Goal: Task Accomplishment & Management: Manage account settings

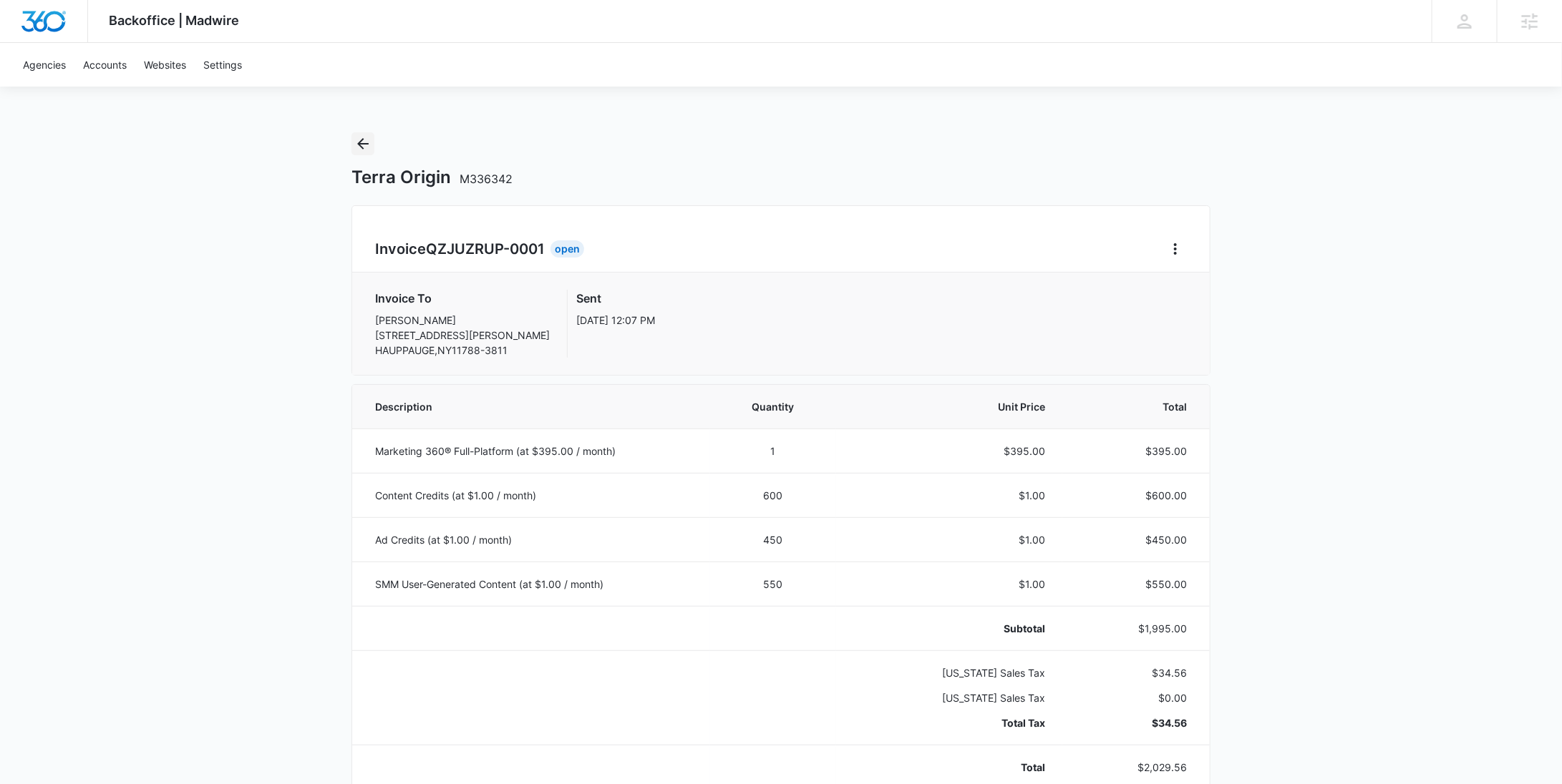
click at [370, 148] on icon "Back" at bounding box center [362, 143] width 17 height 17
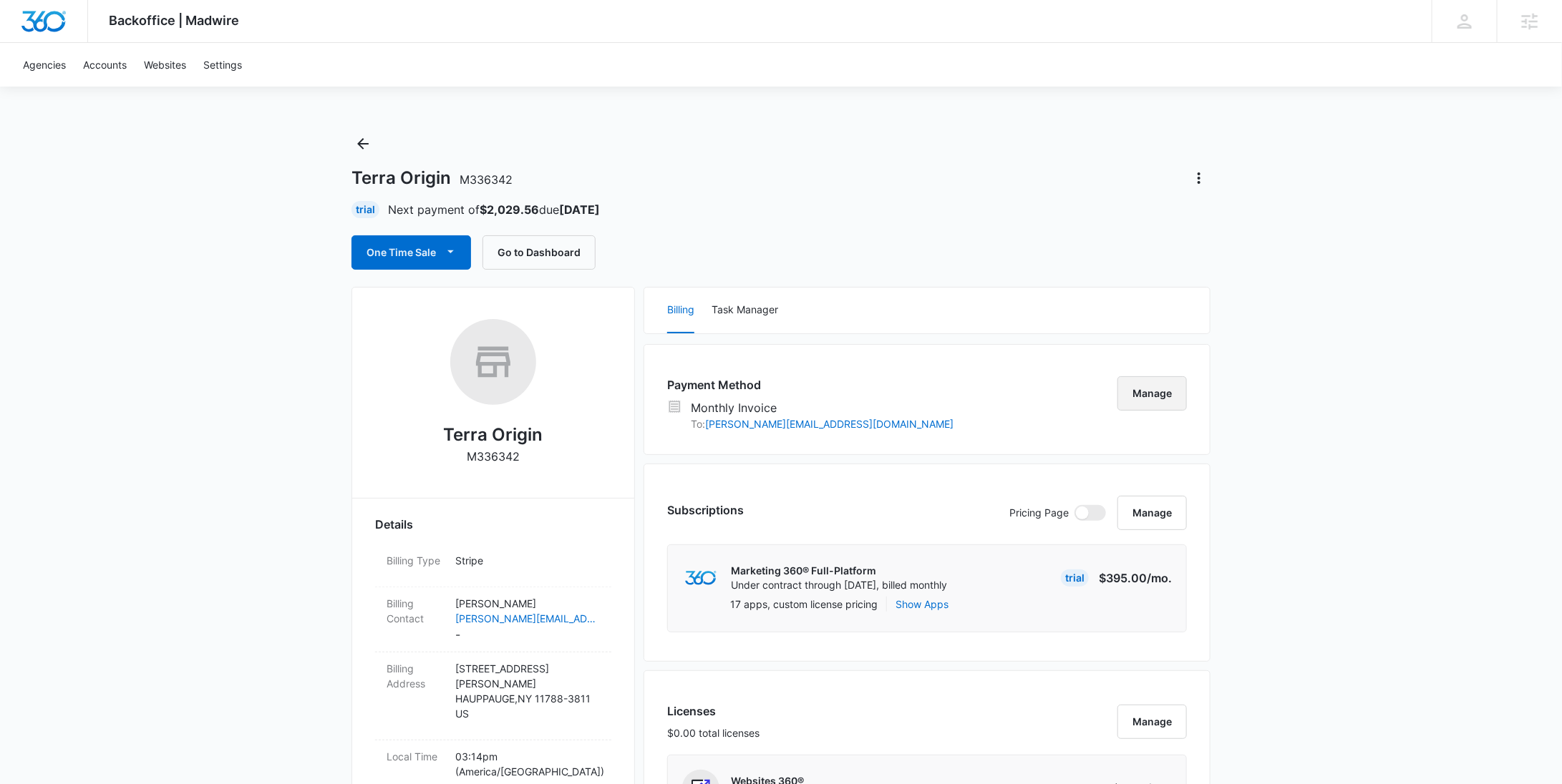
click at [1145, 408] on button "Manage" at bounding box center [1152, 393] width 70 height 34
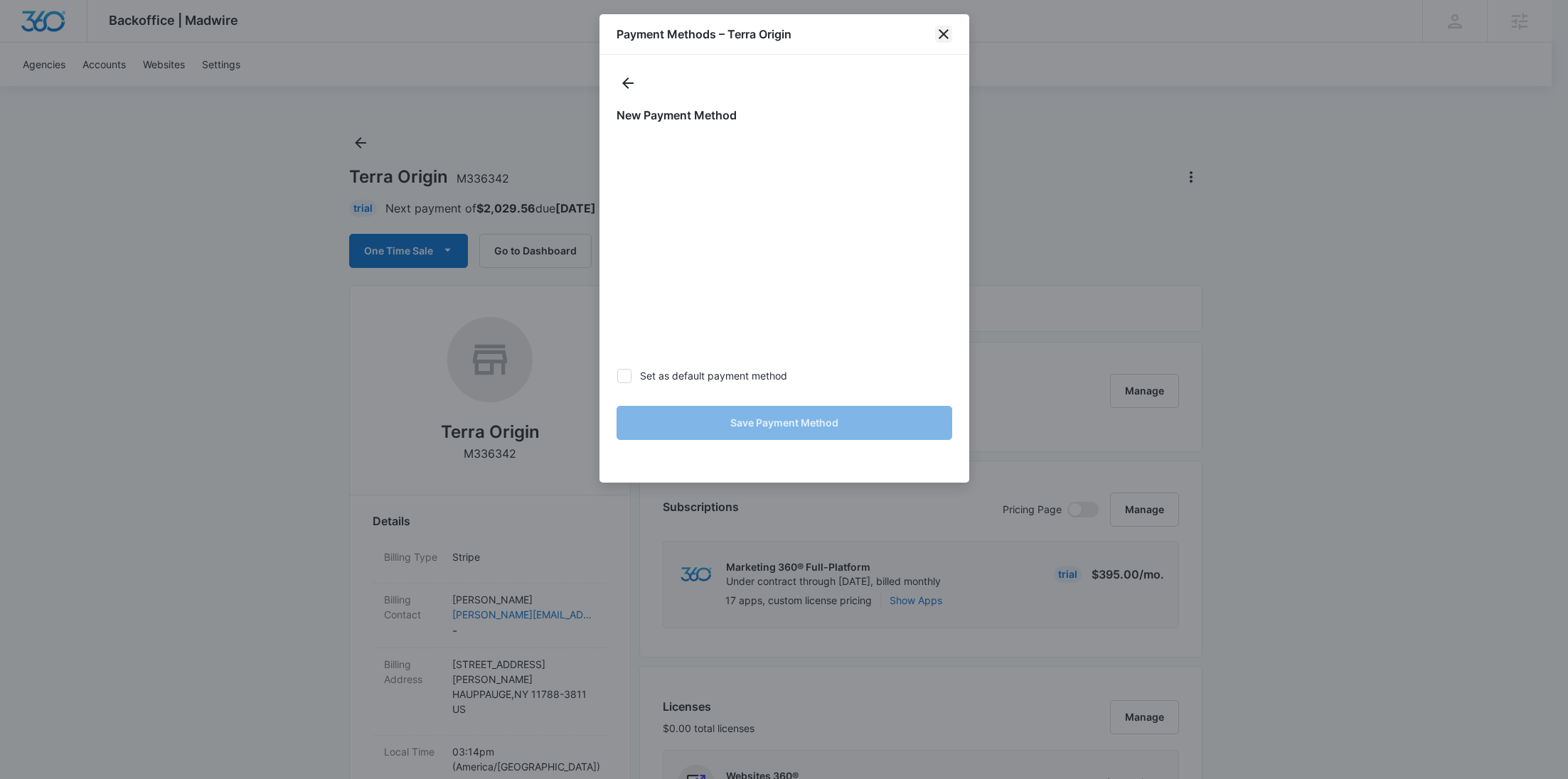
click at [943, 35] on icon "close" at bounding box center [943, 33] width 17 height 17
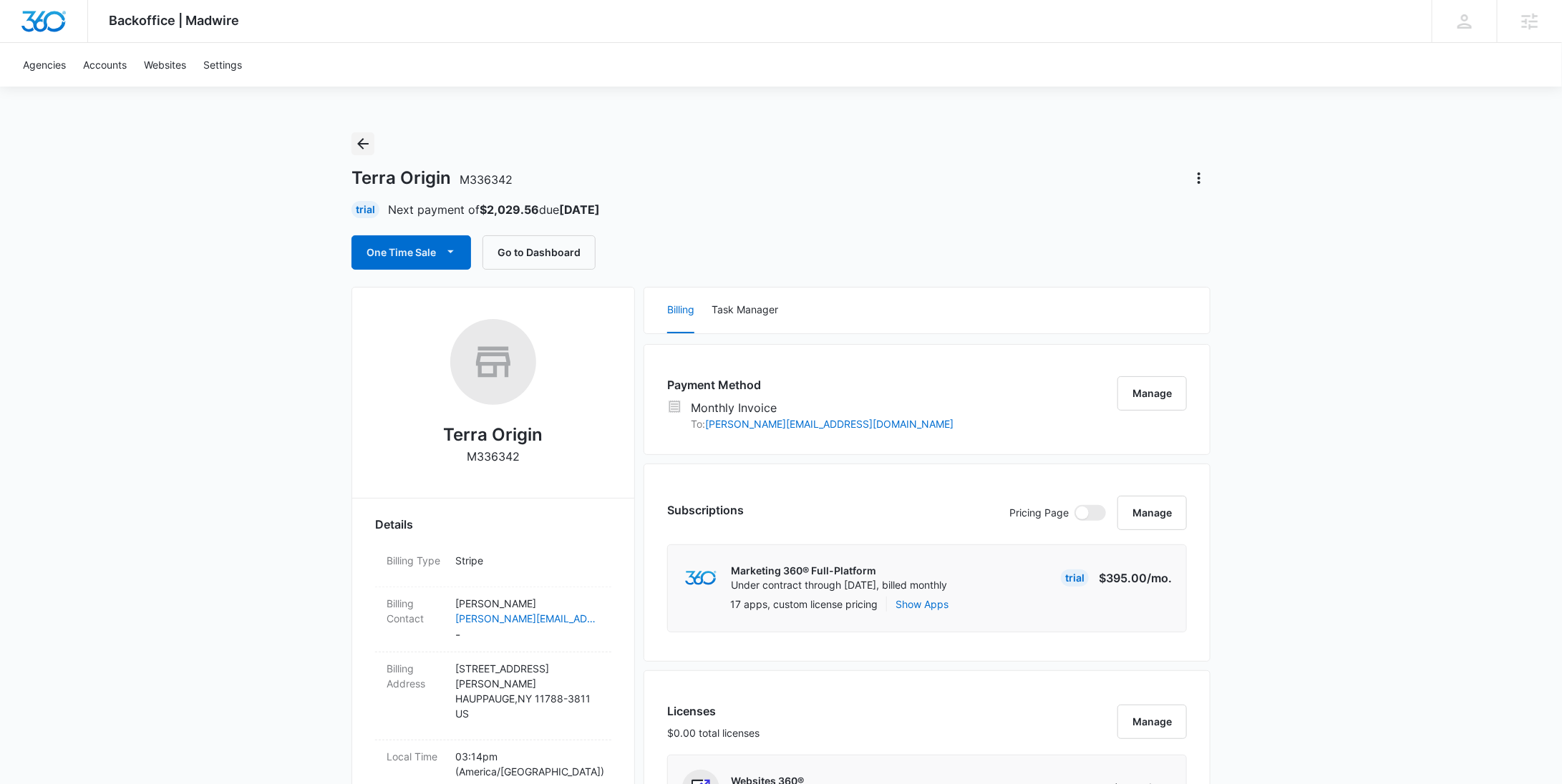
click at [360, 146] on icon "Back" at bounding box center [363, 144] width 12 height 12
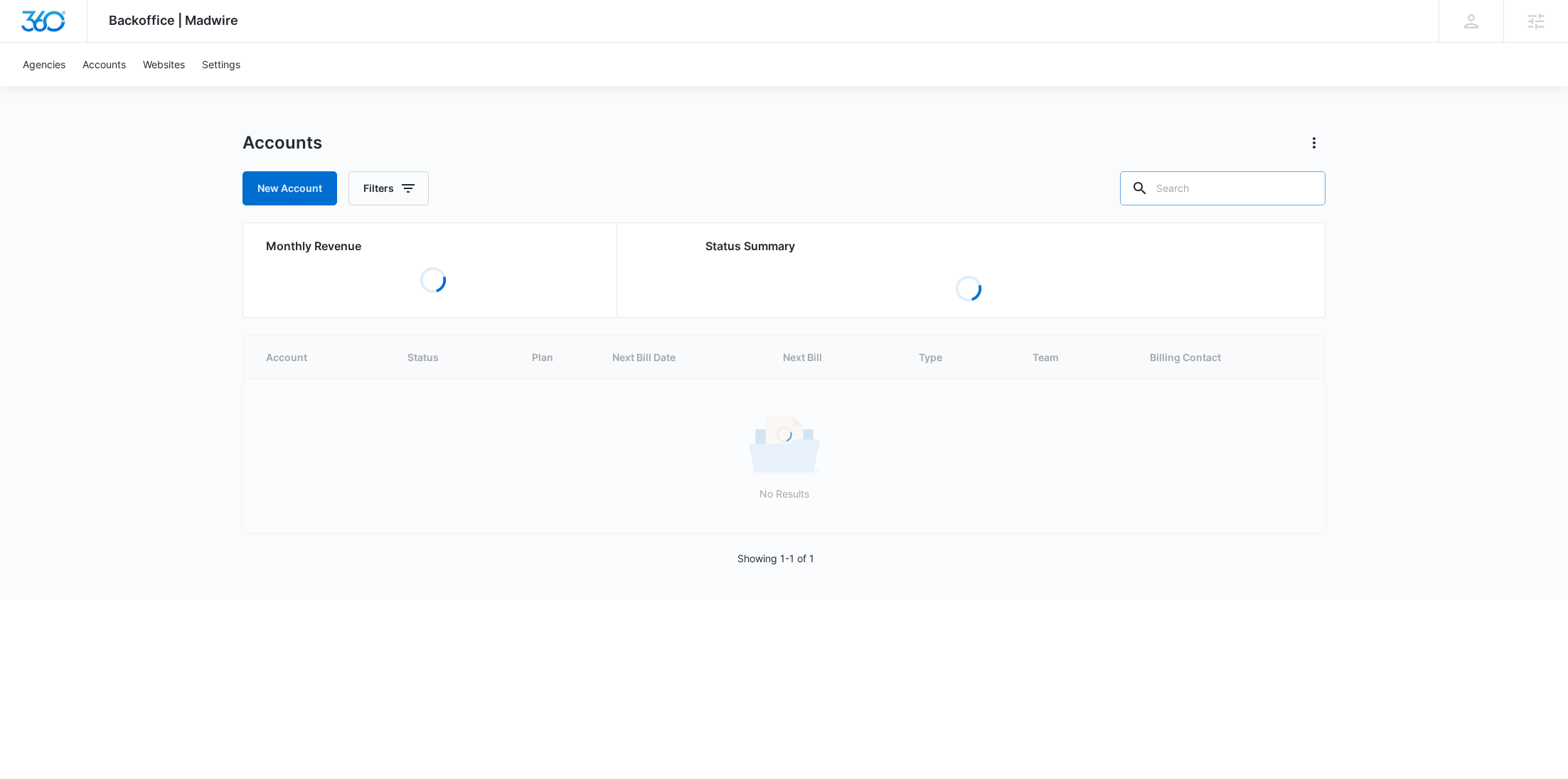
click at [1278, 191] on input "text" at bounding box center [1222, 187] width 205 height 34
paste input "M336381"
type input "M336381"
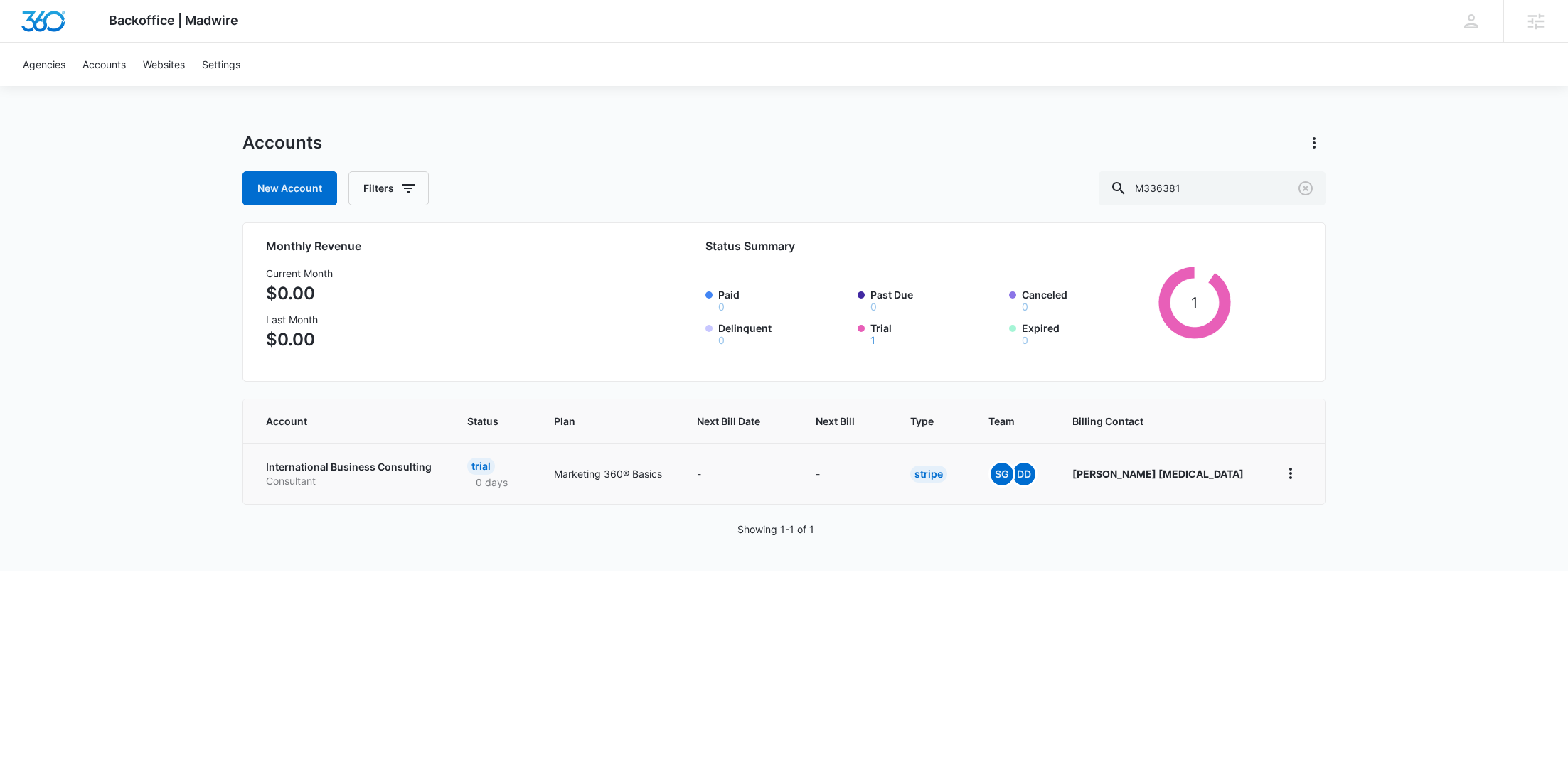
click at [299, 474] on p "Consultant" at bounding box center [349, 481] width 167 height 15
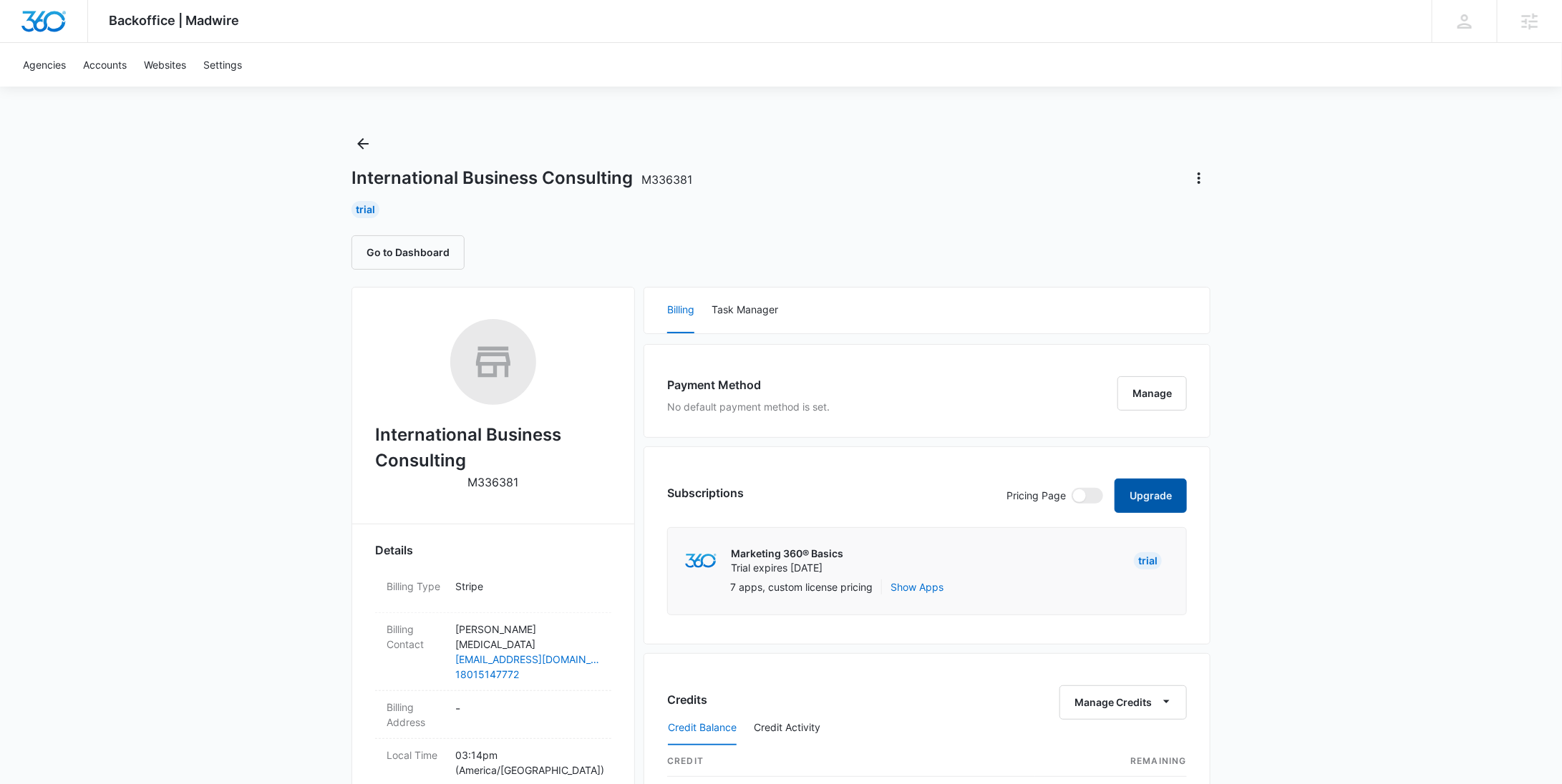
click at [1163, 488] on button "Upgrade" at bounding box center [1151, 495] width 73 height 34
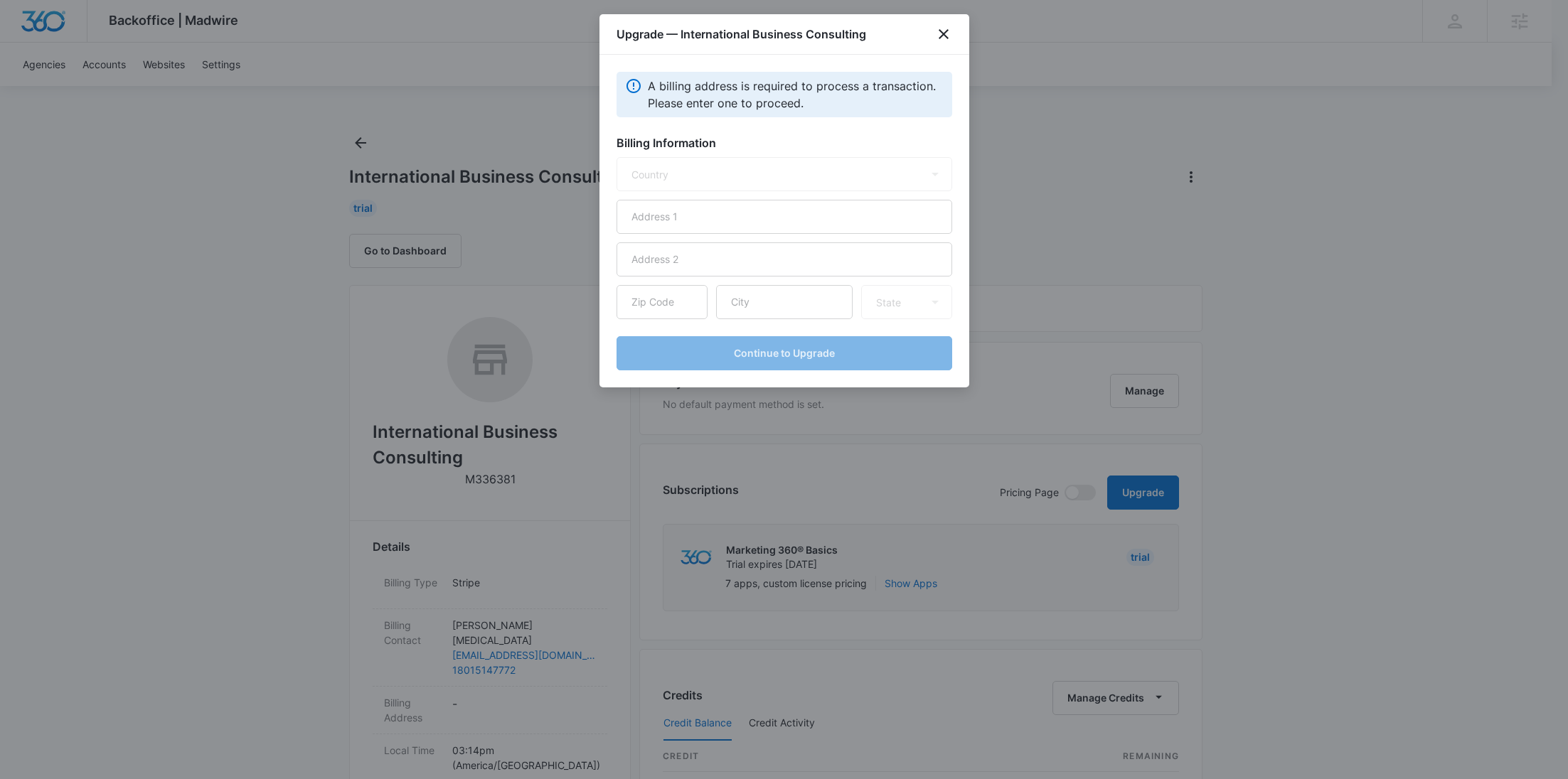
select select "US"
click at [730, 222] on input "text" at bounding box center [784, 217] width 336 height 34
paste input "[STREET_ADDRESS]"
type input "[STREET_ADDRESS]"
click at [778, 305] on input "text" at bounding box center [784, 302] width 137 height 34
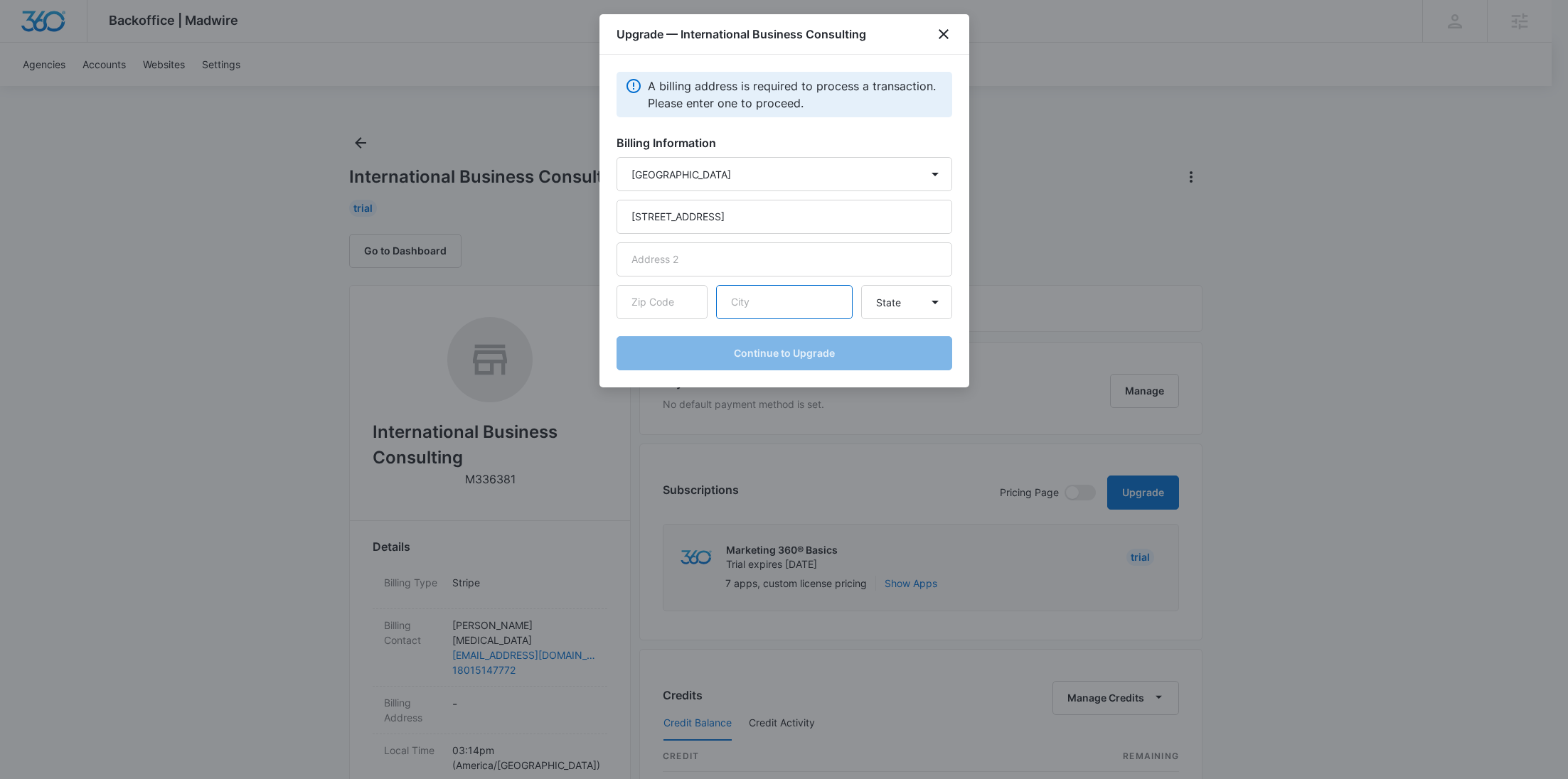
paste input "[GEOGRAPHIC_DATA]"
type input "[GEOGRAPHIC_DATA]"
click at [679, 315] on input "text" at bounding box center [661, 302] width 91 height 34
paste input "84045"
type input "84045"
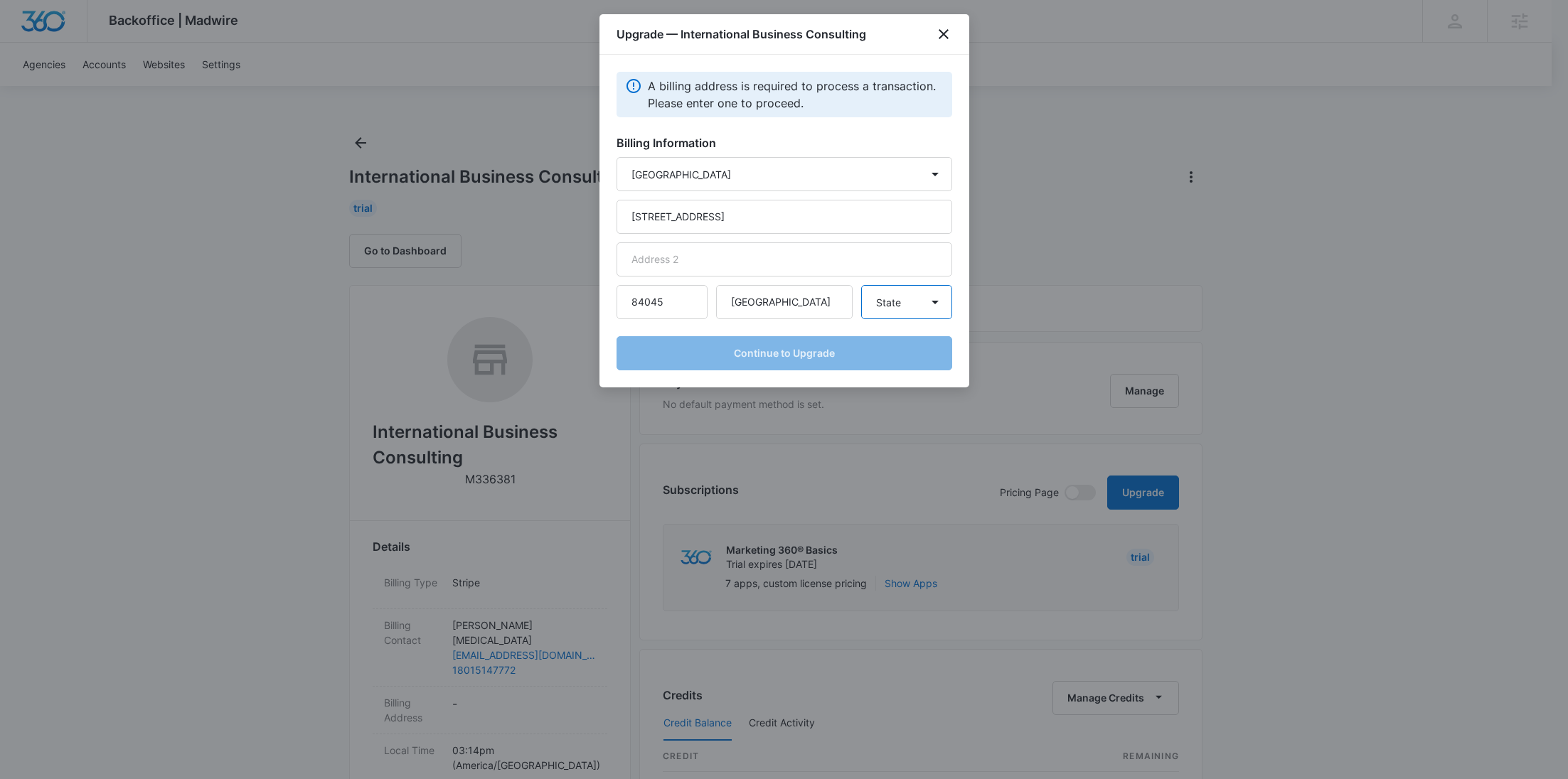
click at [883, 315] on select "State [US_STATE] [US_STATE] [US_STATE] [US_STATE] [US_STATE] [US_STATE] [US_STA…" at bounding box center [906, 302] width 91 height 34
select select "UT"
click at [861, 285] on select "State [US_STATE] [US_STATE] [US_STATE] [US_STATE] [US_STATE] [US_STATE] [US_STA…" at bounding box center [906, 302] width 91 height 34
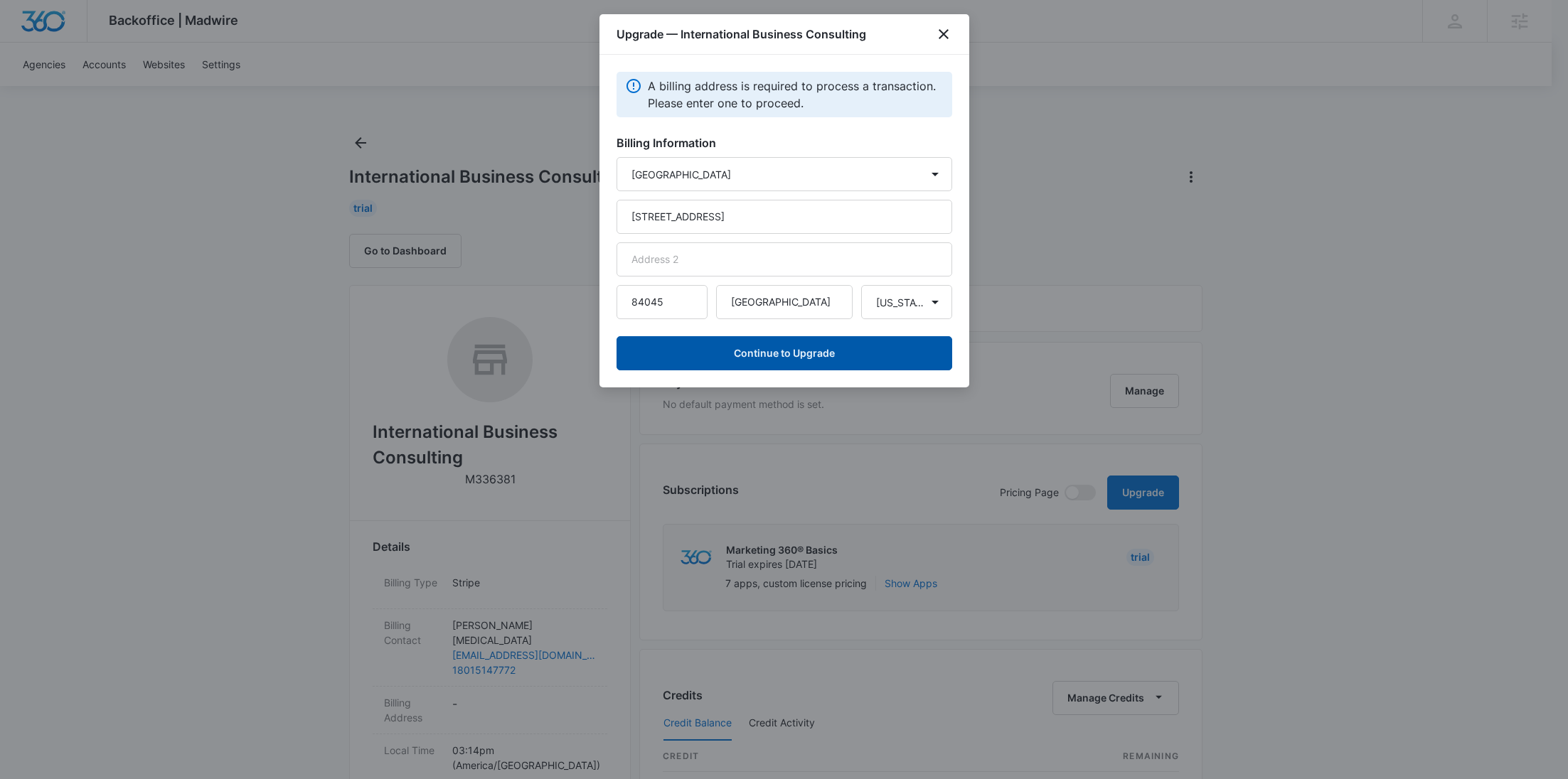
click at [811, 364] on button "Continue to Upgrade" at bounding box center [784, 352] width 336 height 34
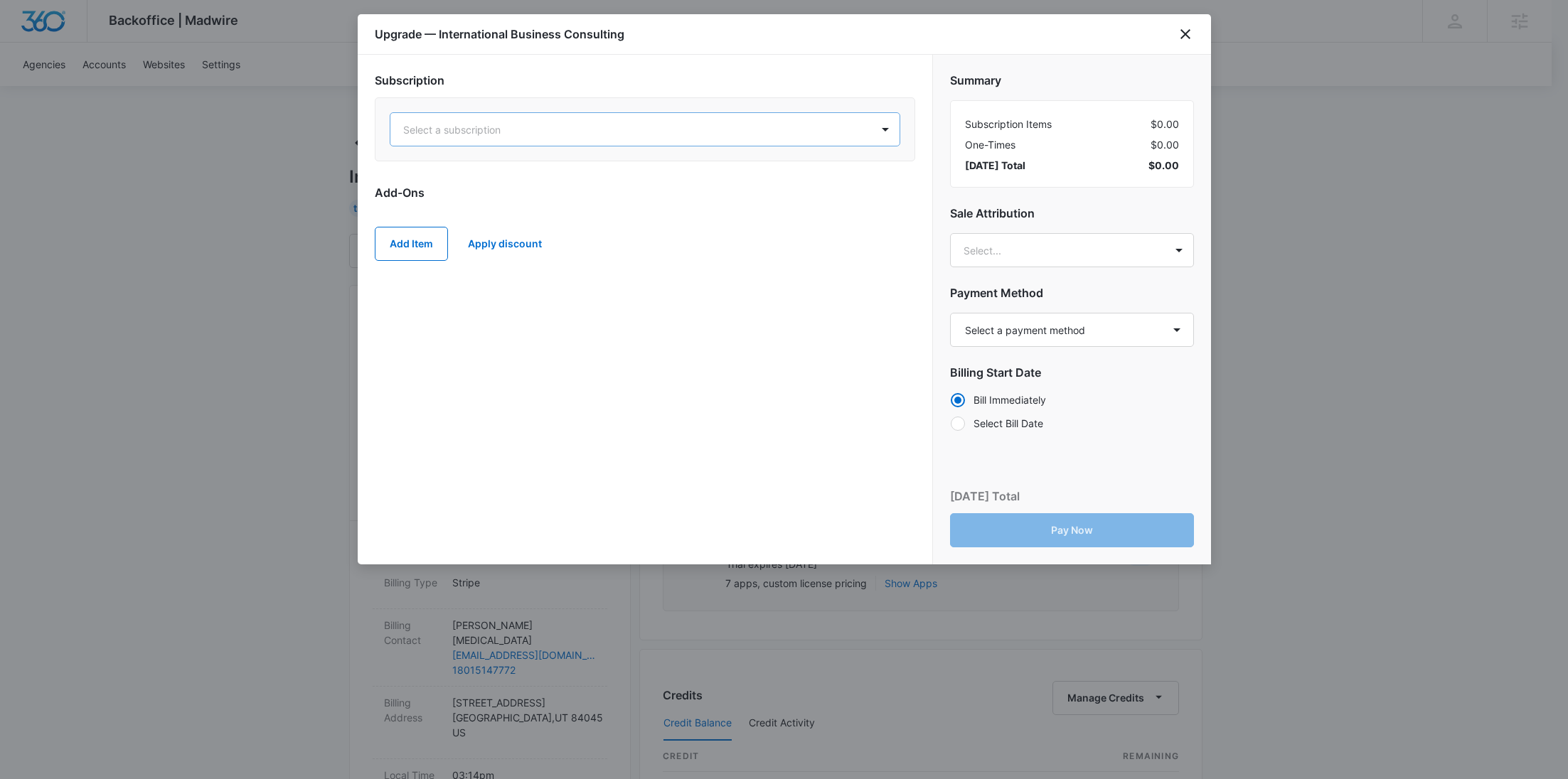
click at [520, 139] on div "Select a subscription" at bounding box center [631, 130] width 480 height 32
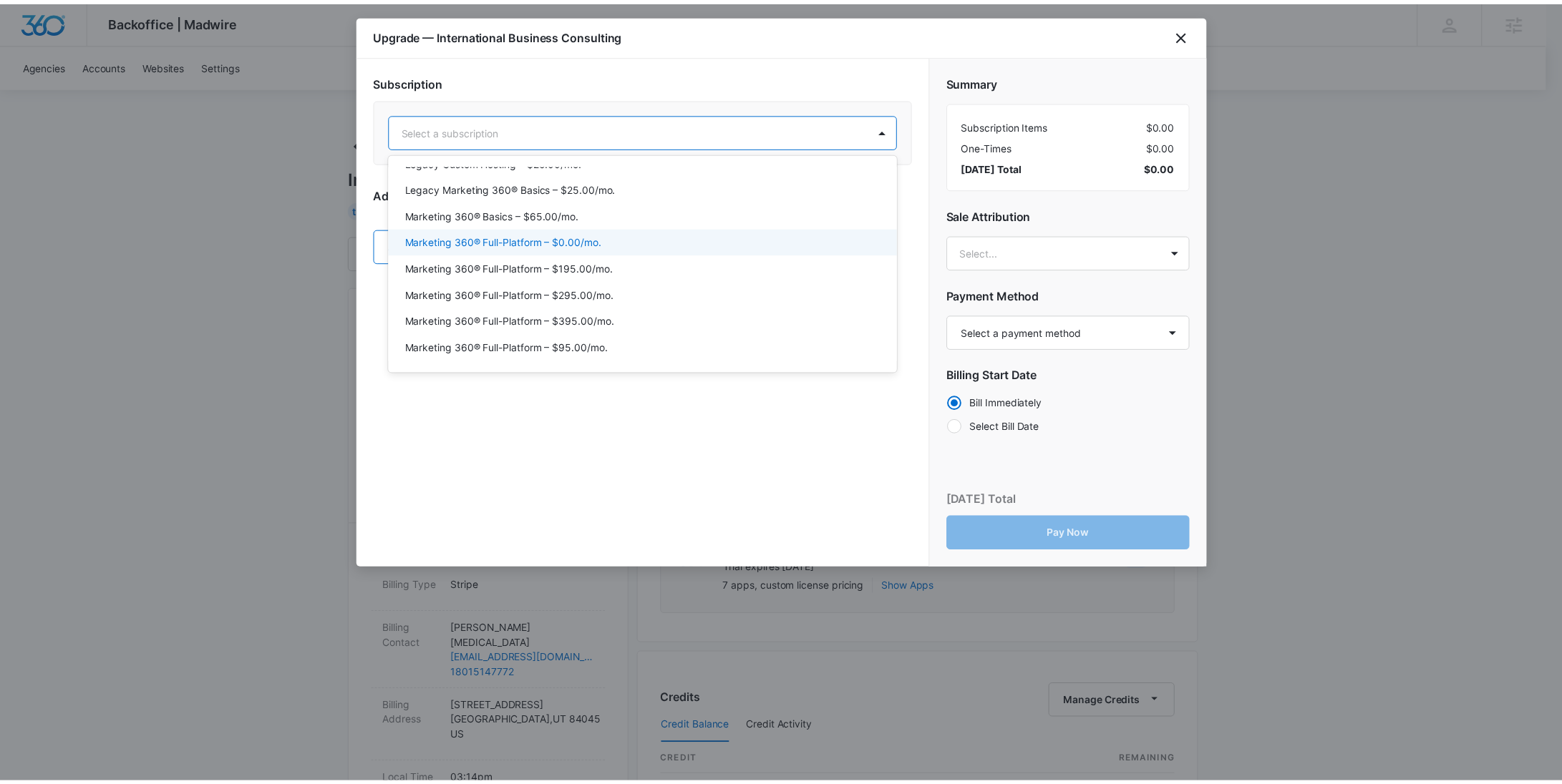
scroll to position [66, 0]
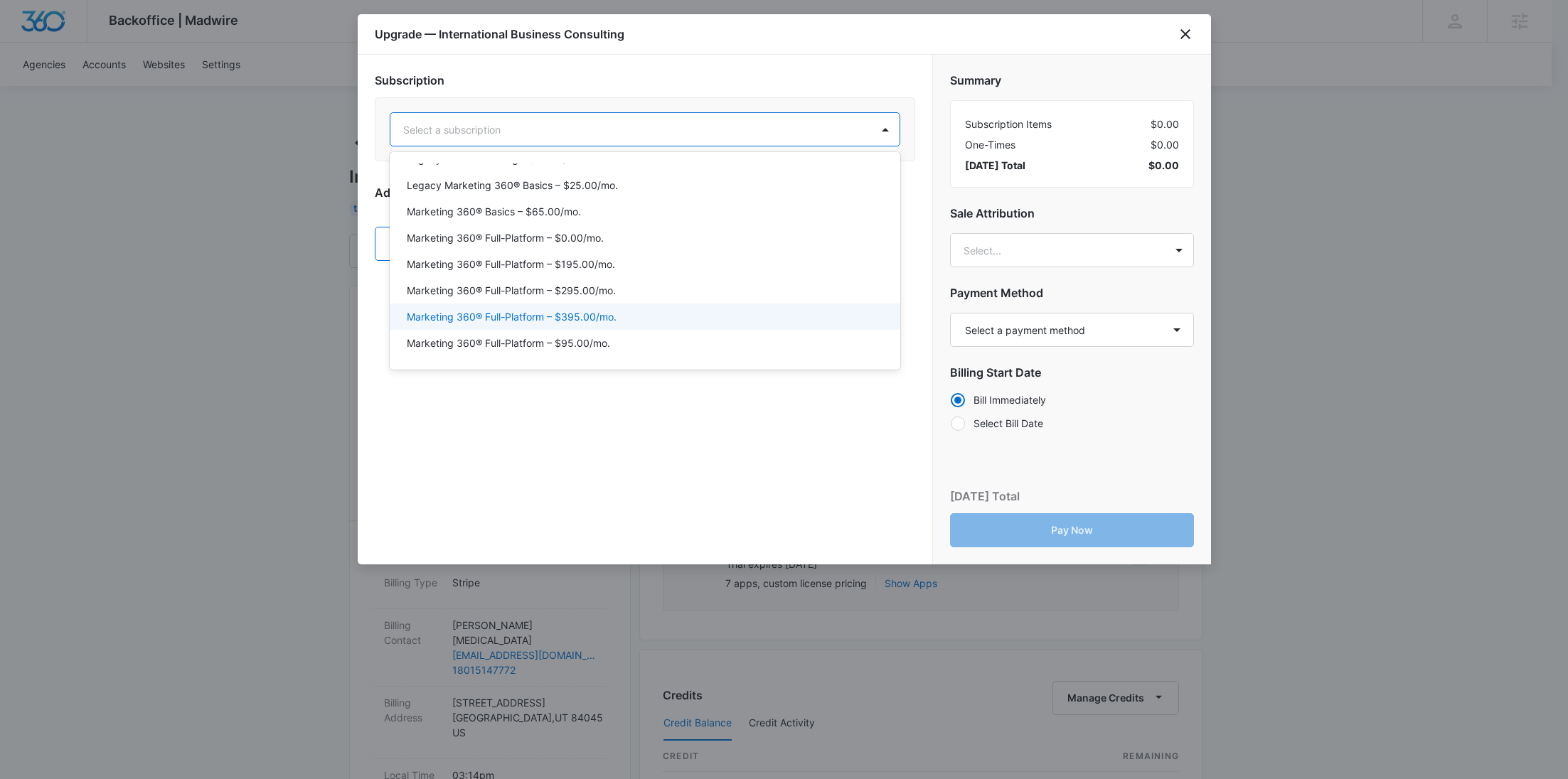
click at [589, 305] on div "Marketing 360® Full-Platform – $395.00/mo." at bounding box center [644, 316] width 511 height 26
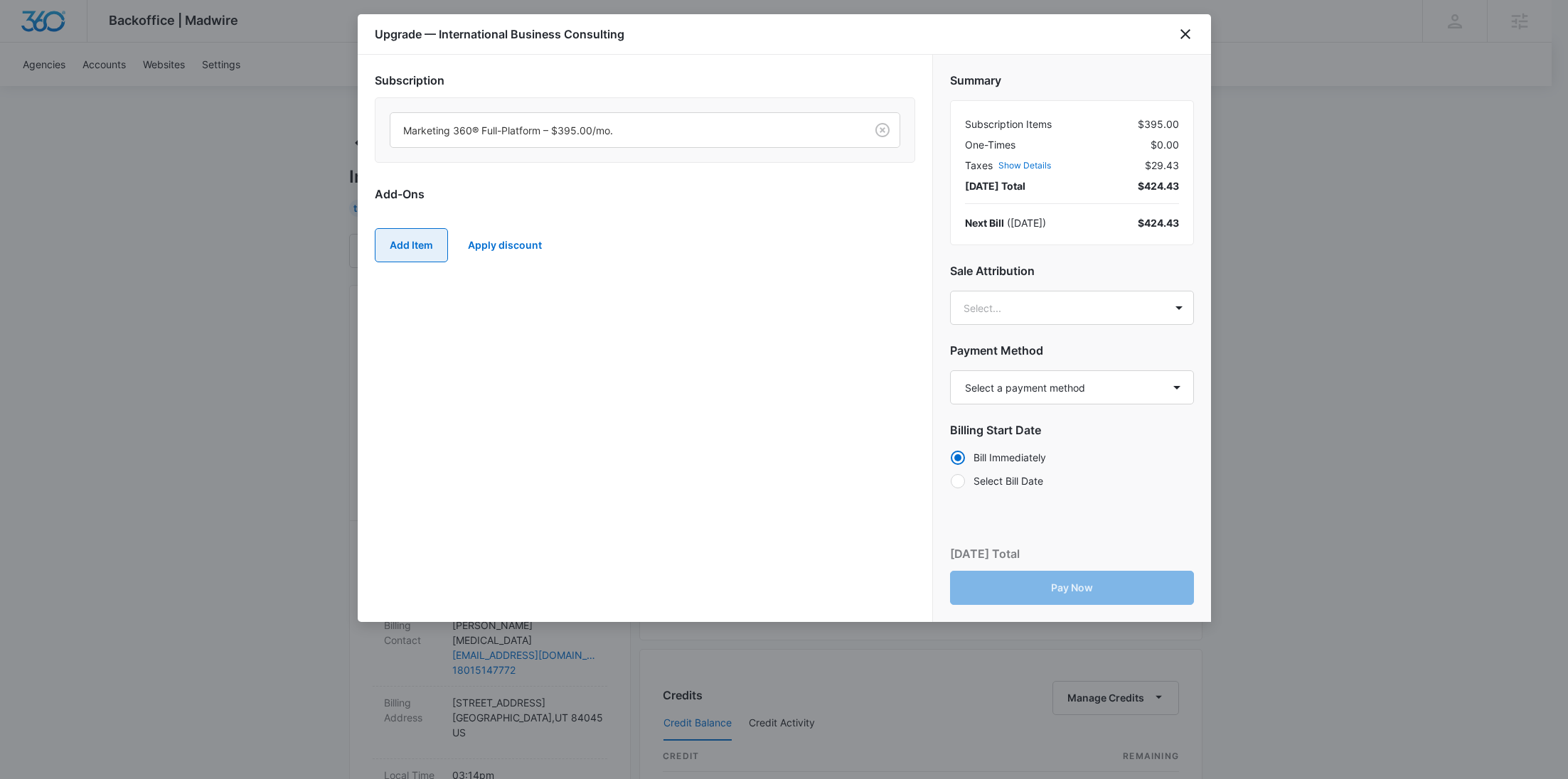
click at [428, 234] on button "Add Item" at bounding box center [411, 245] width 73 height 34
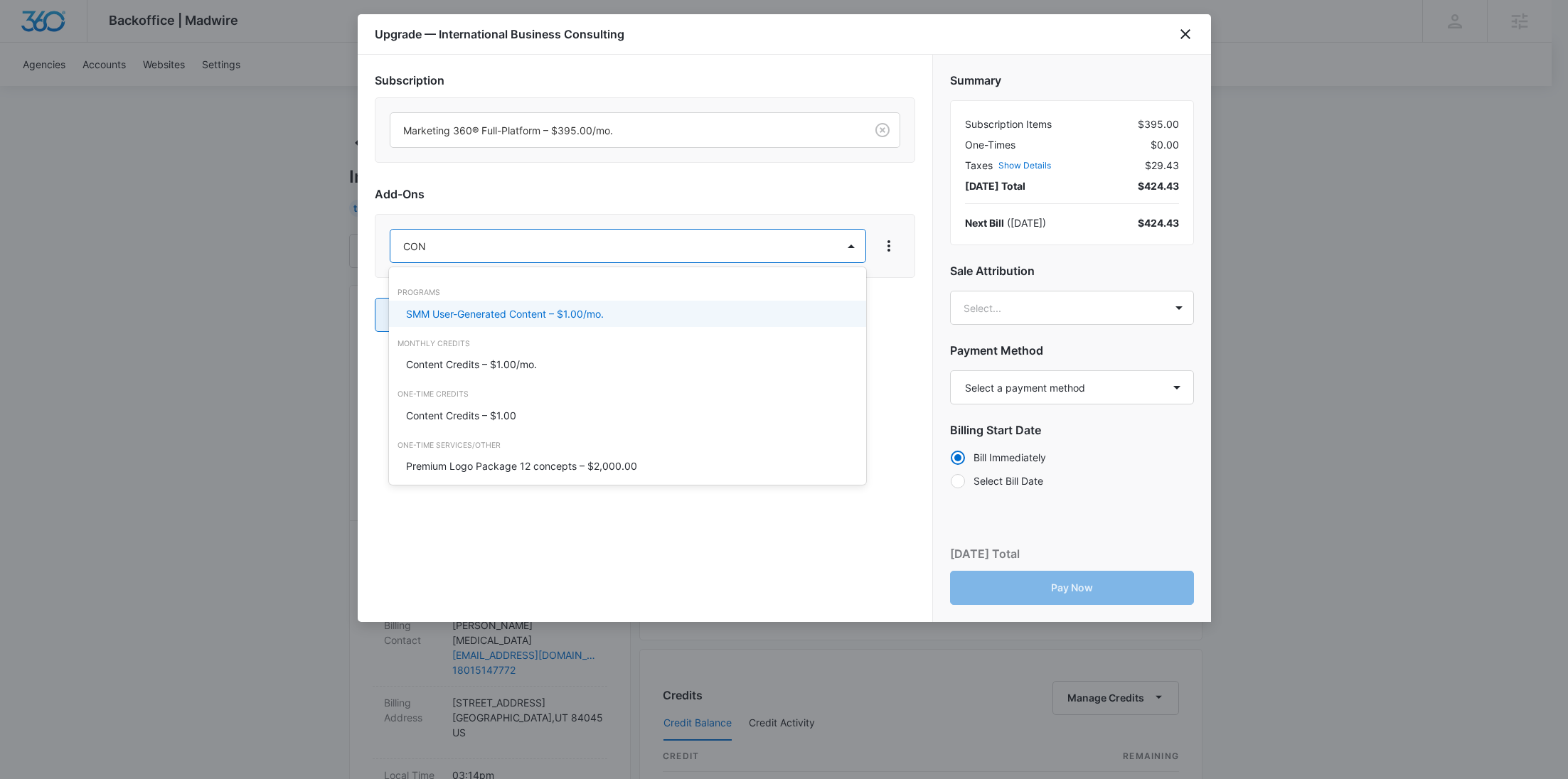
type input "CONT"
click at [481, 371] on p "Content Credits – $1.00/mo." at bounding box center [472, 364] width 131 height 15
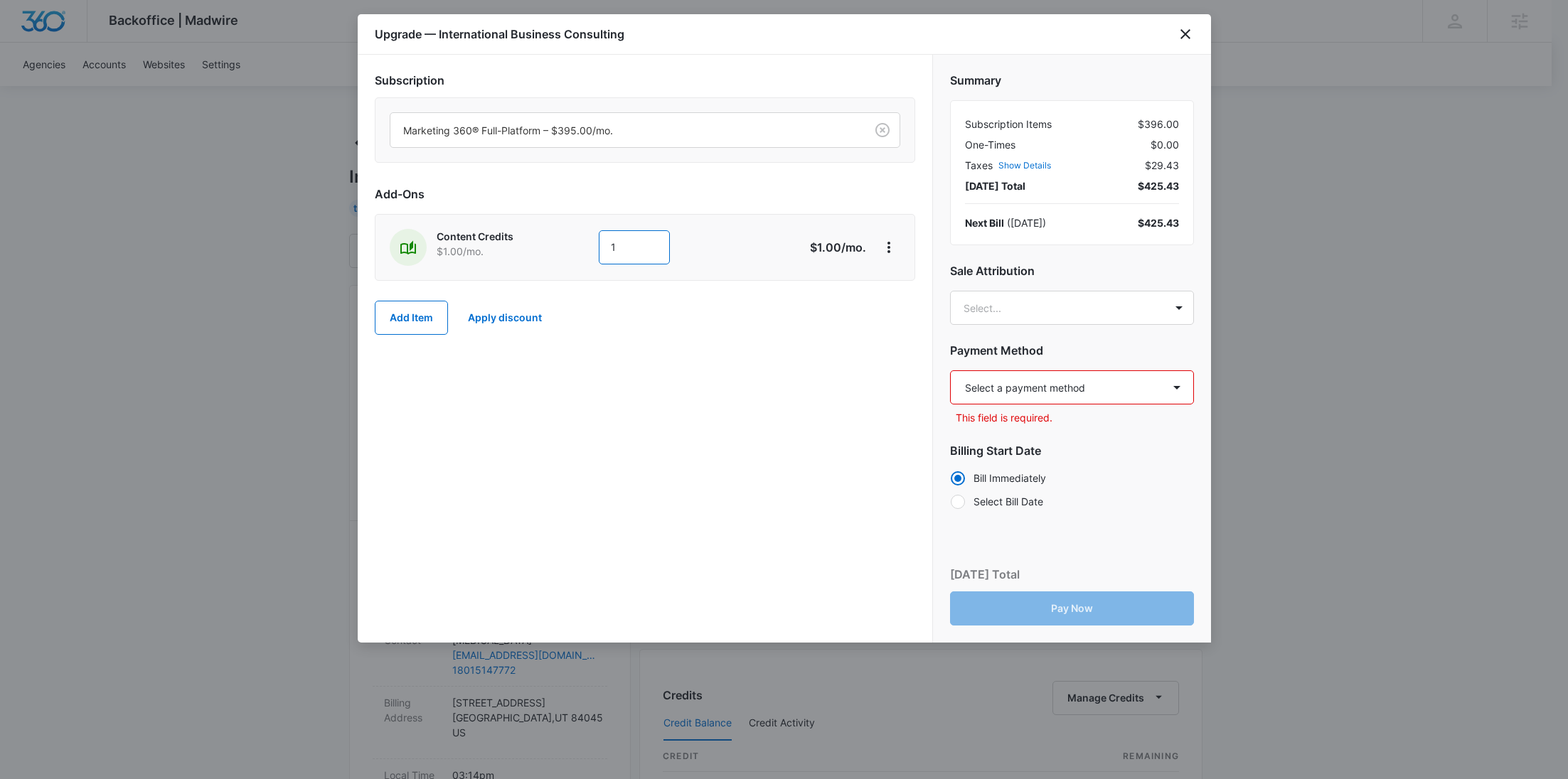
drag, startPoint x: 640, startPoint y: 236, endPoint x: 589, endPoint y: 236, distance: 51.0
click at [589, 236] on div "Content Credits $1.00 /mo. 1" at bounding box center [594, 247] width 409 height 37
type input "600"
click at [1057, 281] on div "Summary Subscription Items $995.00 One-Times $0.00 Taxes Show Details $29.43 [D…" at bounding box center [1071, 286] width 278 height 463
click at [1058, 297] on body "Backoffice | Madwire Apps Settings [PERSON_NAME] Young [EMAIL_ADDRESS][PERSON_N…" at bounding box center [784, 726] width 1568 height 1454
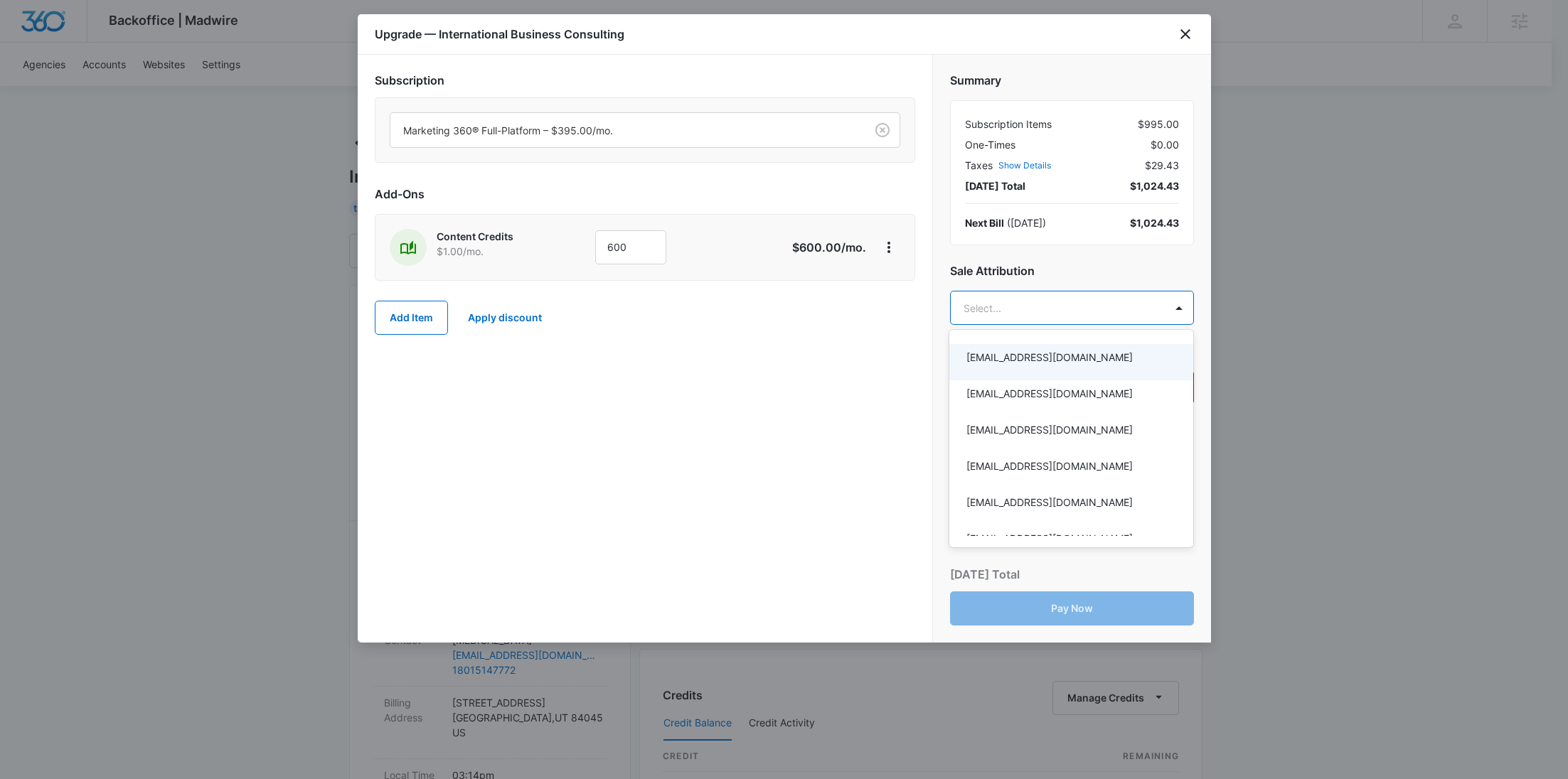
paste input "[PERSON_NAME]"
type input "[PERSON_NAME]"
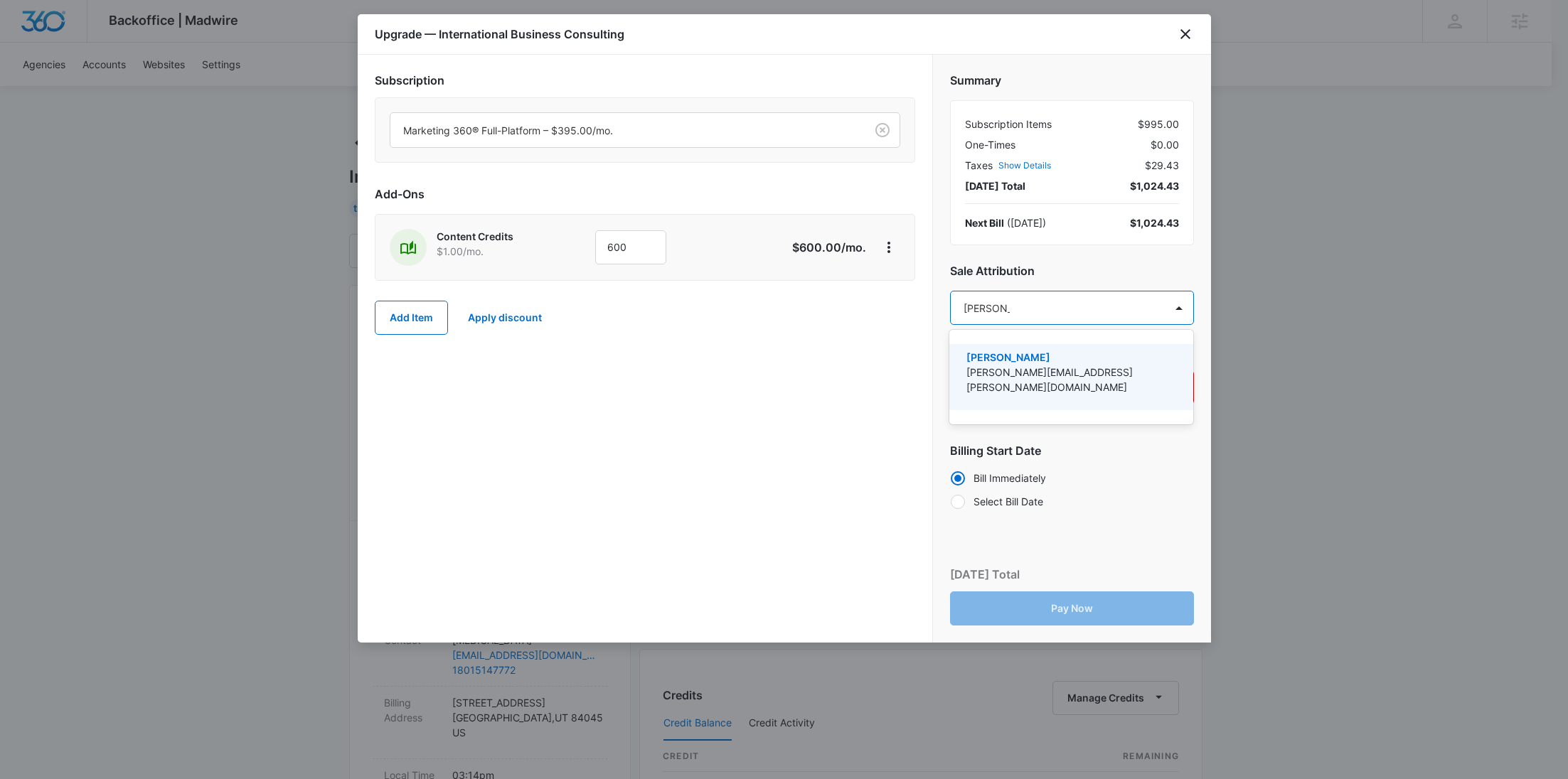
click at [1058, 365] on p "[PERSON_NAME][EMAIL_ADDRESS][PERSON_NAME][DOMAIN_NAME]" at bounding box center [1070, 380] width 207 height 30
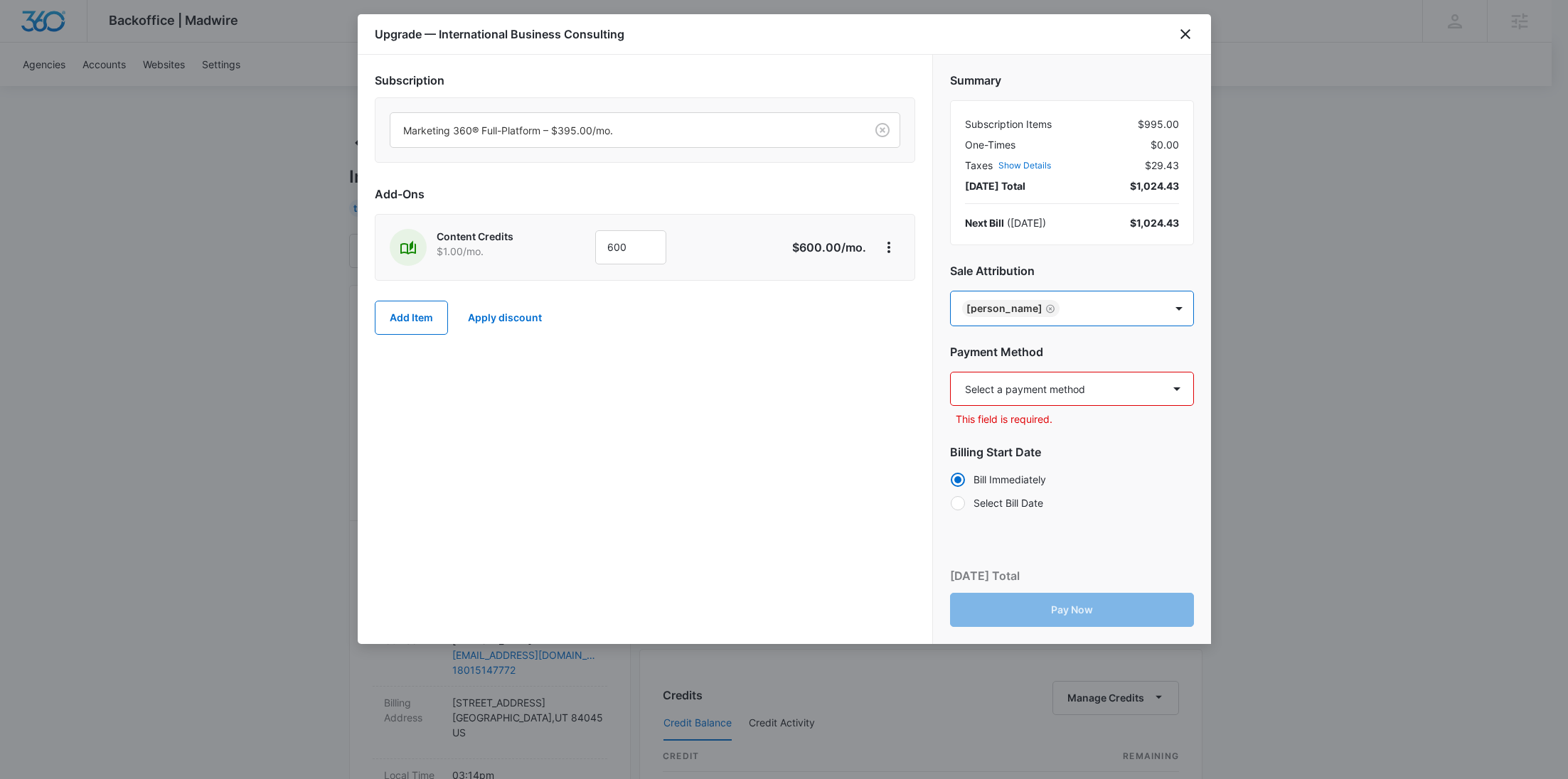
paste input "Gulau"
type input "Gulau"
click at [1055, 364] on p "[PERSON_NAME]" at bounding box center [1070, 357] width 207 height 15
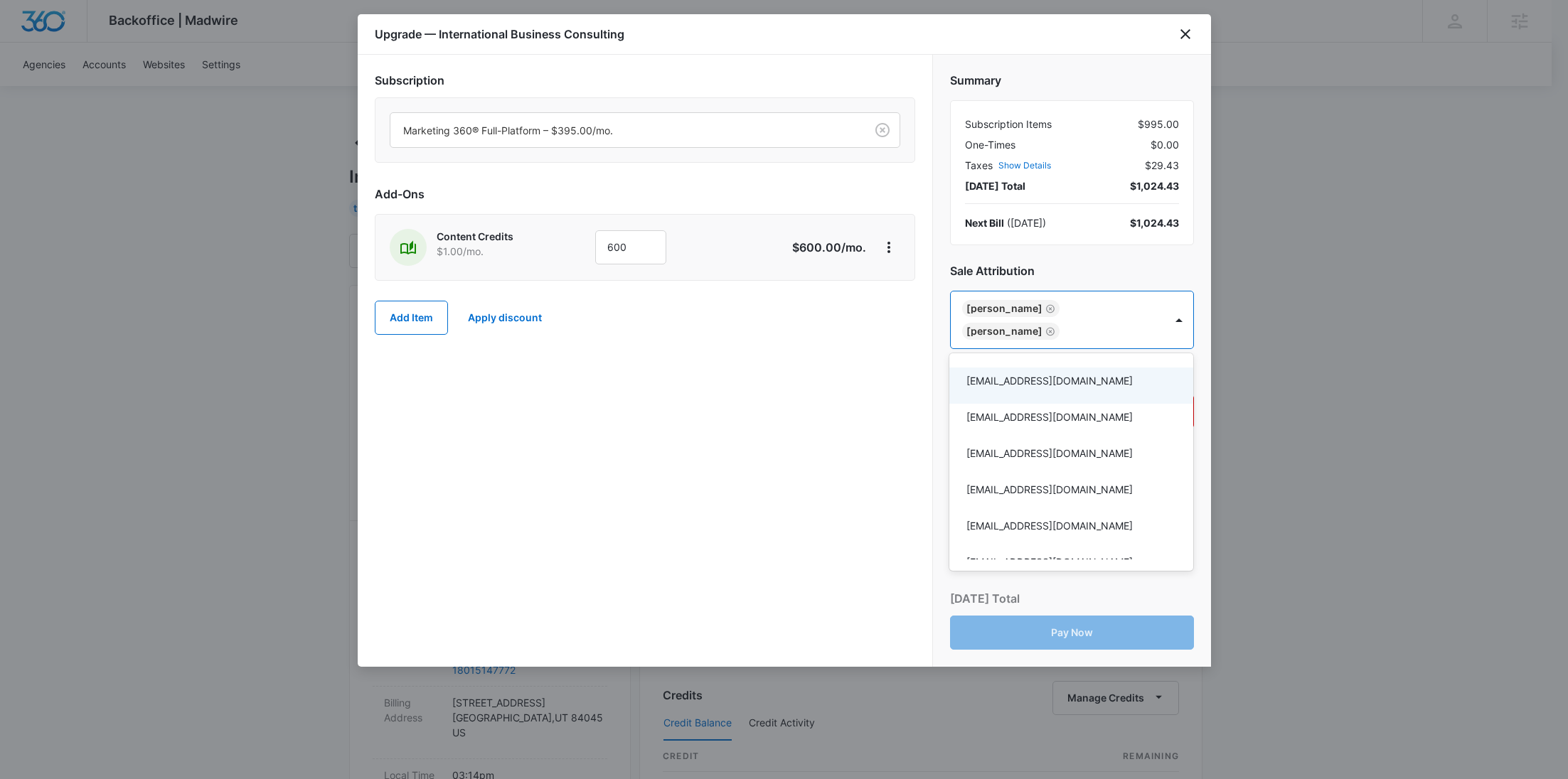
drag, startPoint x: 837, startPoint y: 378, endPoint x: 922, endPoint y: 378, distance: 85.0
click at [839, 378] on div at bounding box center [784, 390] width 1568 height 779
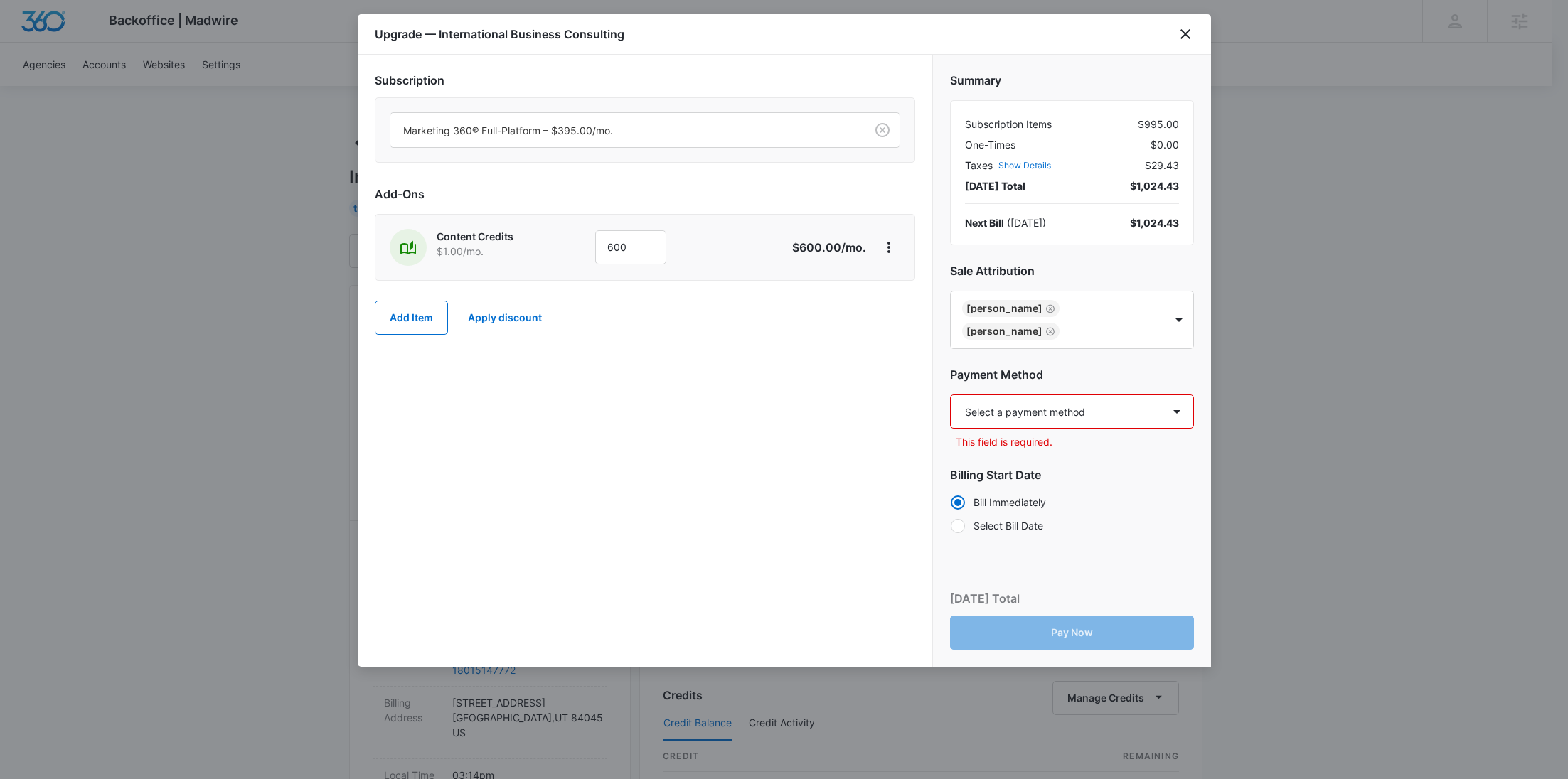
click at [1040, 401] on select "Select a payment method Visa ending in 2716 New payment method Monthly invoice" at bounding box center [1072, 411] width 244 height 34
select select "pm_1Rvln5A4n8RTgNjUcvmb7t2L"
click at [950, 394] on select "Select a payment method Visa ending in 2716 New payment method Monthly invoice" at bounding box center [1072, 411] width 244 height 34
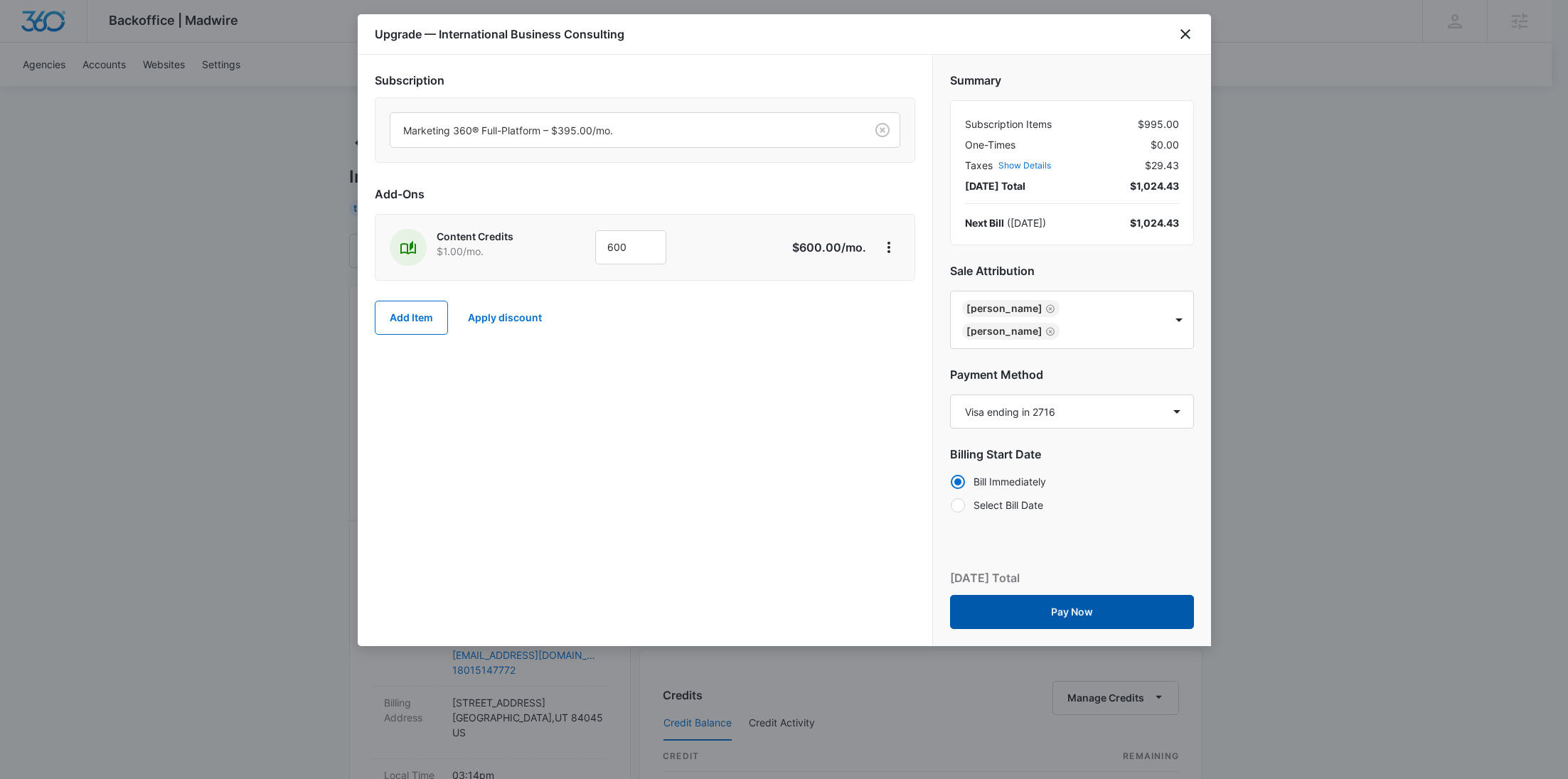
click at [1055, 605] on button "Pay Now" at bounding box center [1072, 611] width 244 height 34
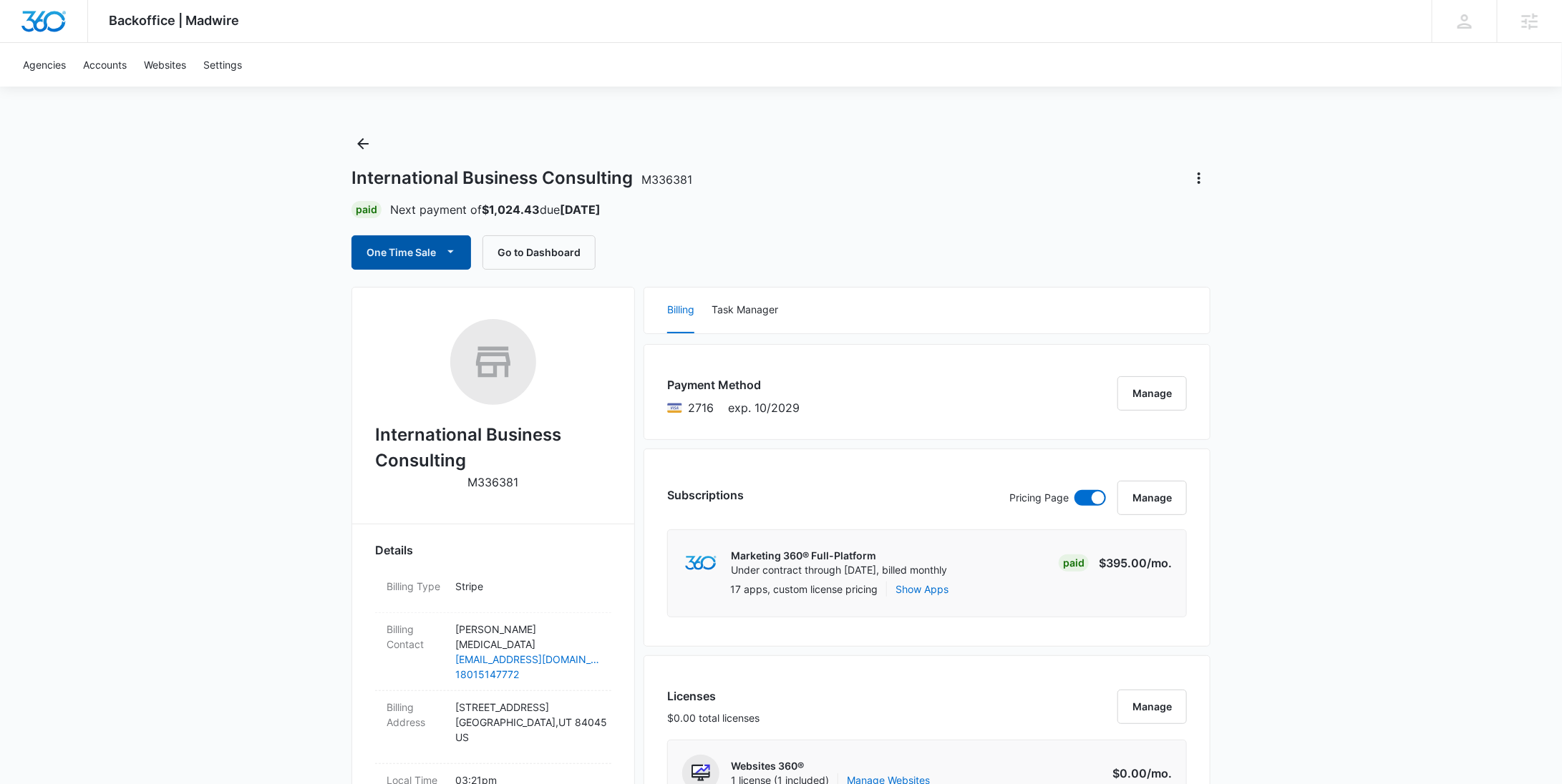
click at [401, 253] on button "One Time Sale" at bounding box center [412, 252] width 120 height 34
click at [415, 292] on button "Run One-Time Payment" at bounding box center [460, 301] width 217 height 27
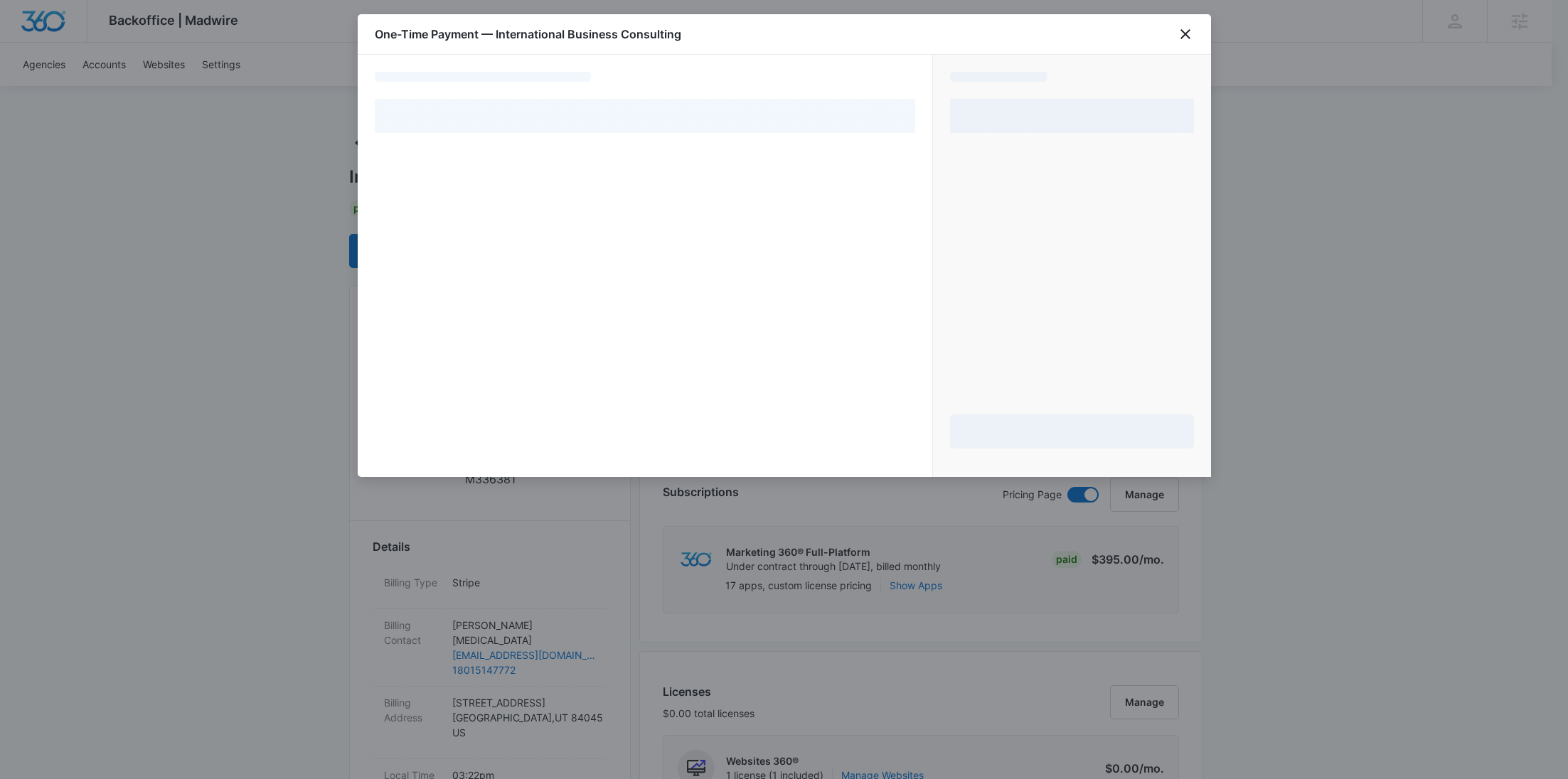
select select "pm_1Rvln5A4n8RTgNjUcvmb7t2L"
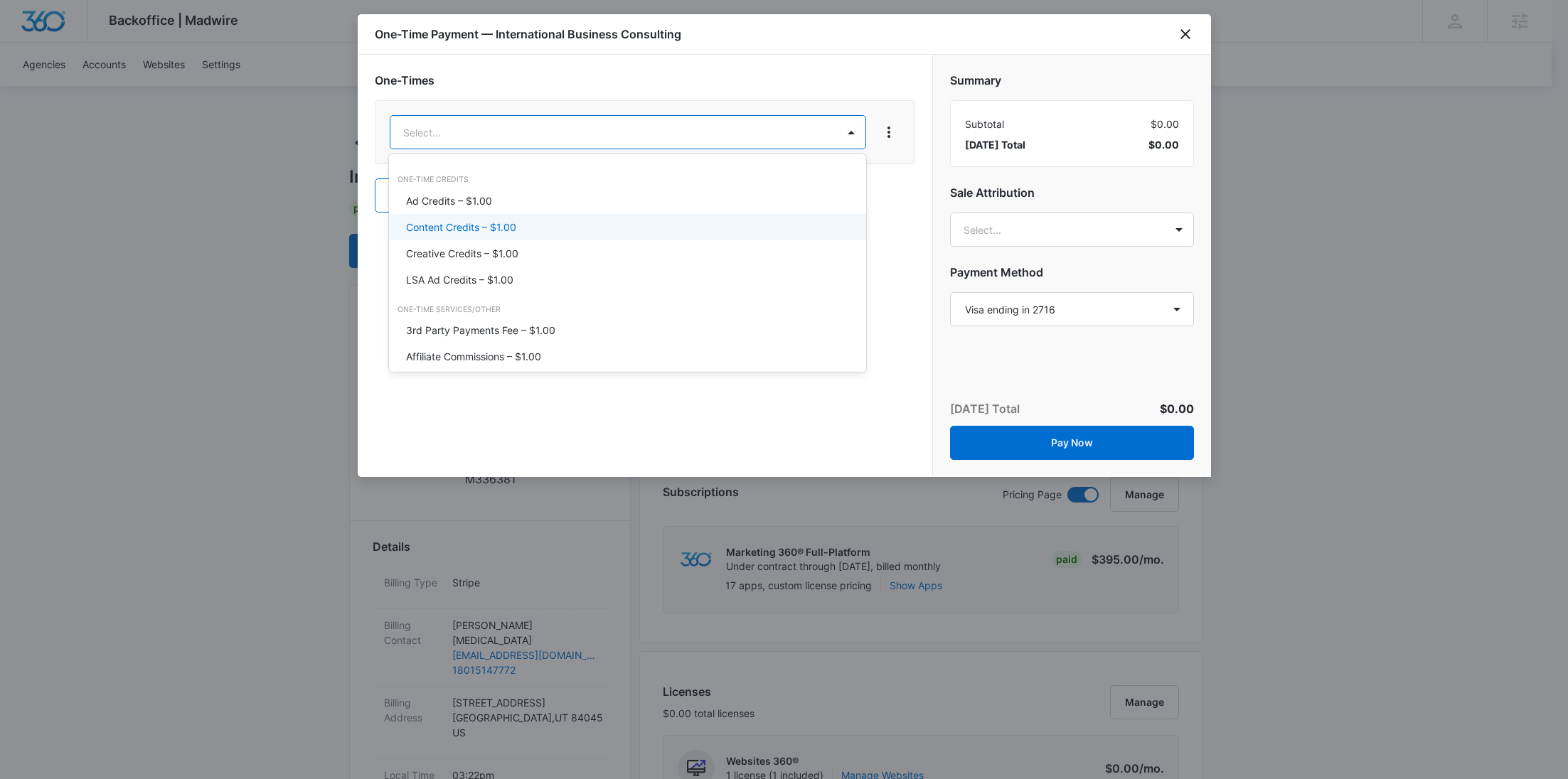
click at [501, 221] on p "Content Credits – $1.00" at bounding box center [461, 226] width 110 height 15
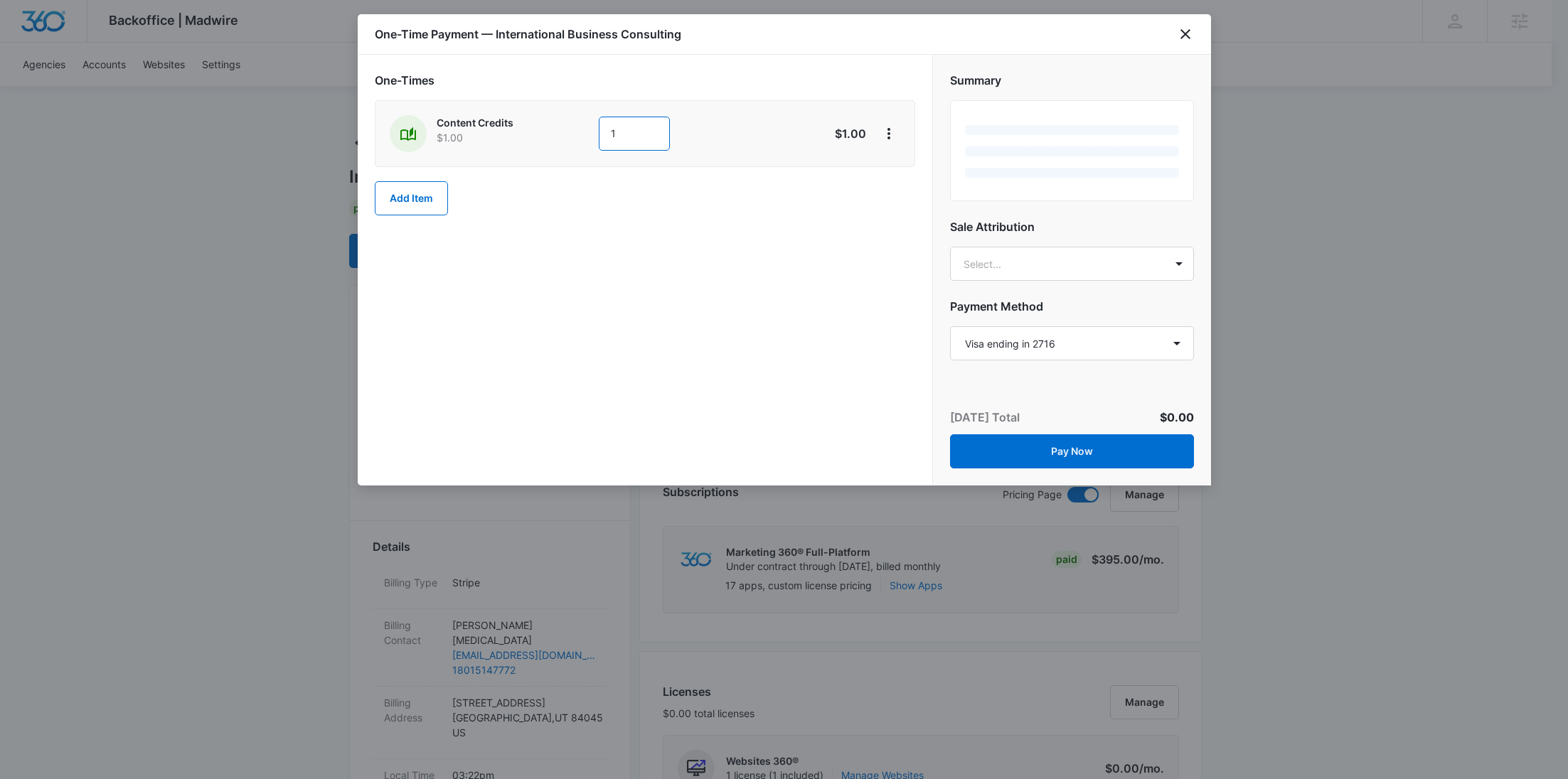
drag, startPoint x: 616, startPoint y: 132, endPoint x: 538, endPoint y: 131, distance: 78.0
click at [538, 131] on div "Content Credits $1.00 1" at bounding box center [594, 134] width 409 height 37
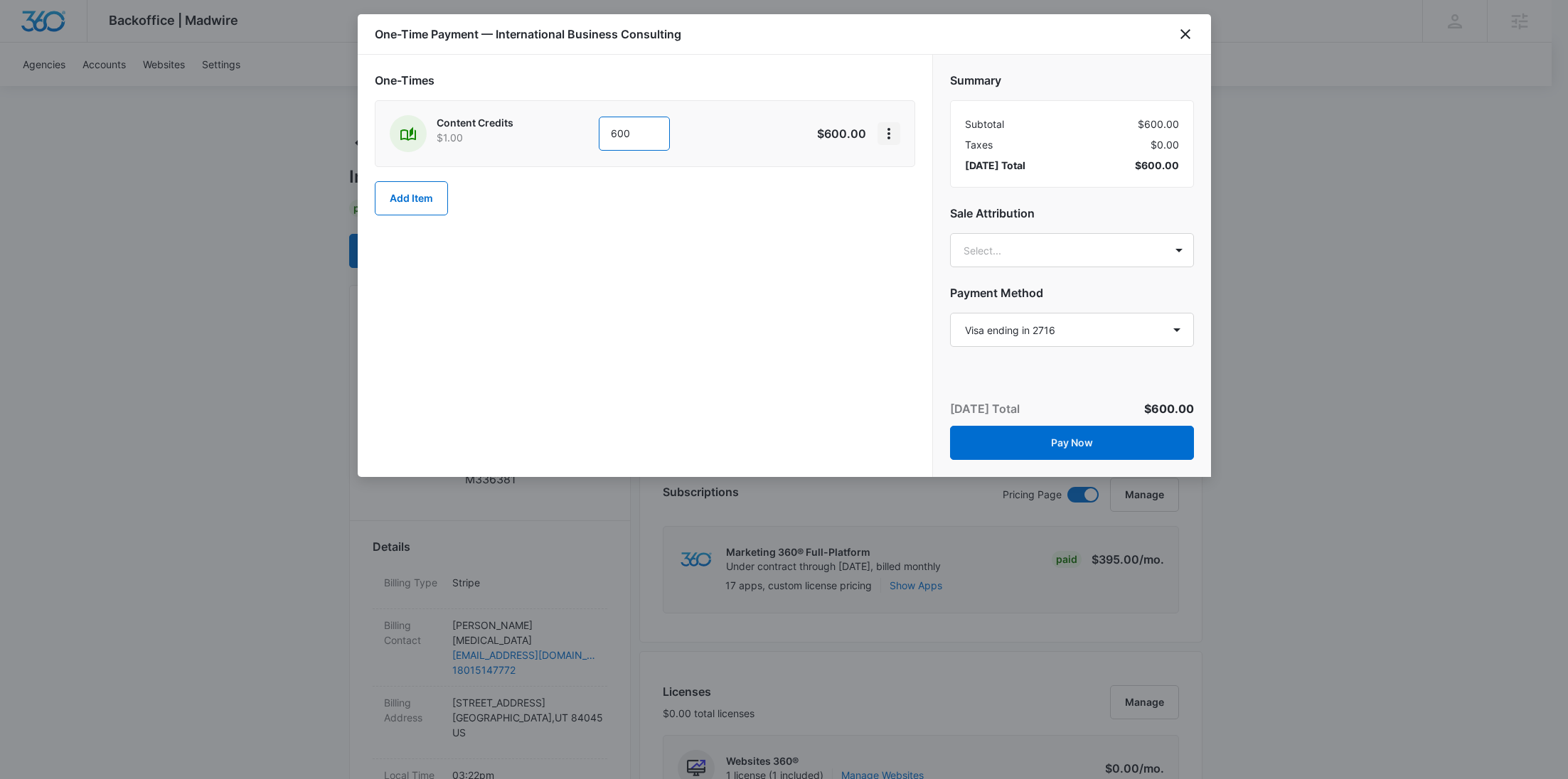
type input "600"
click at [879, 132] on button "View More" at bounding box center [888, 133] width 22 height 22
click at [925, 174] on div "Add Discount" at bounding box center [927, 173] width 62 height 10
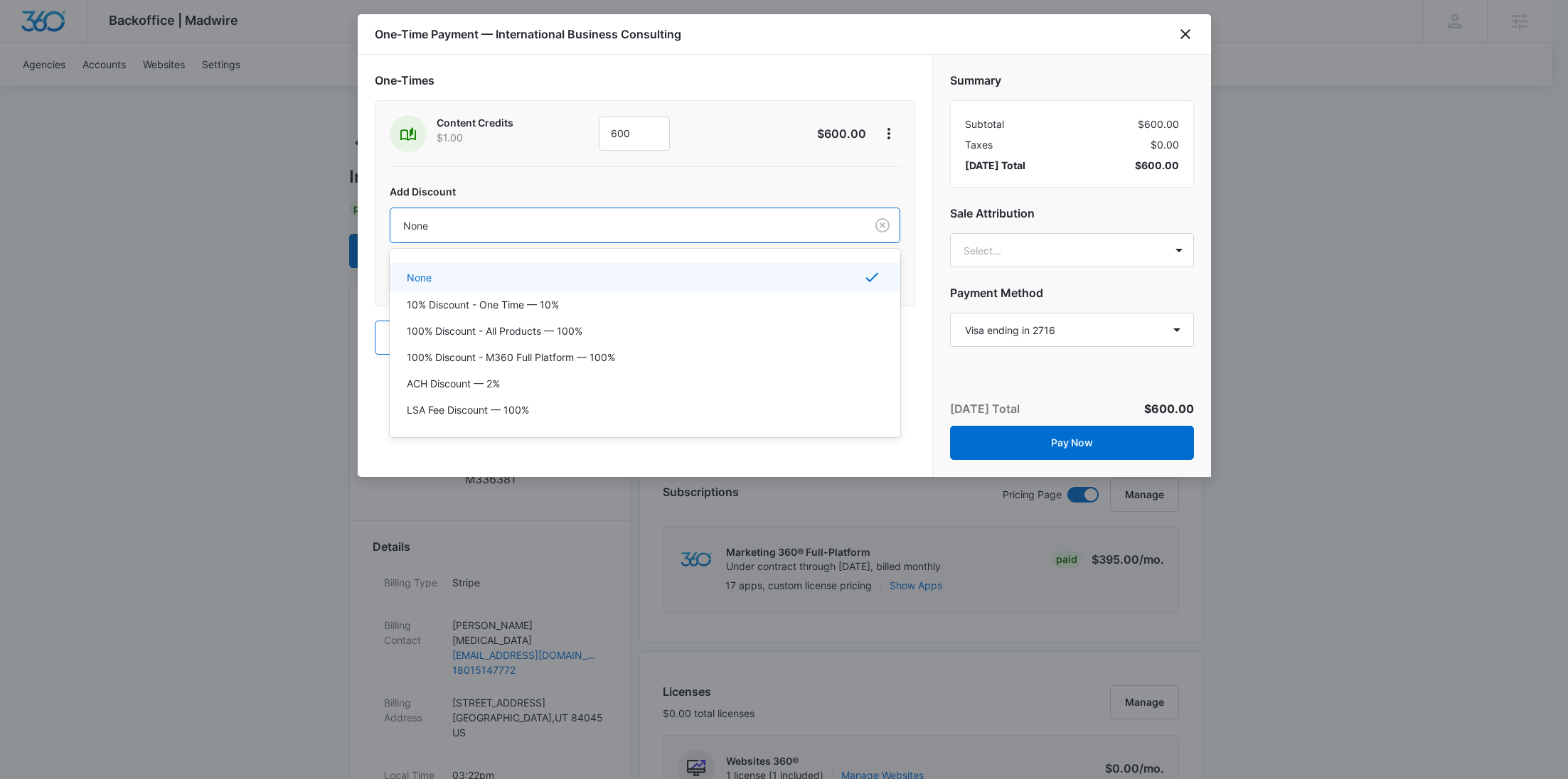
click at [654, 225] on div at bounding box center [625, 226] width 443 height 18
click at [558, 334] on p "100% Discount - All Products — 100%" at bounding box center [495, 330] width 176 height 15
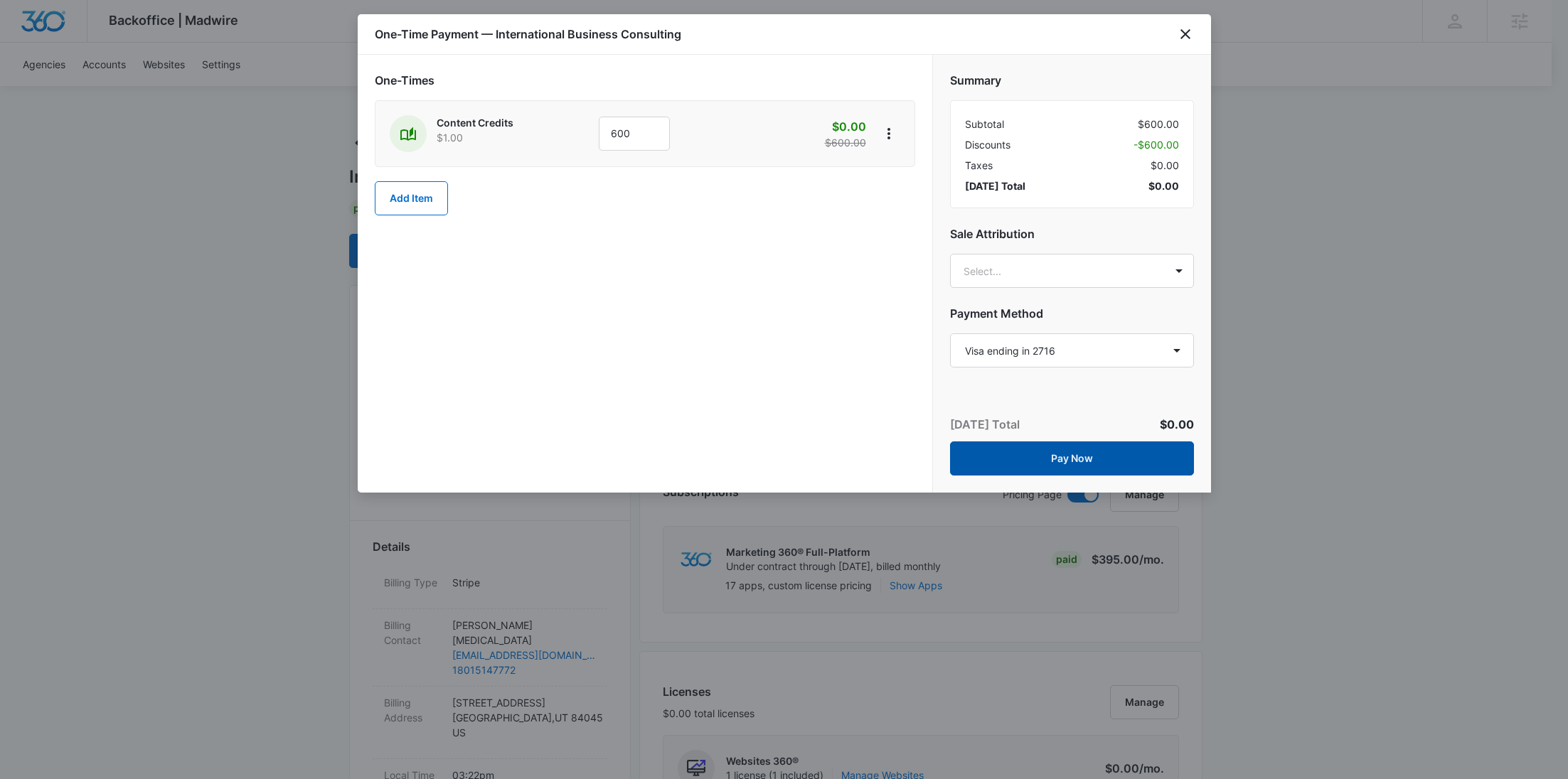
click at [1096, 454] on button "Pay Now" at bounding box center [1072, 458] width 244 height 34
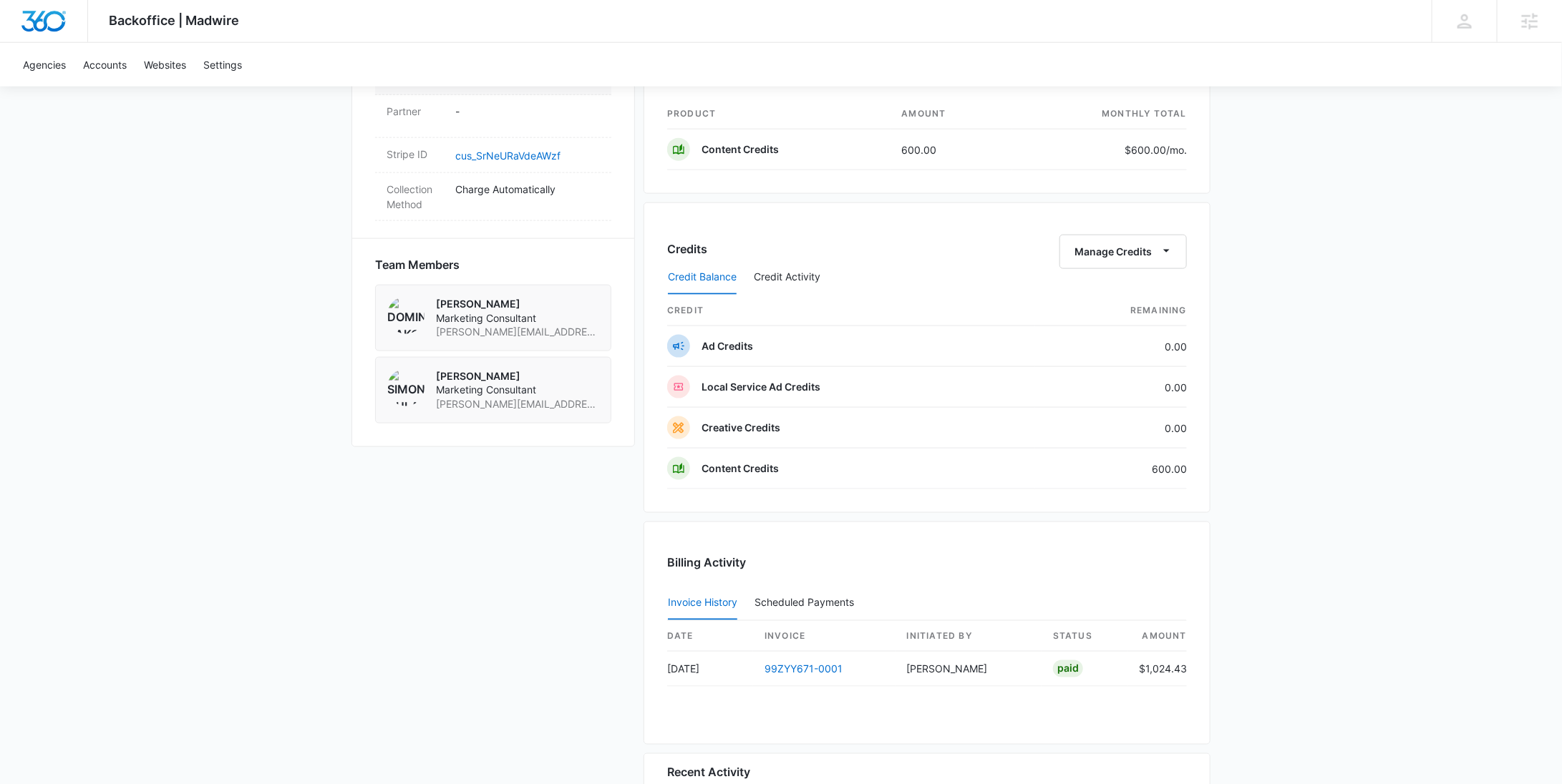
scroll to position [656, 0]
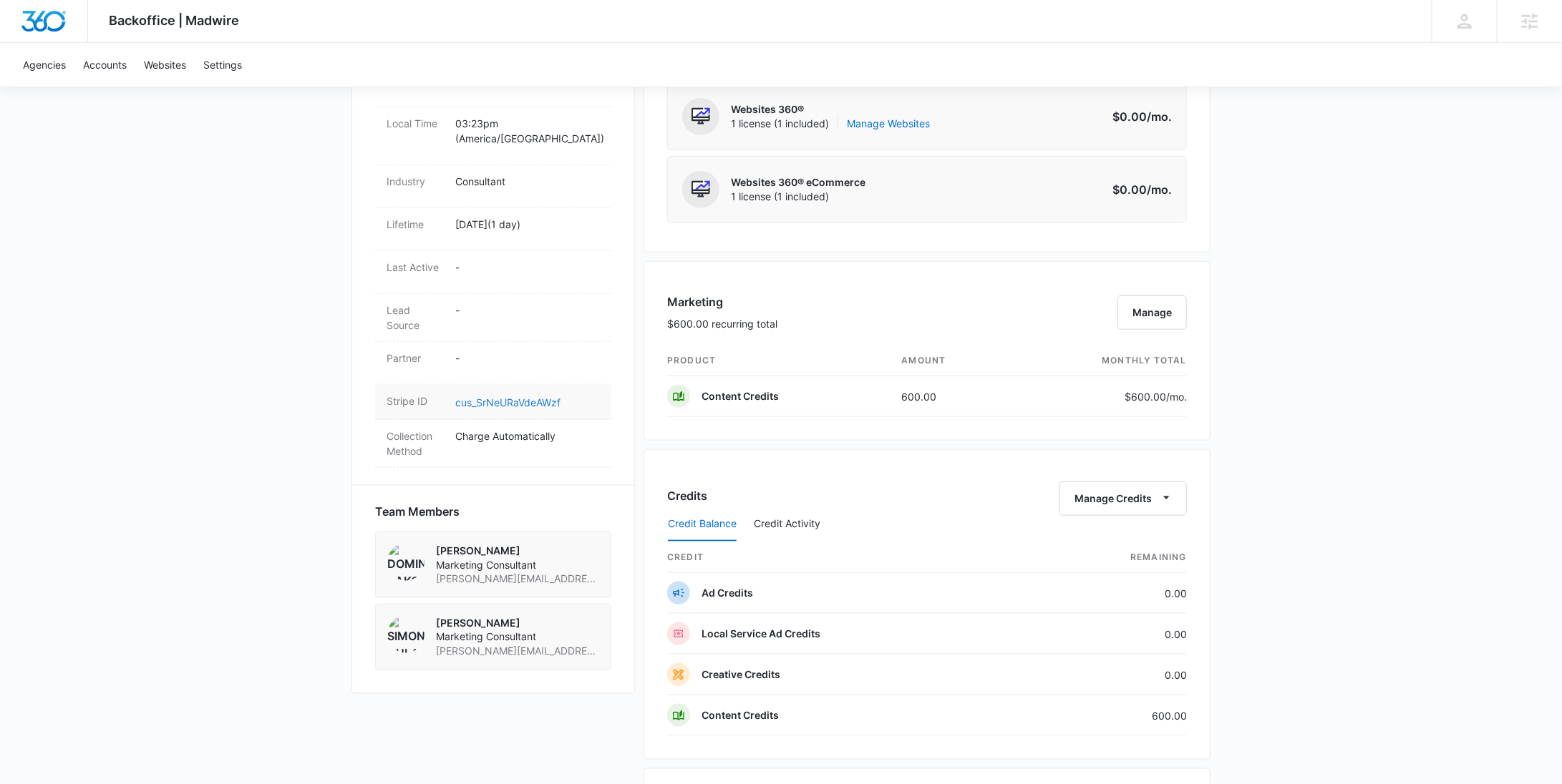
click at [509, 396] on link "cus_SrNeURaVdeAWzf" at bounding box center [507, 402] width 105 height 12
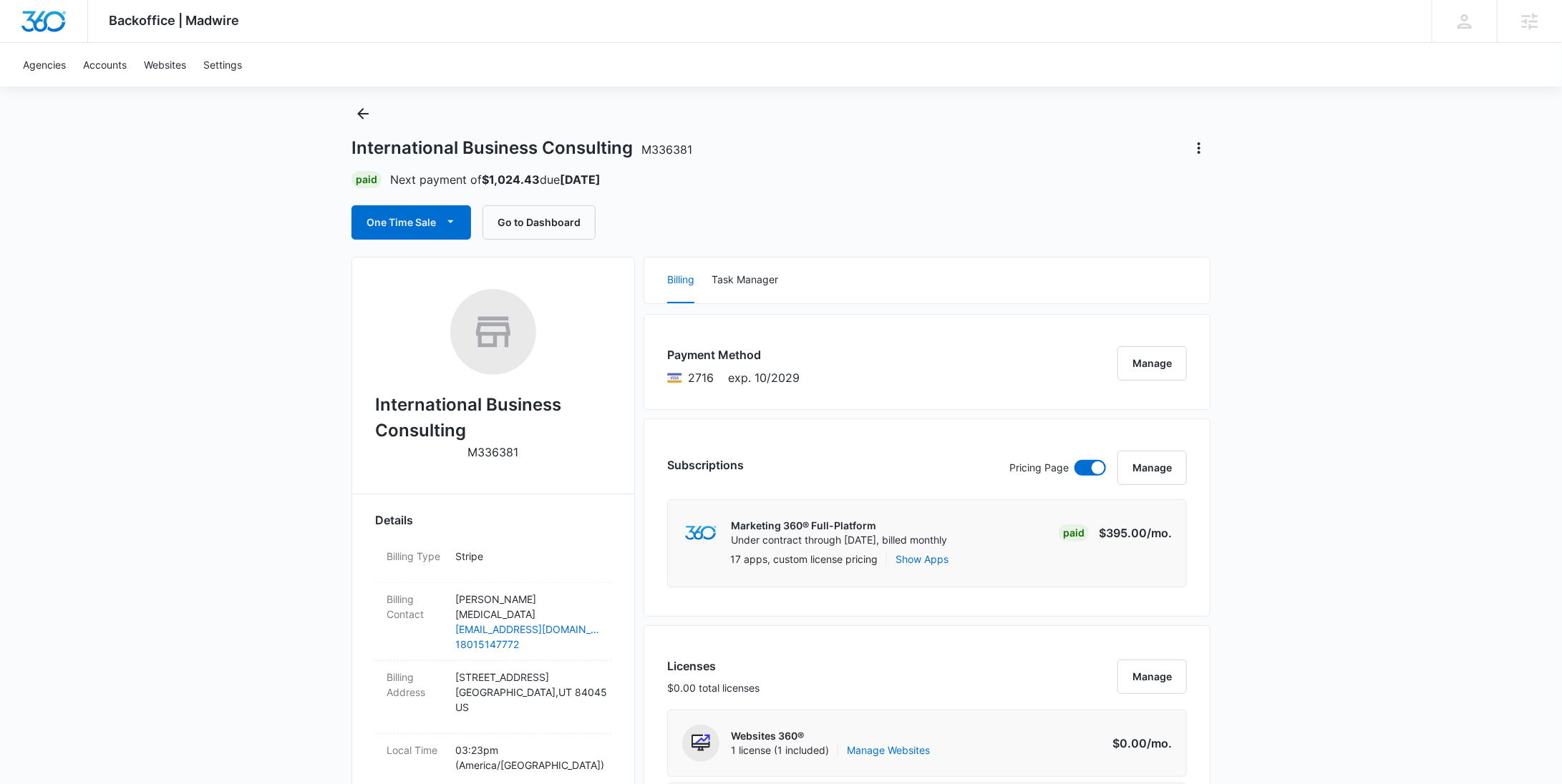
scroll to position [0, 0]
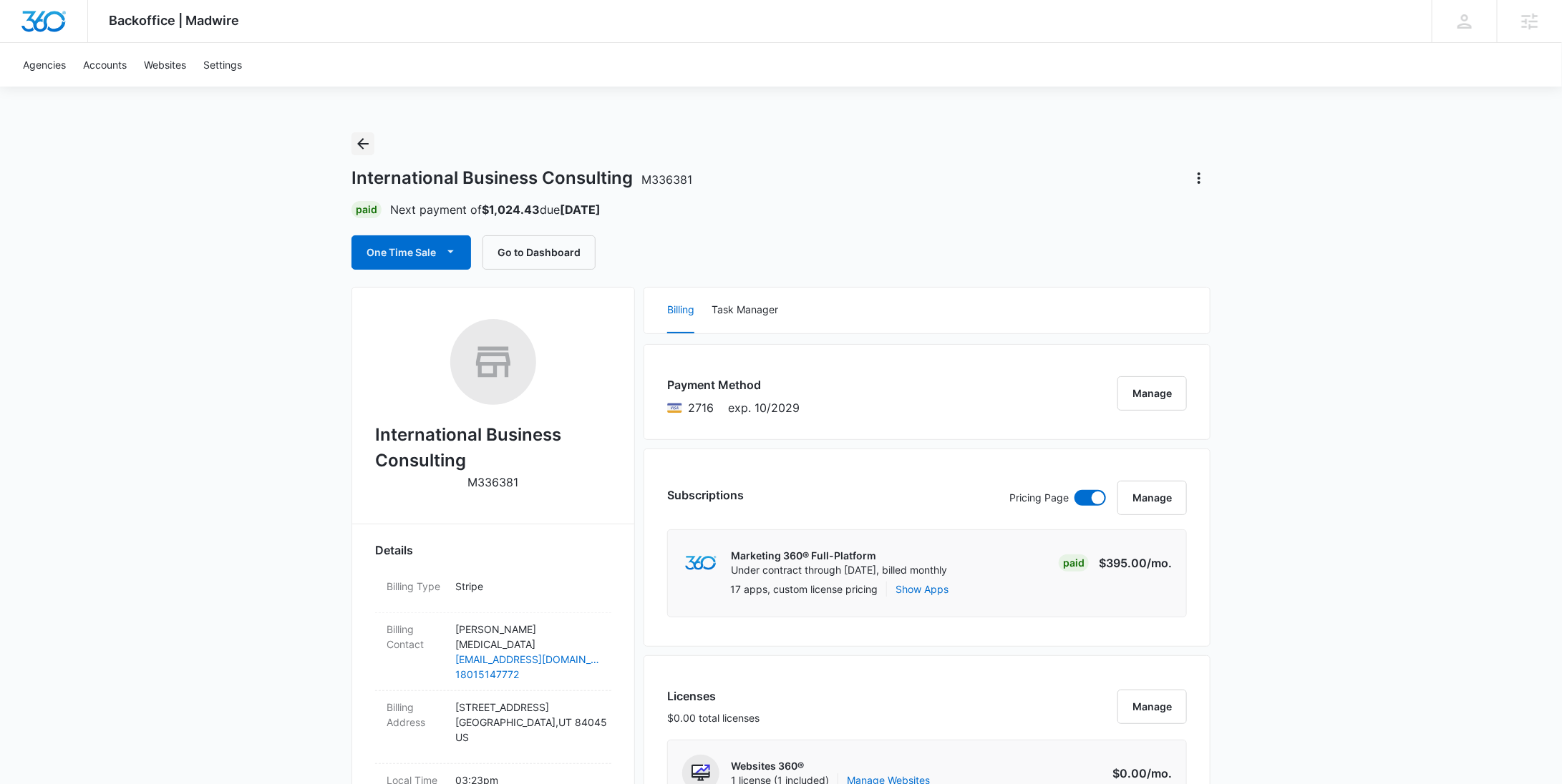
click at [361, 140] on icon "Back" at bounding box center [362, 143] width 17 height 17
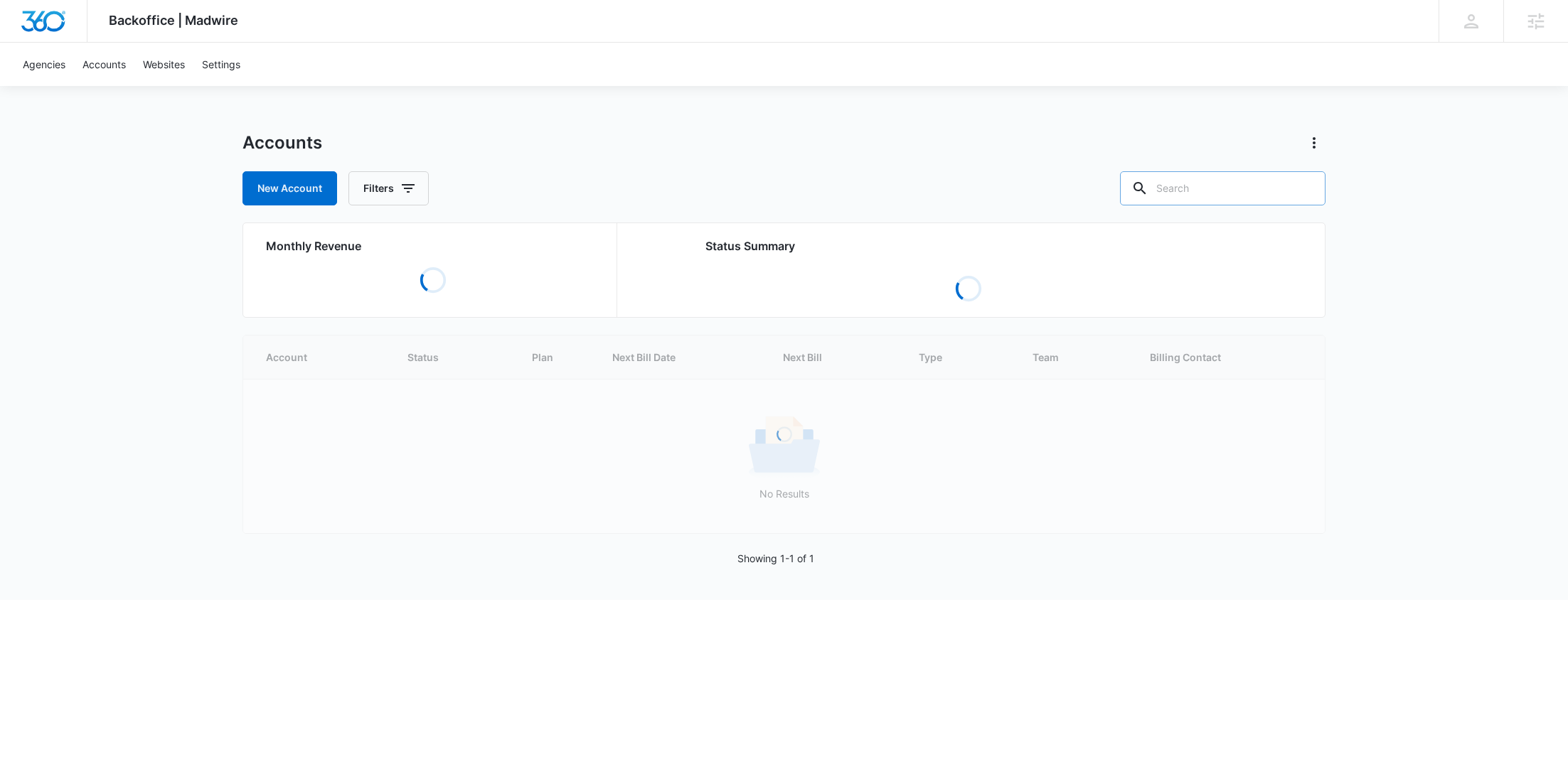
click at [1245, 196] on input "text" at bounding box center [1222, 187] width 205 height 34
paste input "M1152"
type input "M1152"
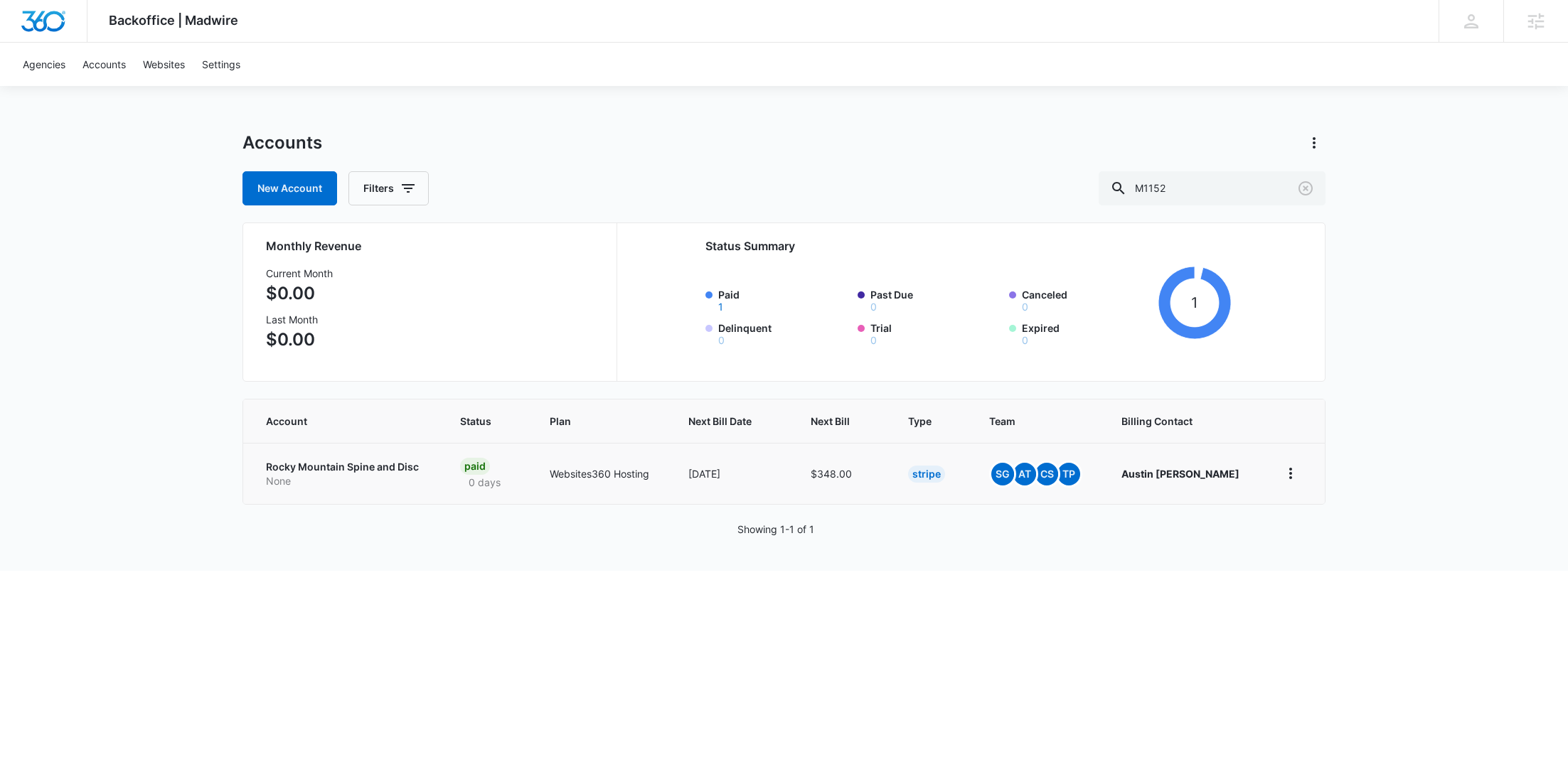
click at [334, 461] on p "Rocky Mountain Spine and Disc" at bounding box center [346, 467] width 160 height 15
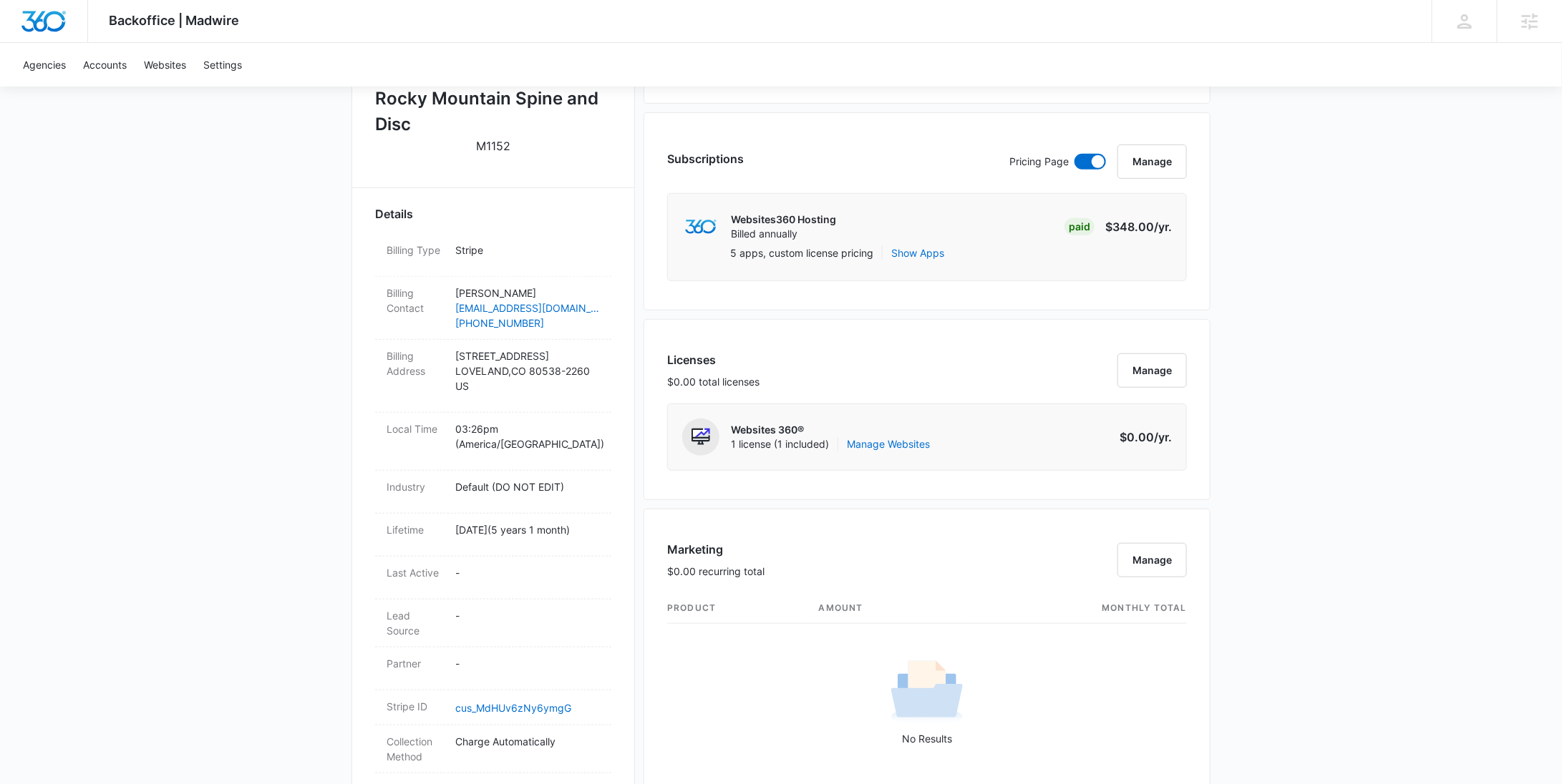
scroll to position [296, 0]
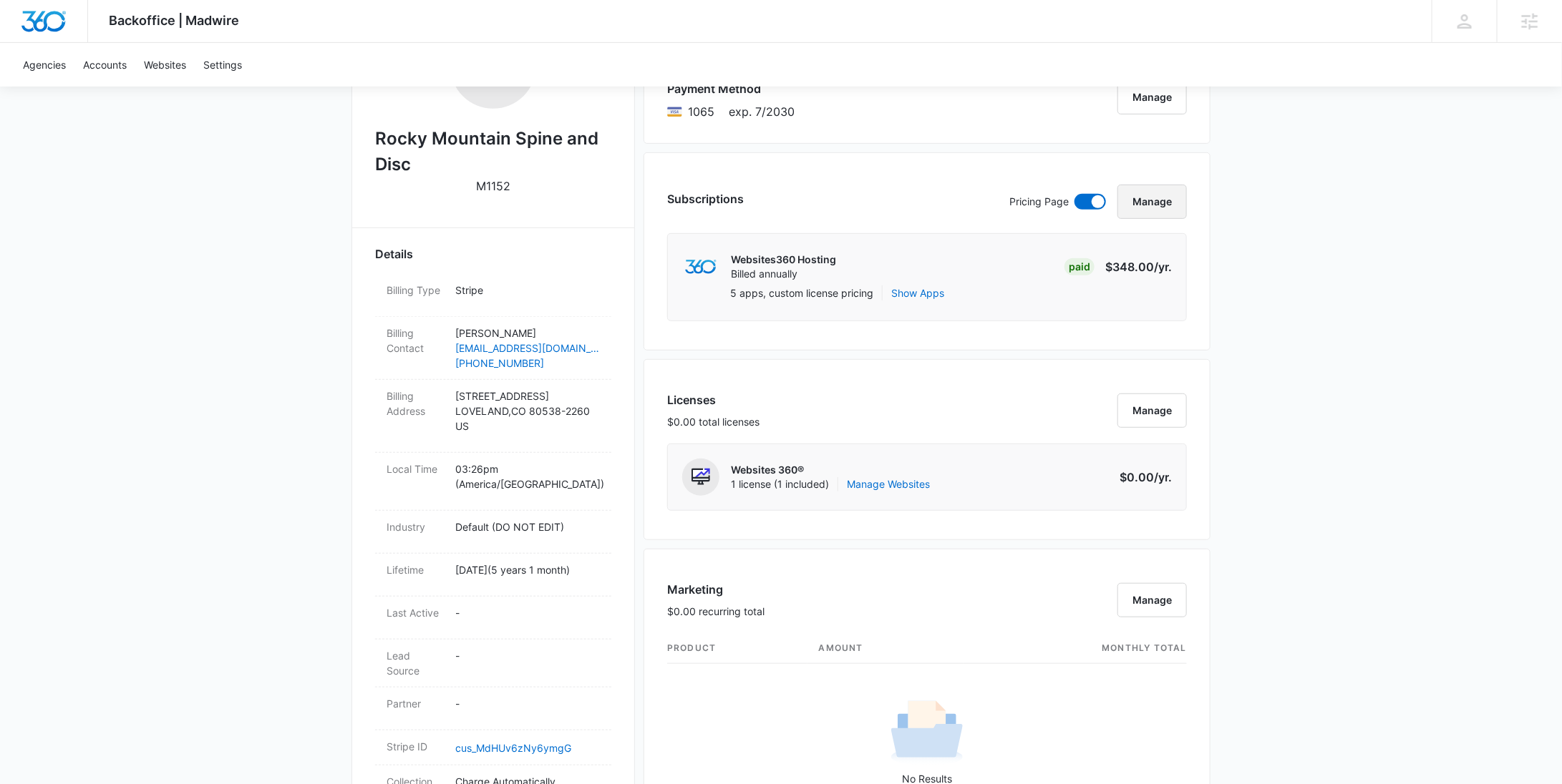
click at [1156, 203] on button "Manage" at bounding box center [1152, 201] width 70 height 34
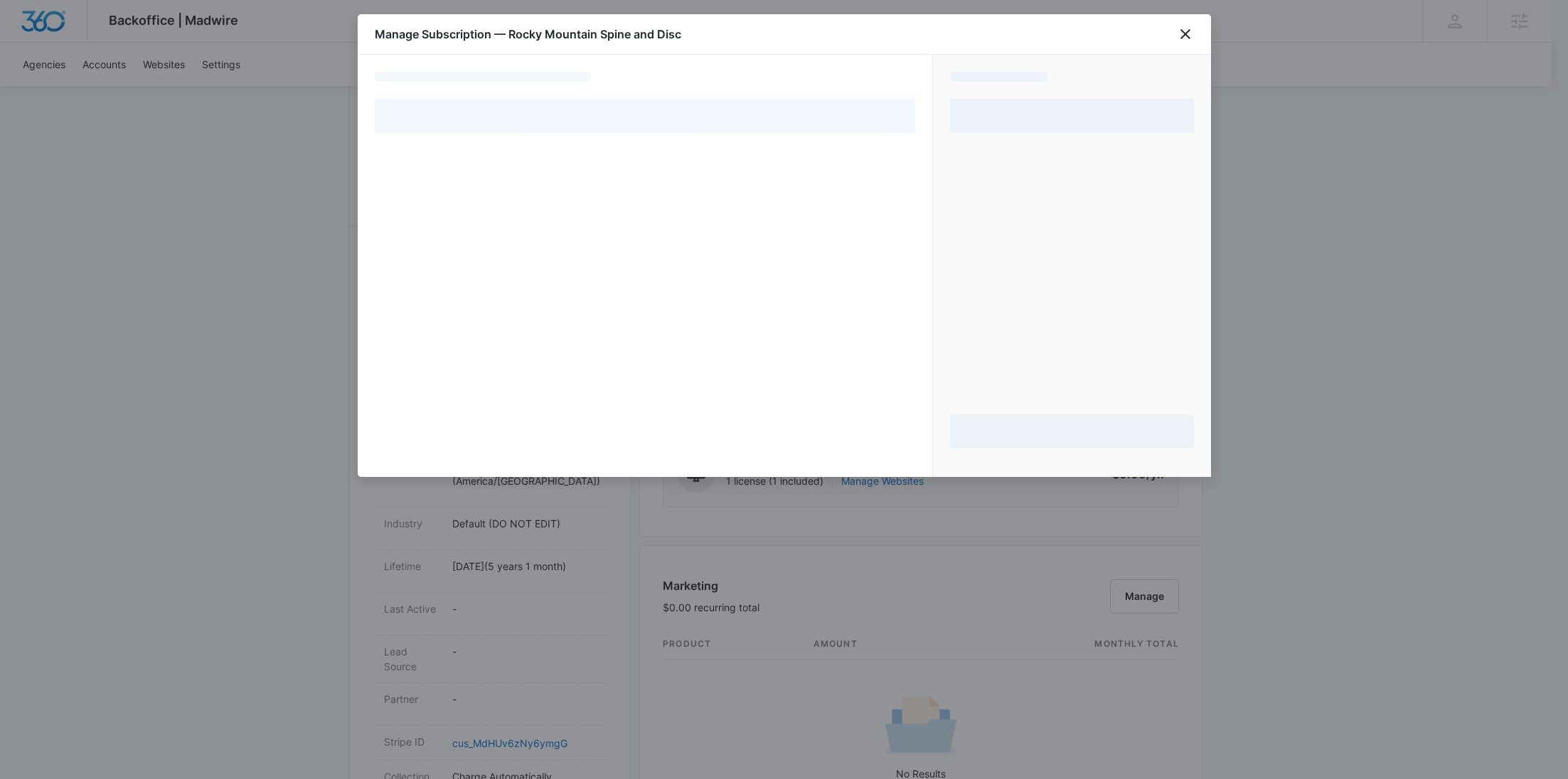
select select "pm_1RvUcBA4n8RTgNjUUeh3uon6"
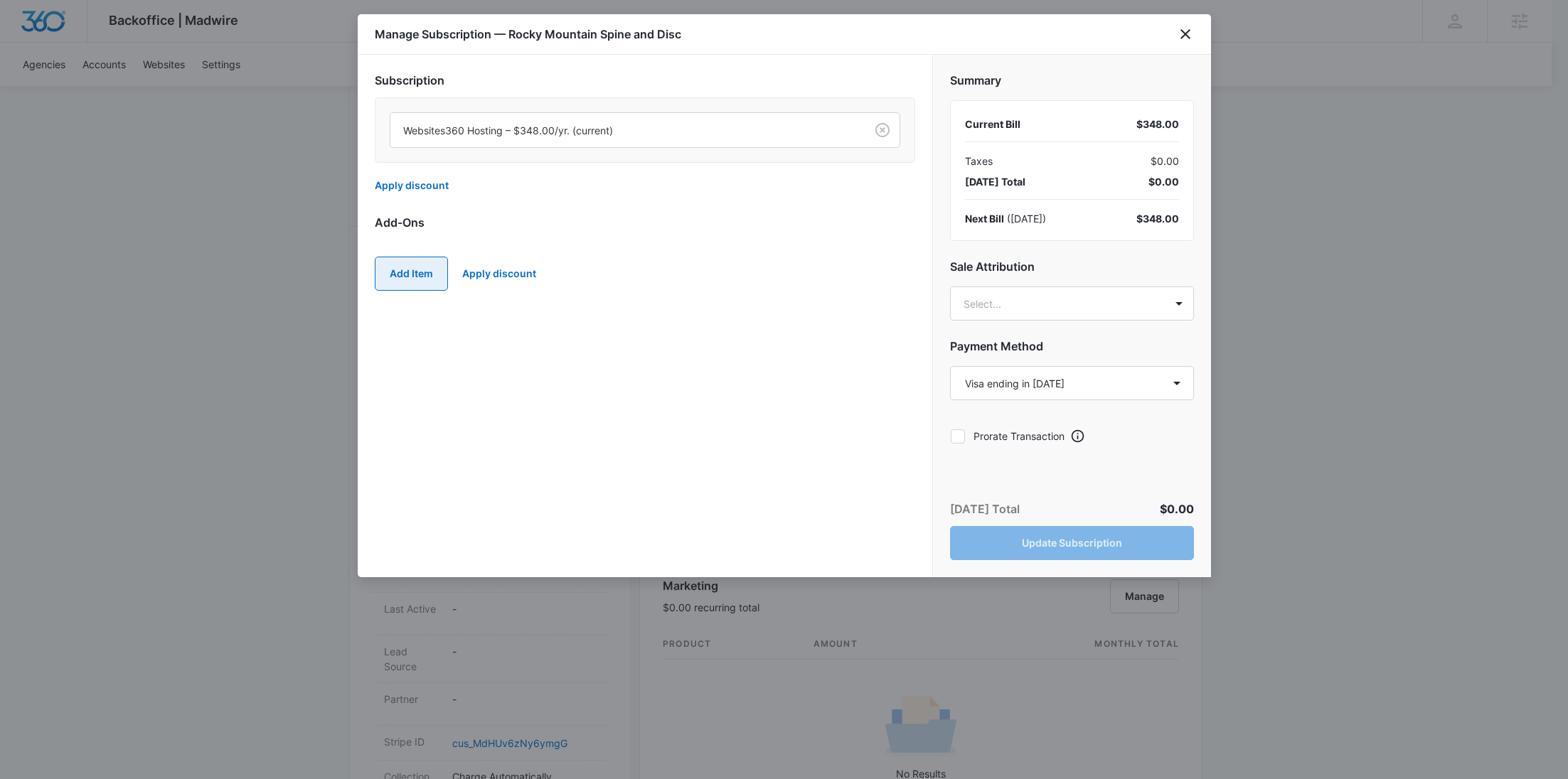
click at [420, 259] on button "Add Item" at bounding box center [411, 273] width 73 height 34
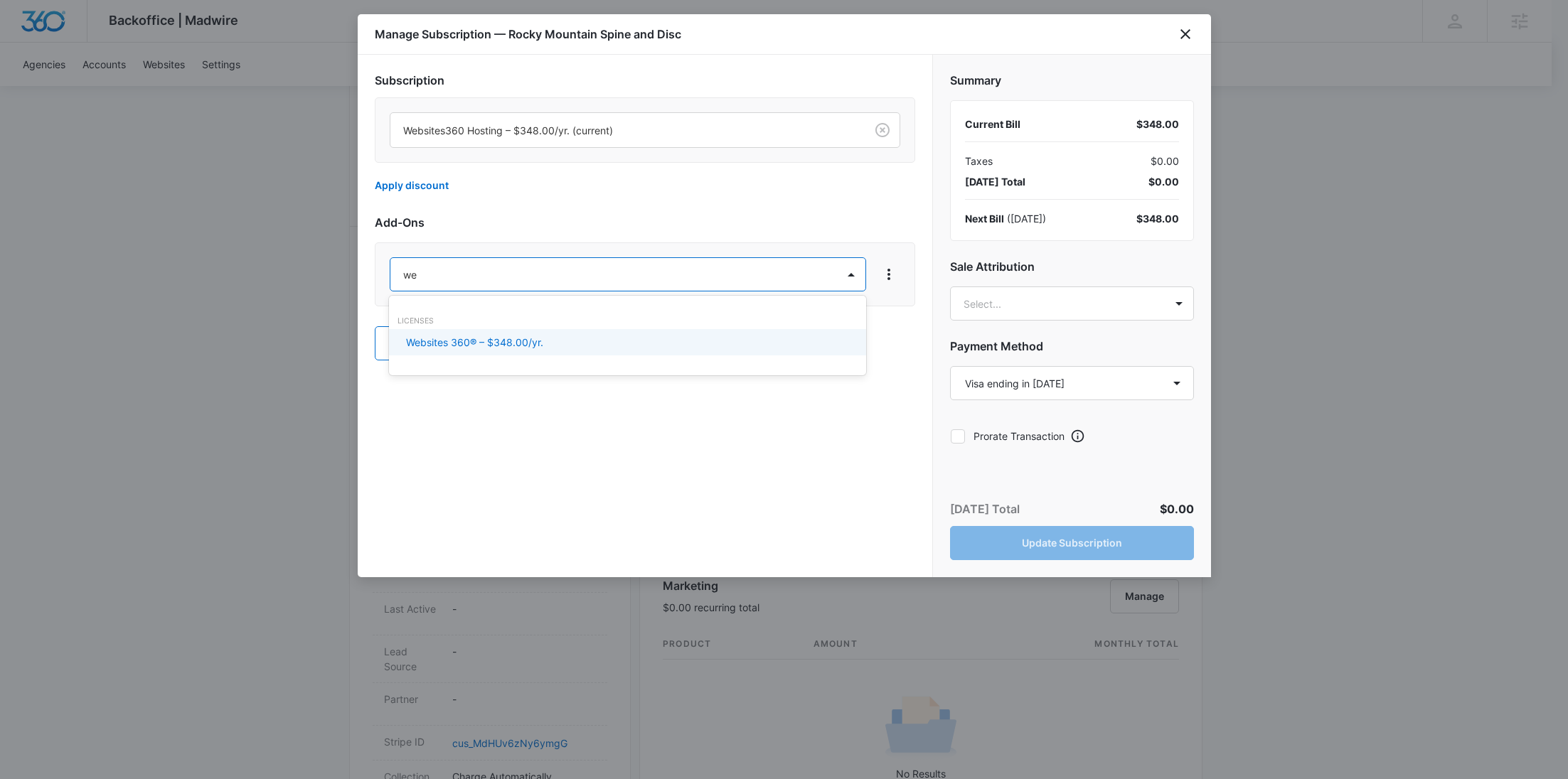
type input "web"
click at [475, 339] on p "Websites 360® – $348.00/yr." at bounding box center [475, 342] width 138 height 15
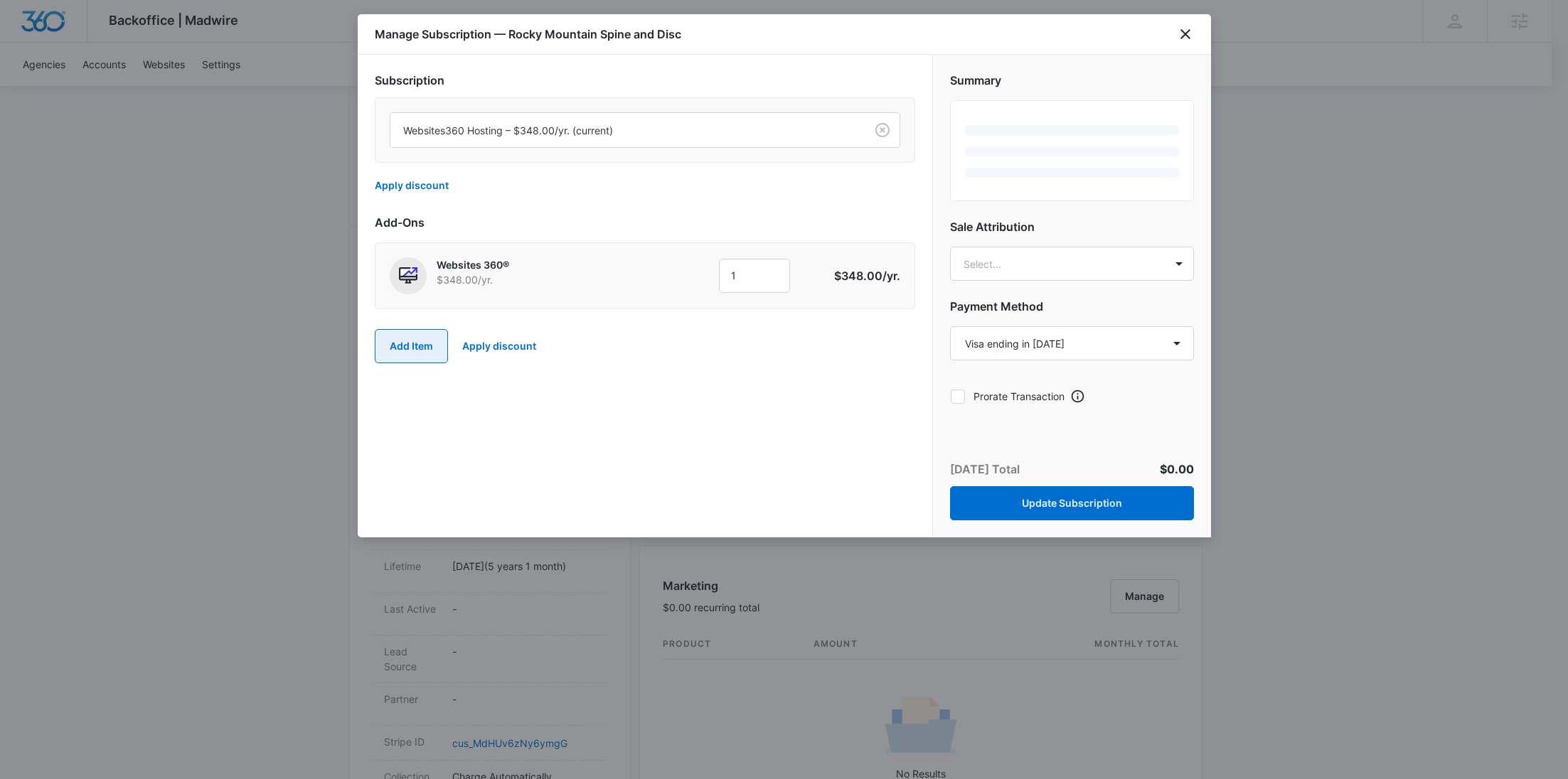
click at [420, 344] on button "Add Item" at bounding box center [411, 346] width 73 height 34
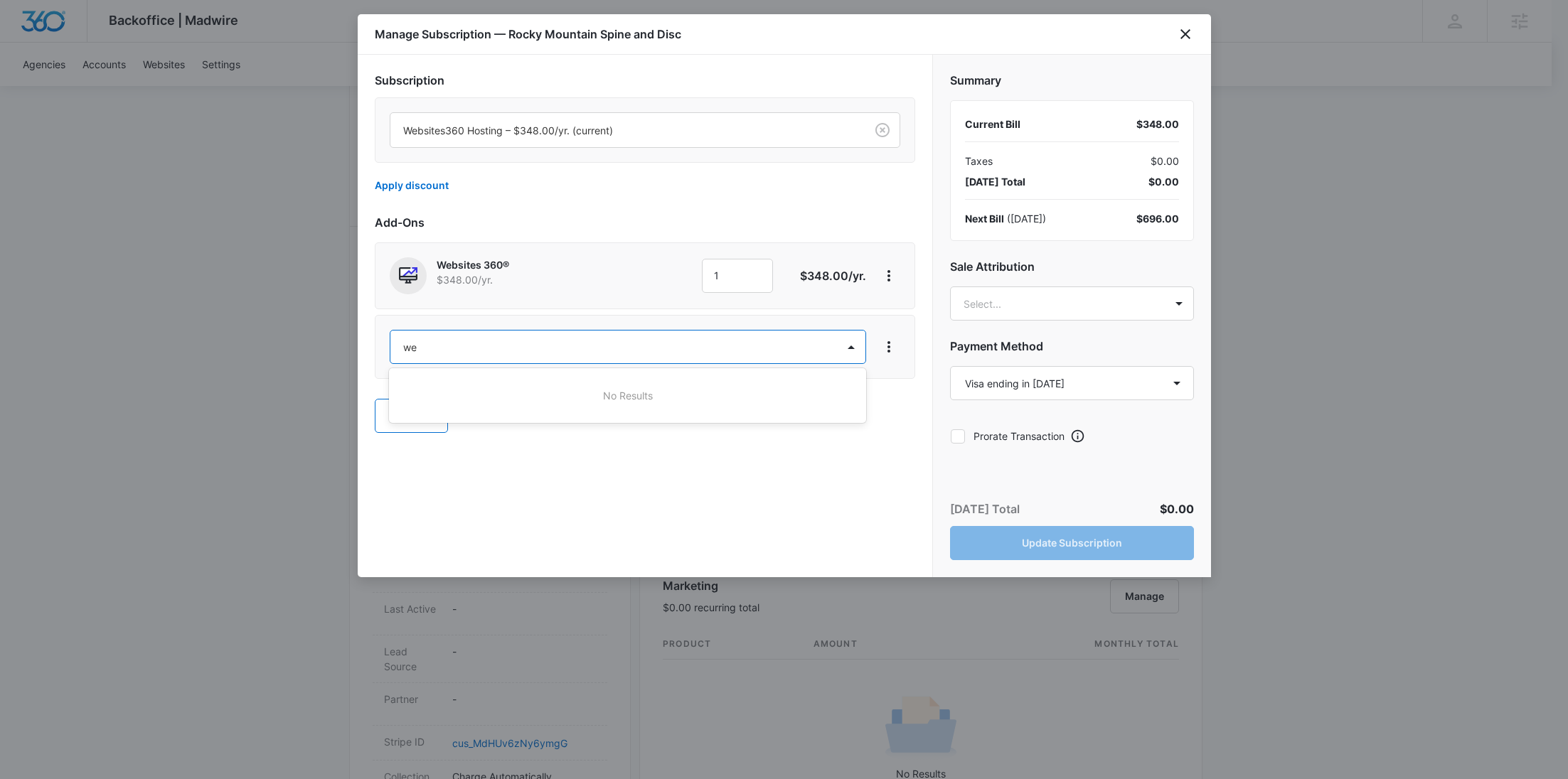
type input "w"
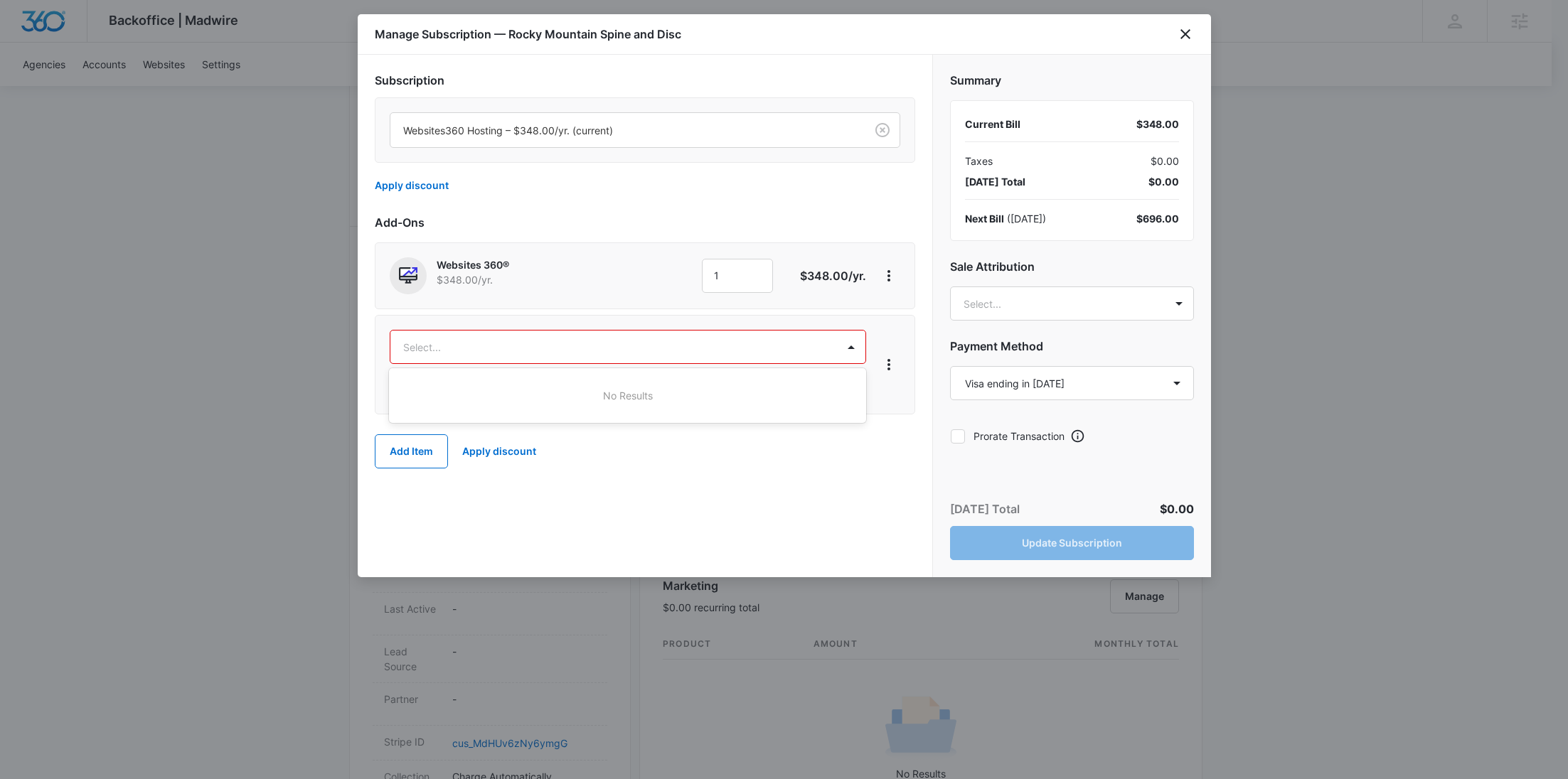
click at [883, 357] on div at bounding box center [784, 390] width 1568 height 779
click at [884, 364] on icon "View More" at bounding box center [887, 364] width 17 height 17
click at [883, 407] on button "Delete Item" at bounding box center [929, 403] width 104 height 21
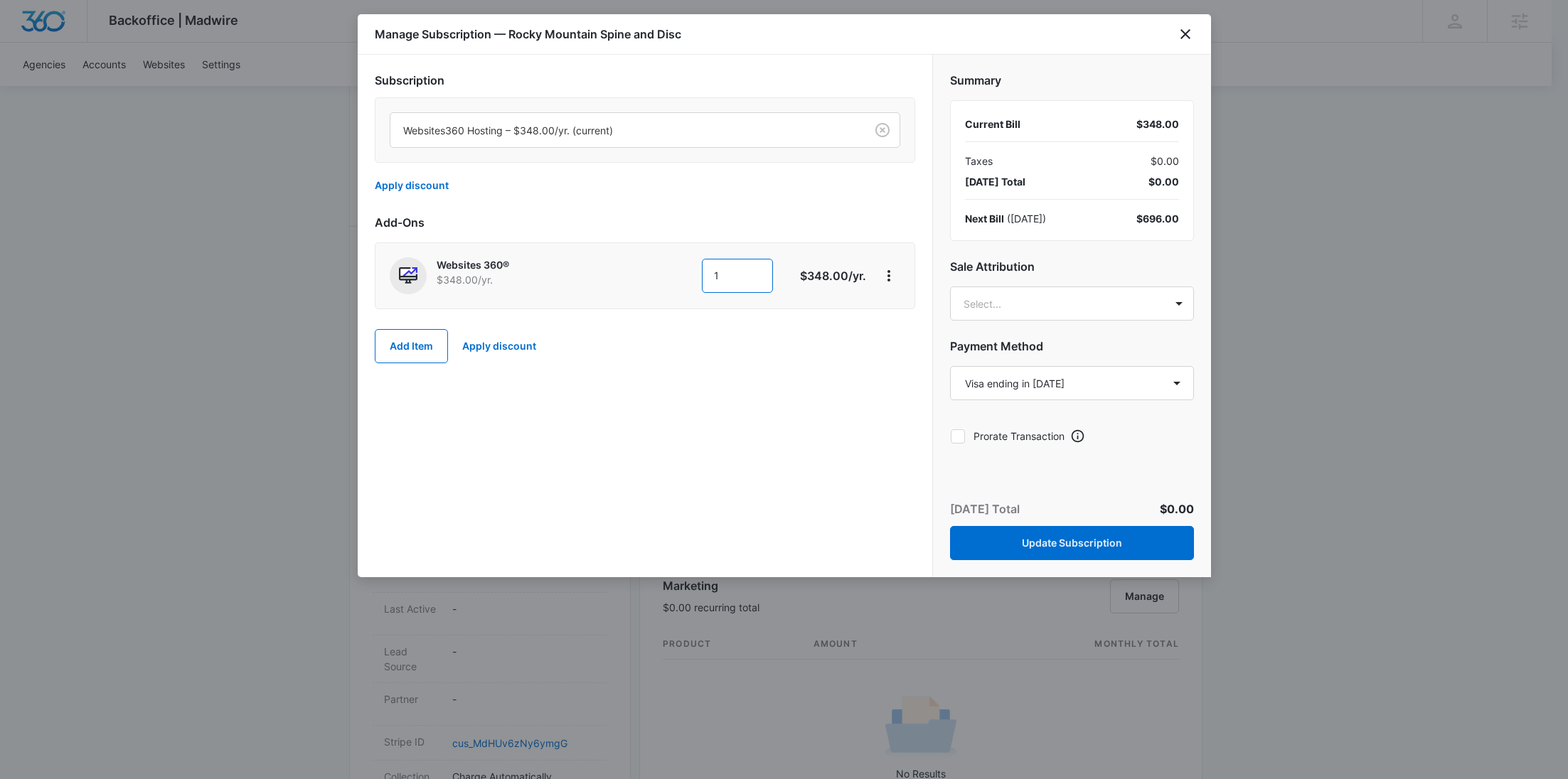
drag, startPoint x: 724, startPoint y: 279, endPoint x: 653, endPoint y: 279, distance: 71.0
click at [654, 279] on div "1 1" at bounding box center [698, 275] width 200 height 34
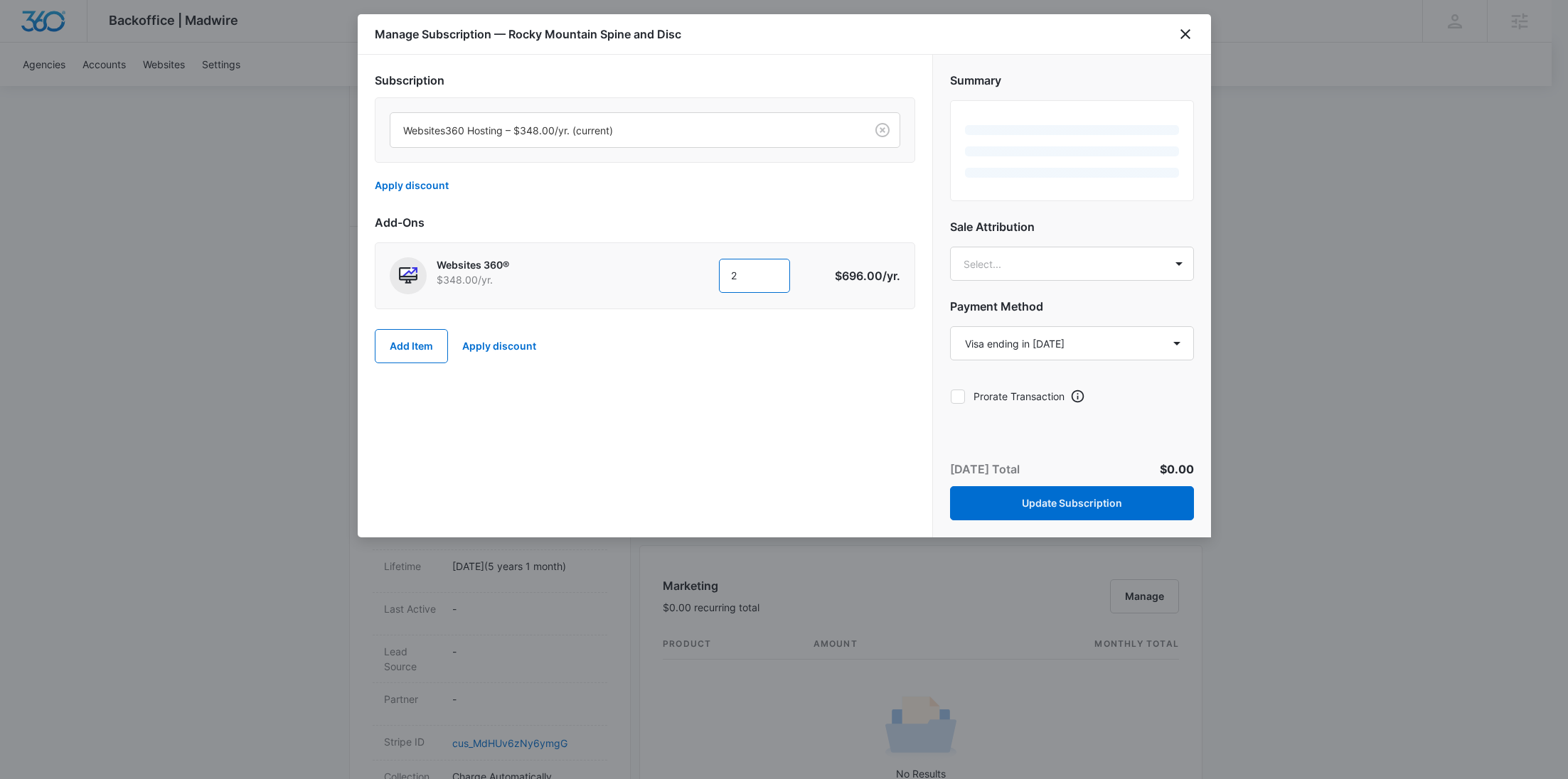
type input "2"
click at [674, 386] on div "Subscription Websites360 Hosting – $348.00/yr. (current) Apply discount Add-Ons…" at bounding box center [644, 296] width 574 height 482
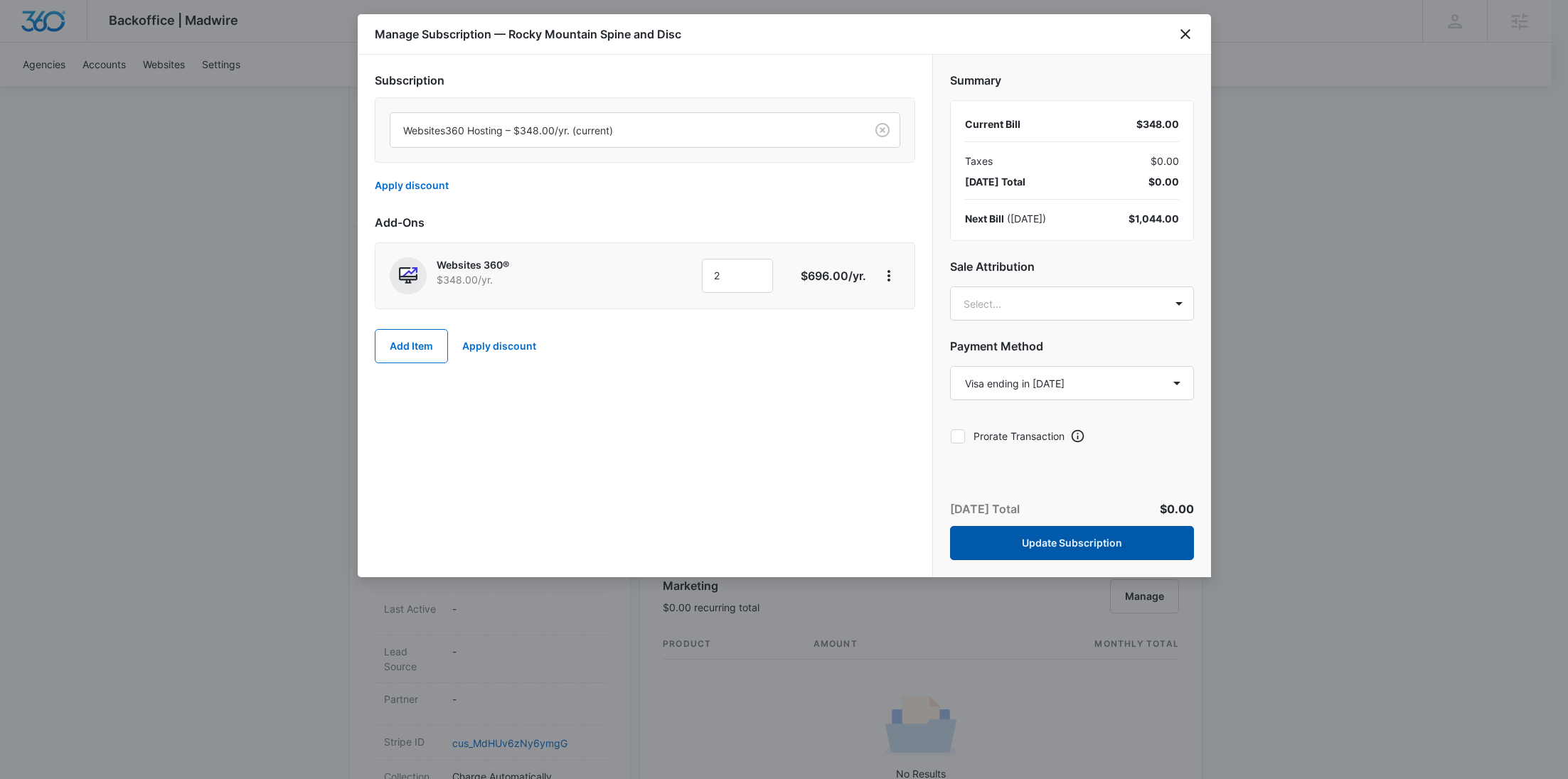
click at [1072, 533] on button "Update Subscription" at bounding box center [1072, 543] width 244 height 34
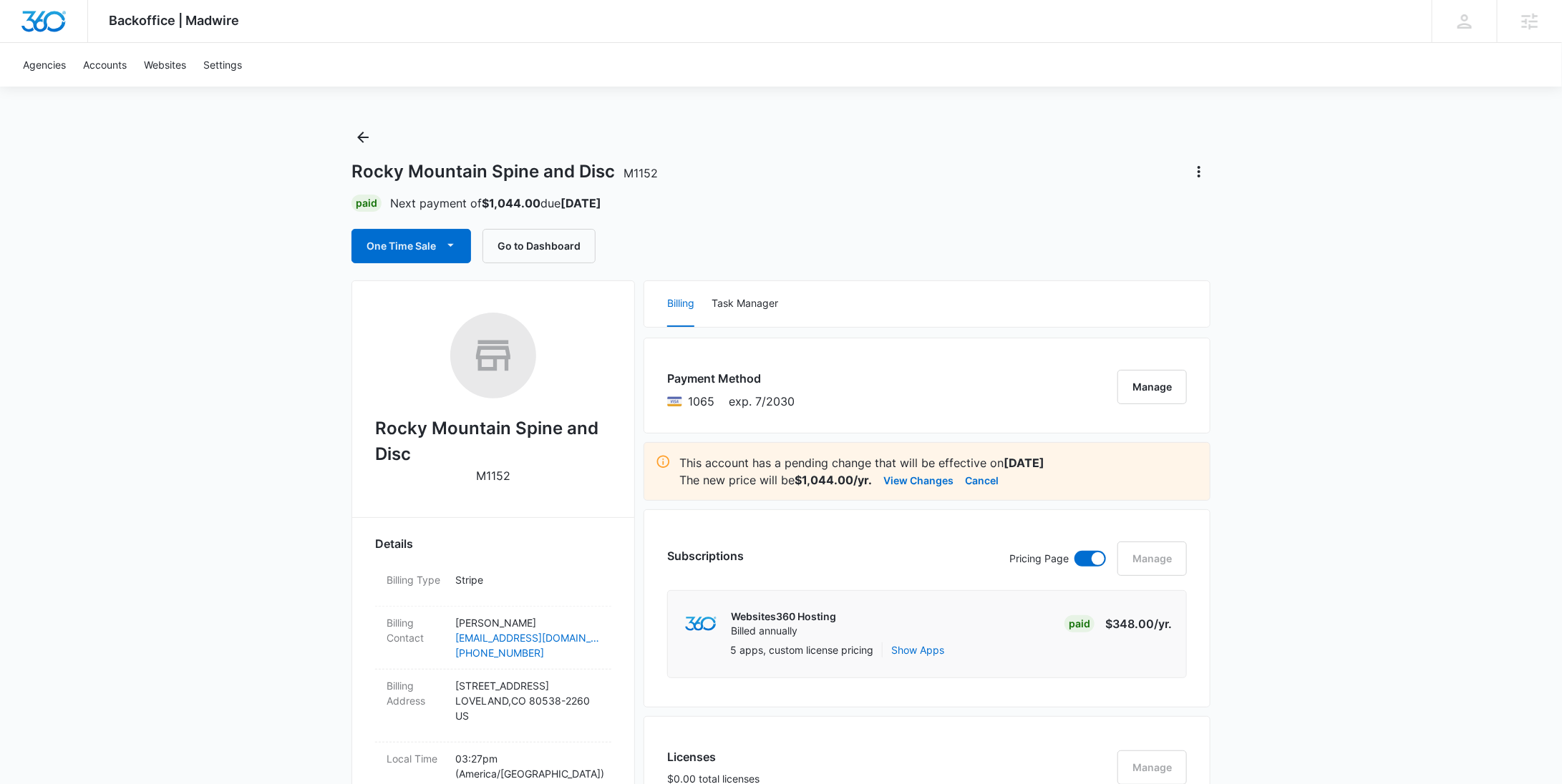
scroll to position [0, 0]
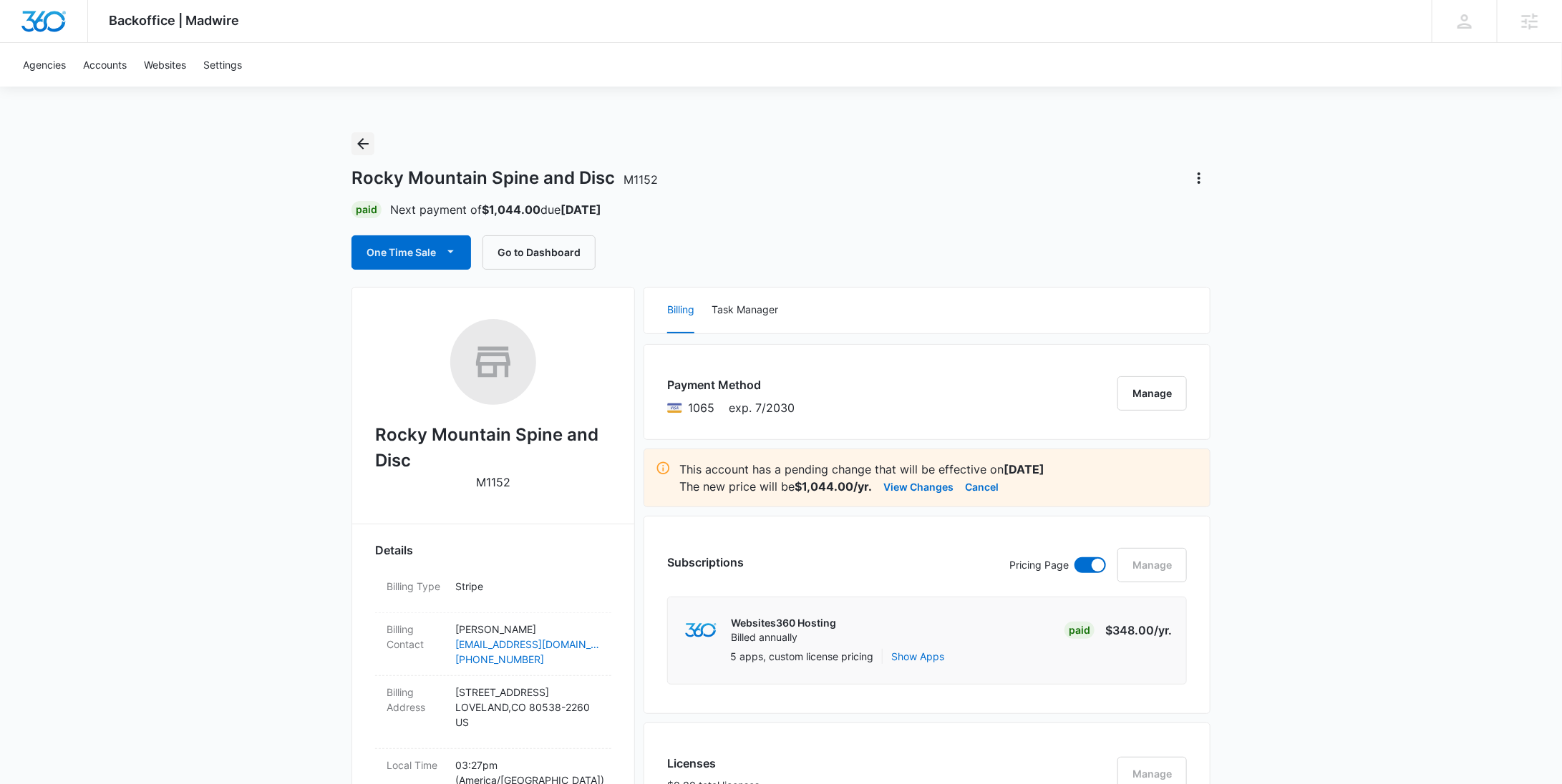
click at [370, 140] on icon "Back" at bounding box center [362, 143] width 17 height 17
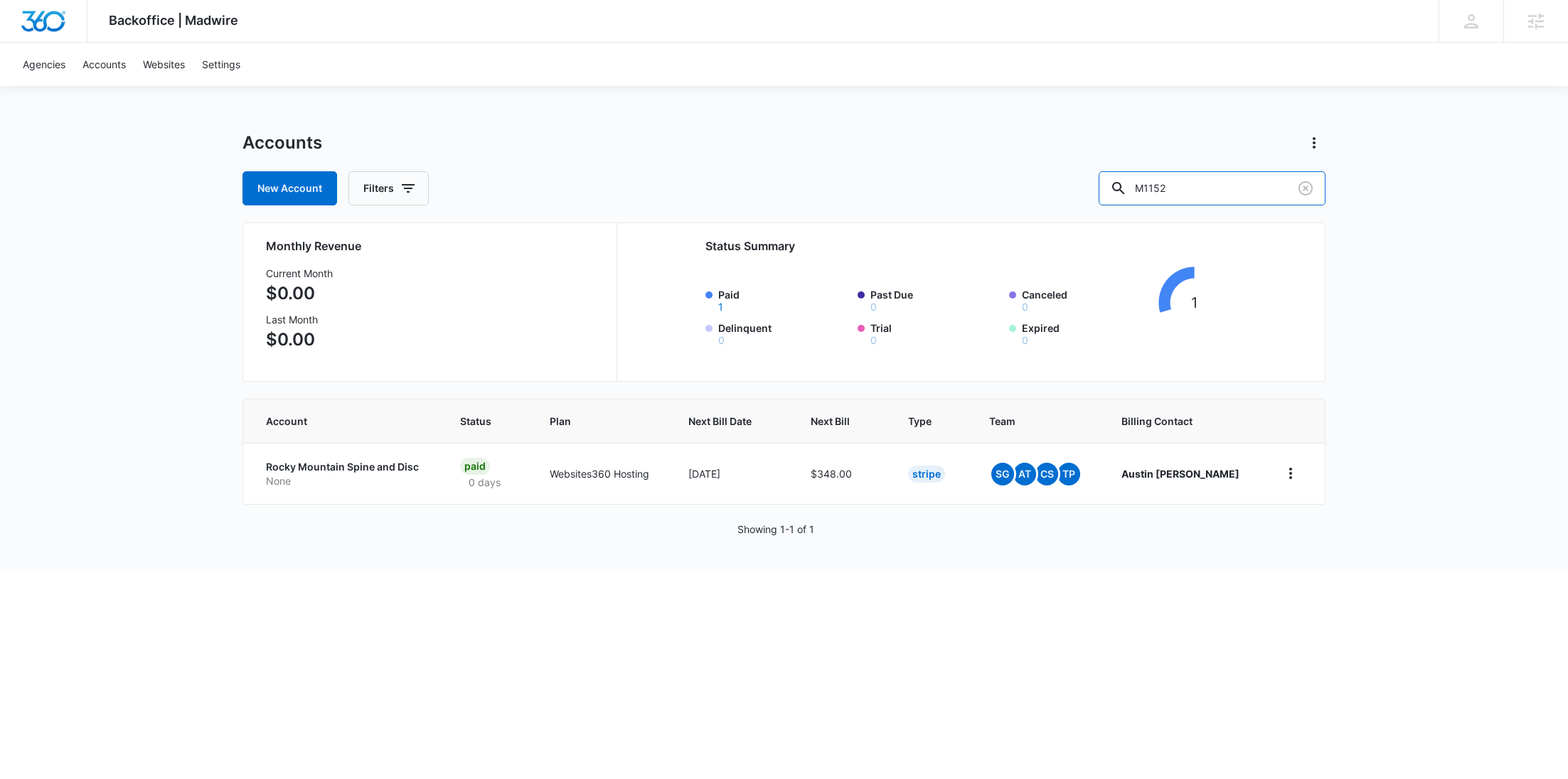
drag, startPoint x: 1199, startPoint y: 187, endPoint x: 1118, endPoint y: 191, distance: 81.1
click at [1129, 191] on div "New Account Filters M1152" at bounding box center [783, 187] width 1083 height 34
paste input "336381"
type input "M336381"
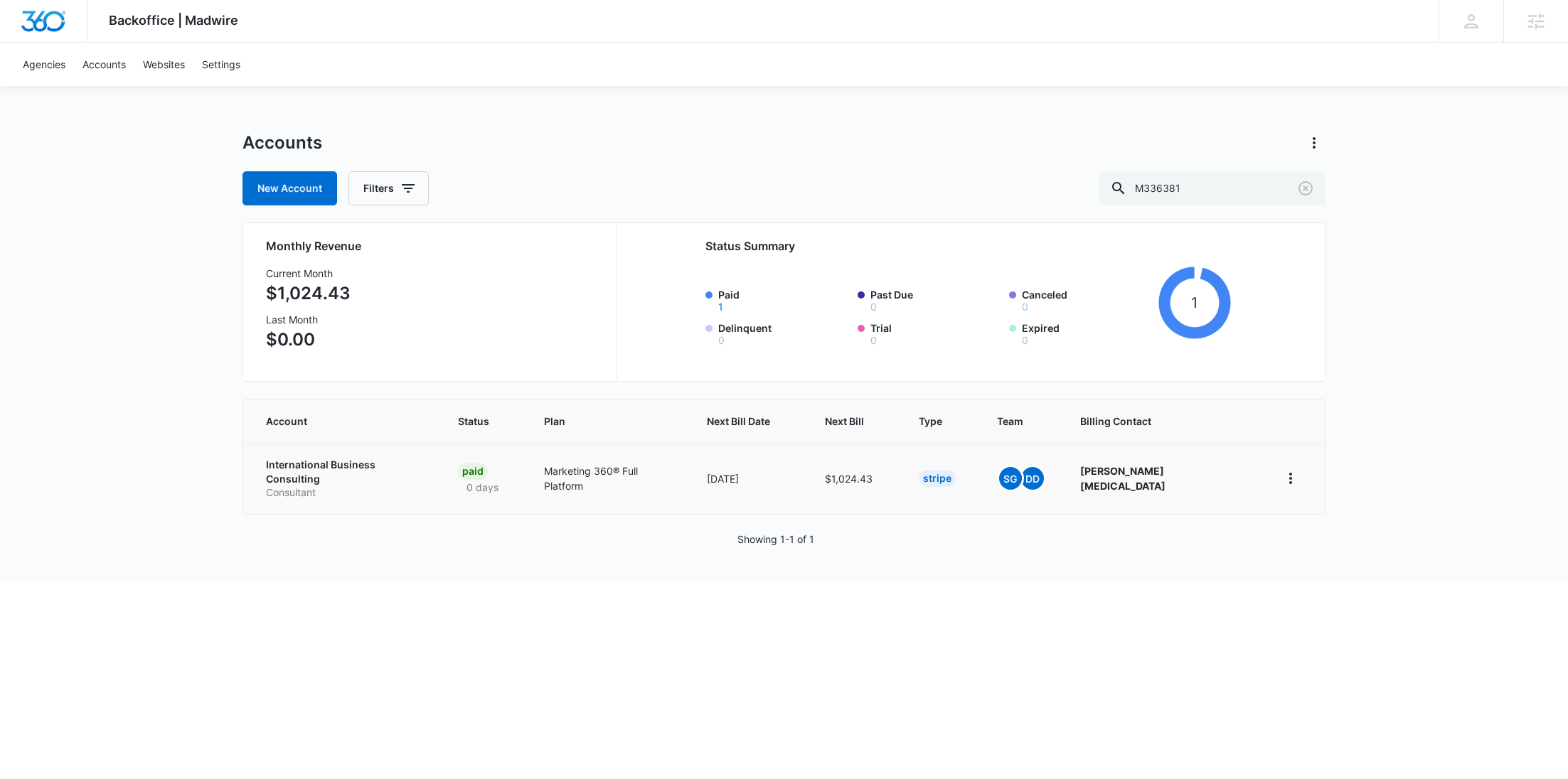
click at [351, 485] on p "Consultant" at bounding box center [345, 492] width 158 height 15
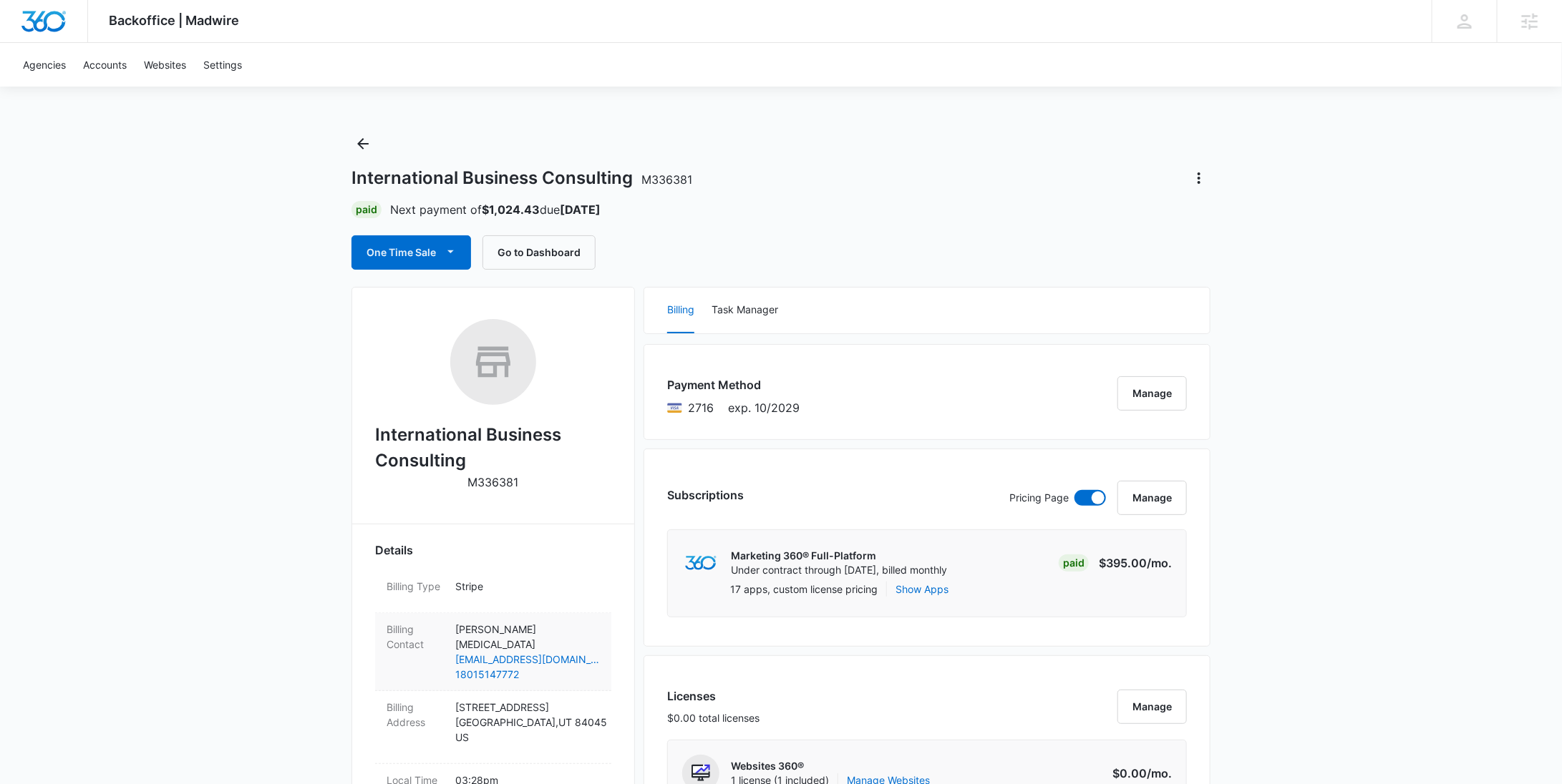
click at [514, 631] on p "[PERSON_NAME][MEDICAL_DATA]" at bounding box center [527, 637] width 145 height 30
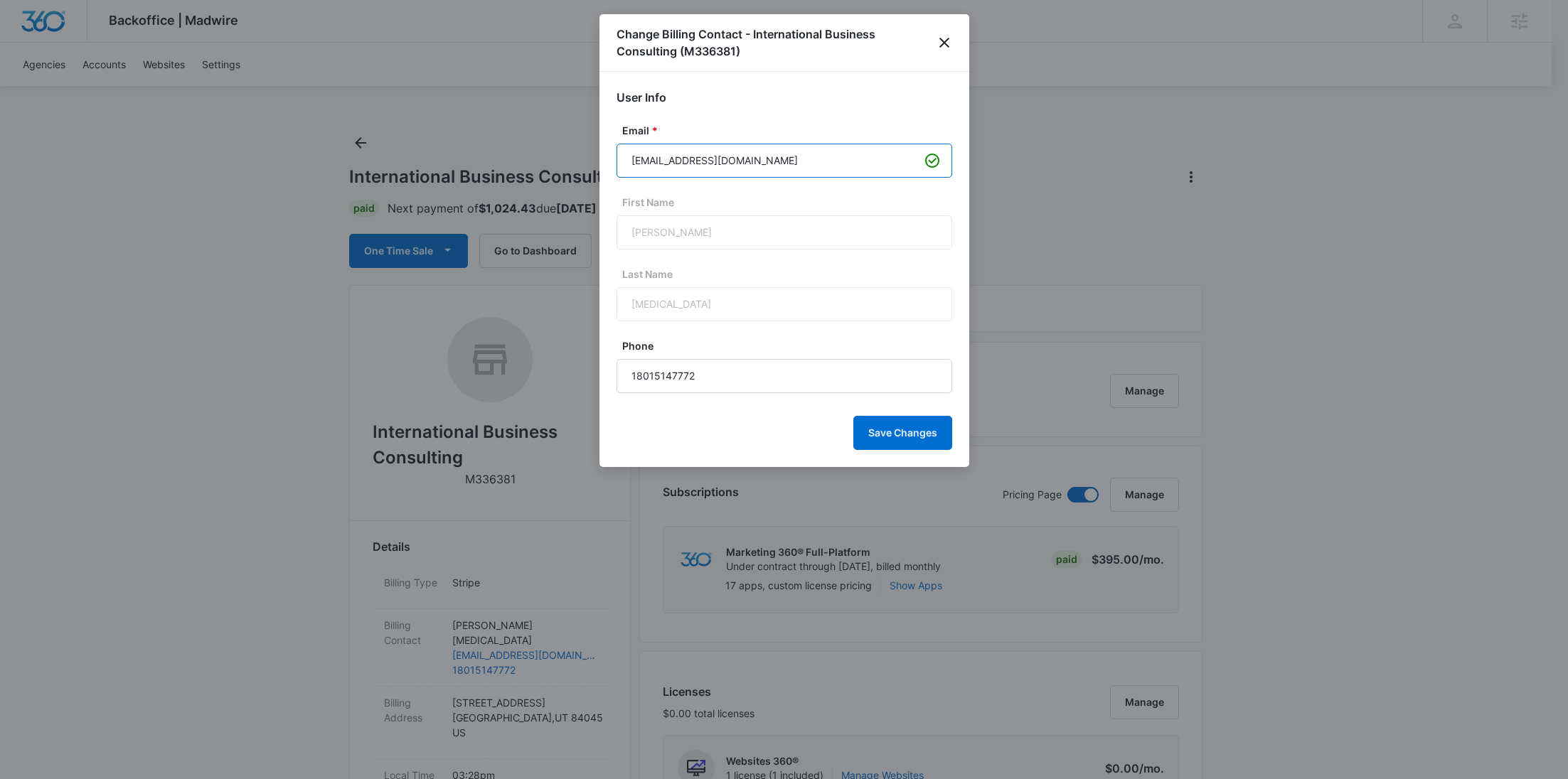
drag, startPoint x: 771, startPoint y: 163, endPoint x: 591, endPoint y: 163, distance: 180.0
paste input "info@theibconsulting"
type input "info@theibconsulting.com"
click at [895, 425] on button "Save Changes" at bounding box center [902, 432] width 99 height 34
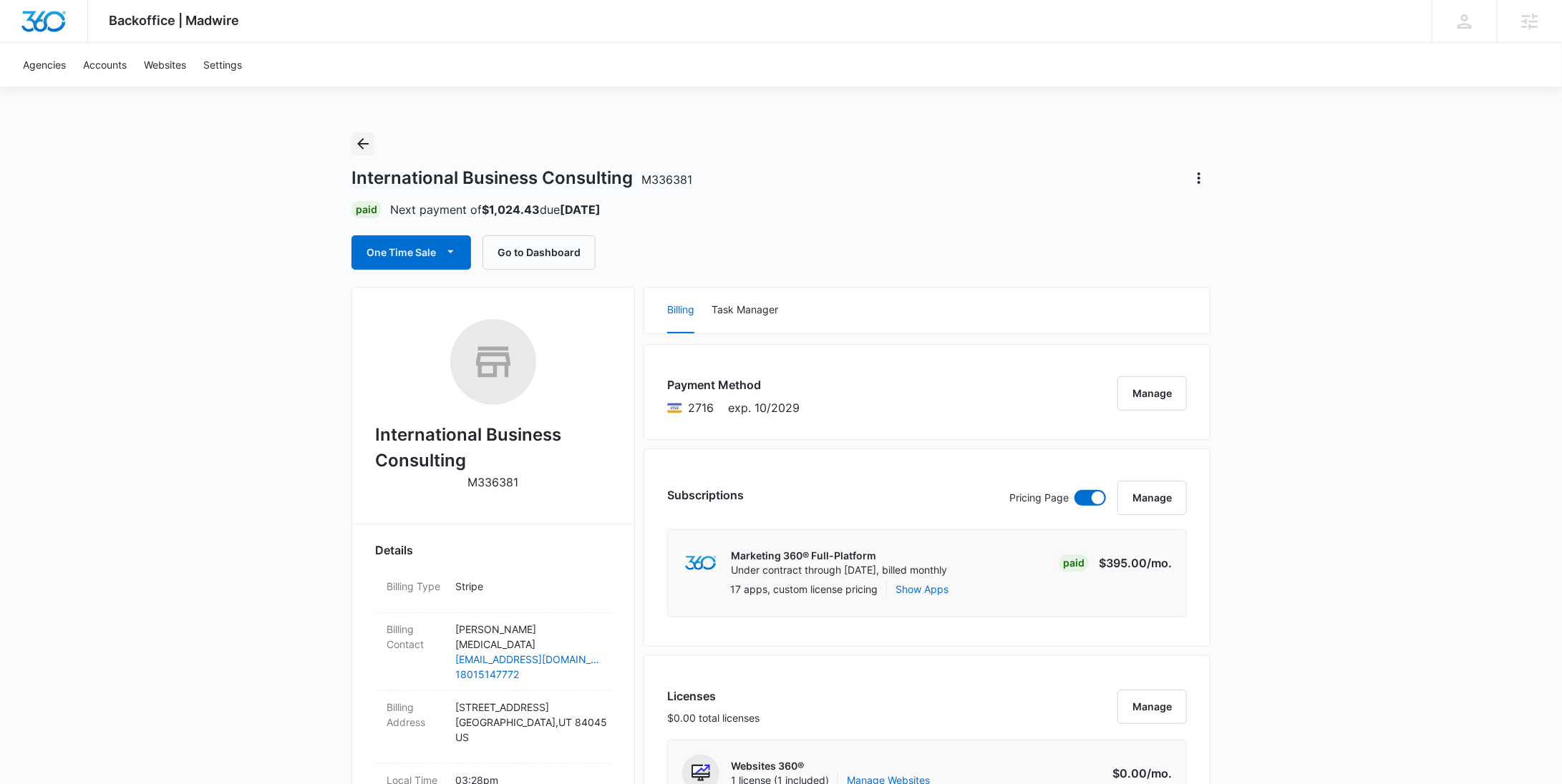
click at [368, 141] on icon "Back" at bounding box center [362, 143] width 17 height 17
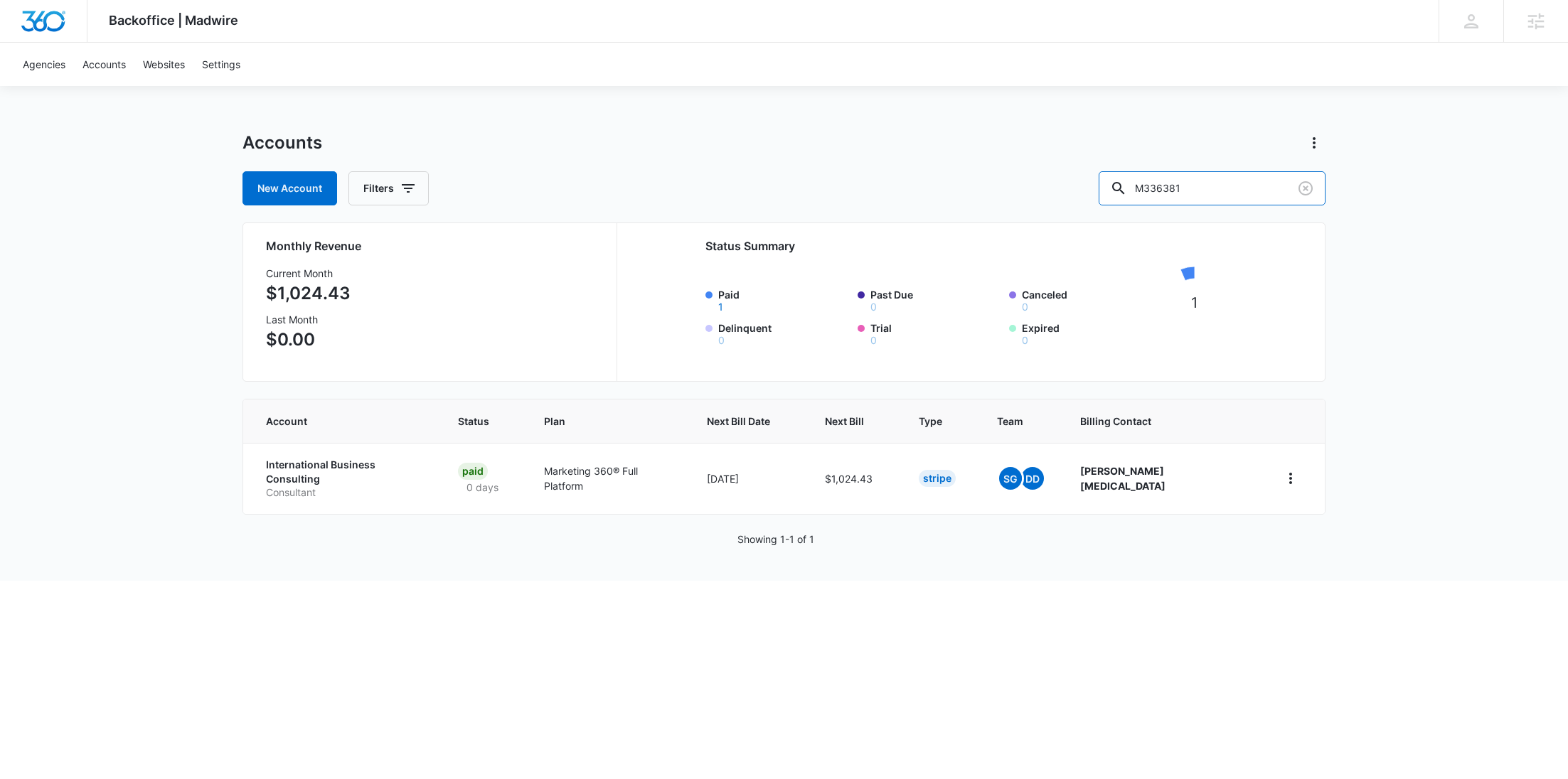
drag, startPoint x: 1282, startPoint y: 187, endPoint x: 1120, endPoint y: 187, distance: 162.0
click at [1121, 187] on div "New Account Filters M336381" at bounding box center [783, 187] width 1083 height 34
paste input "42"
type input "M336342"
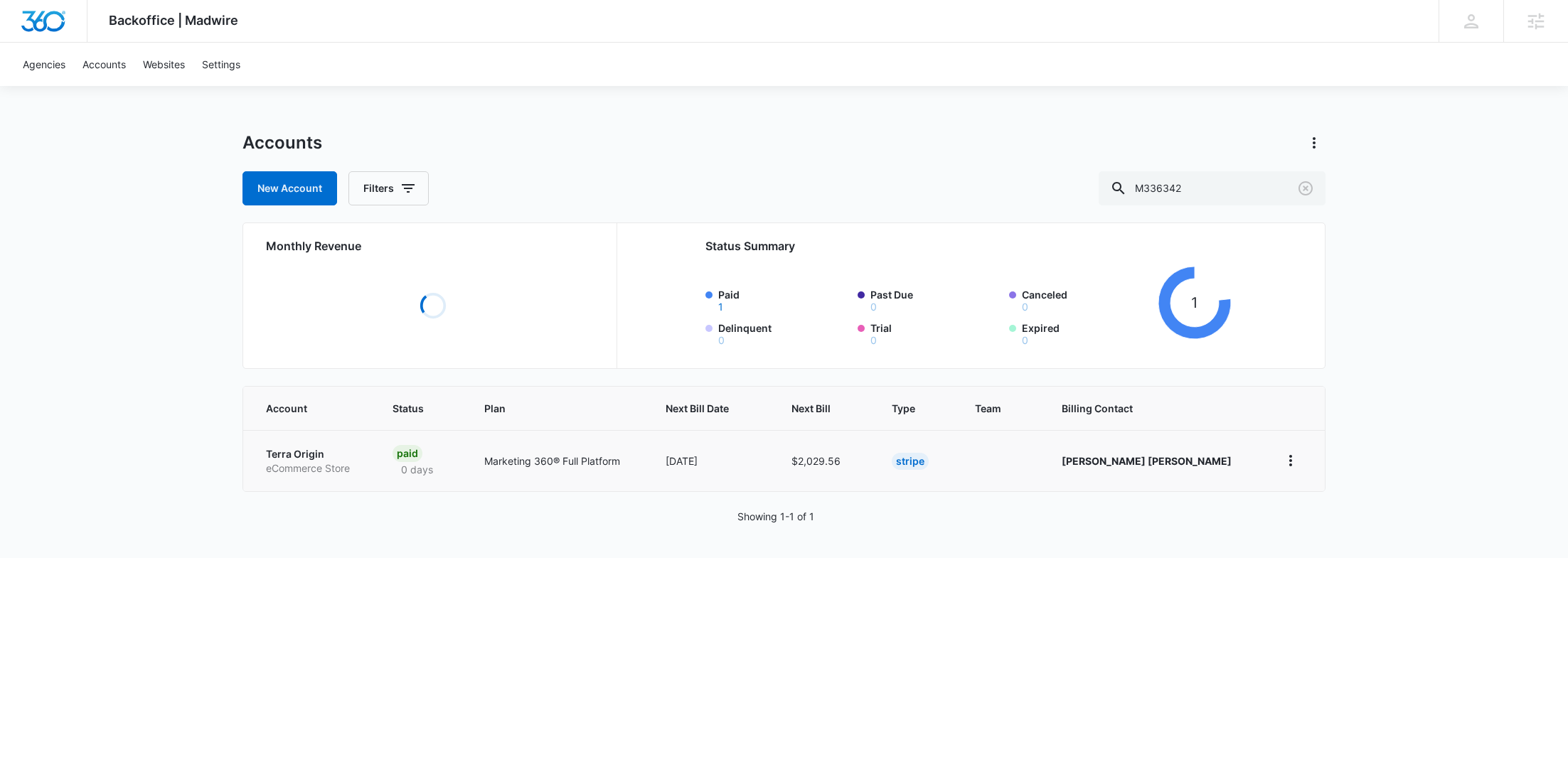
click at [315, 464] on p "eCommerce Store" at bounding box center [311, 469] width 93 height 15
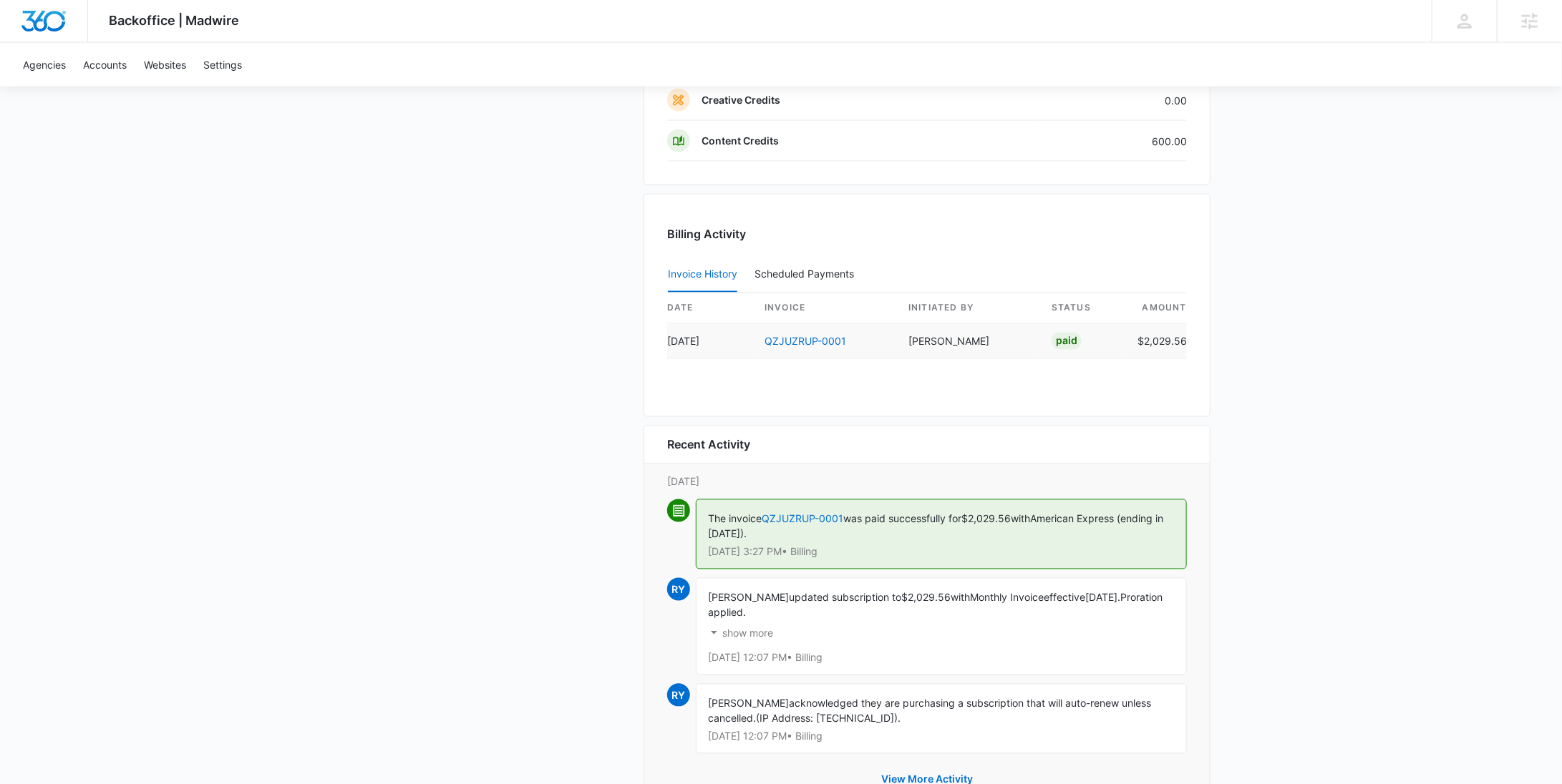
scroll to position [1383, 0]
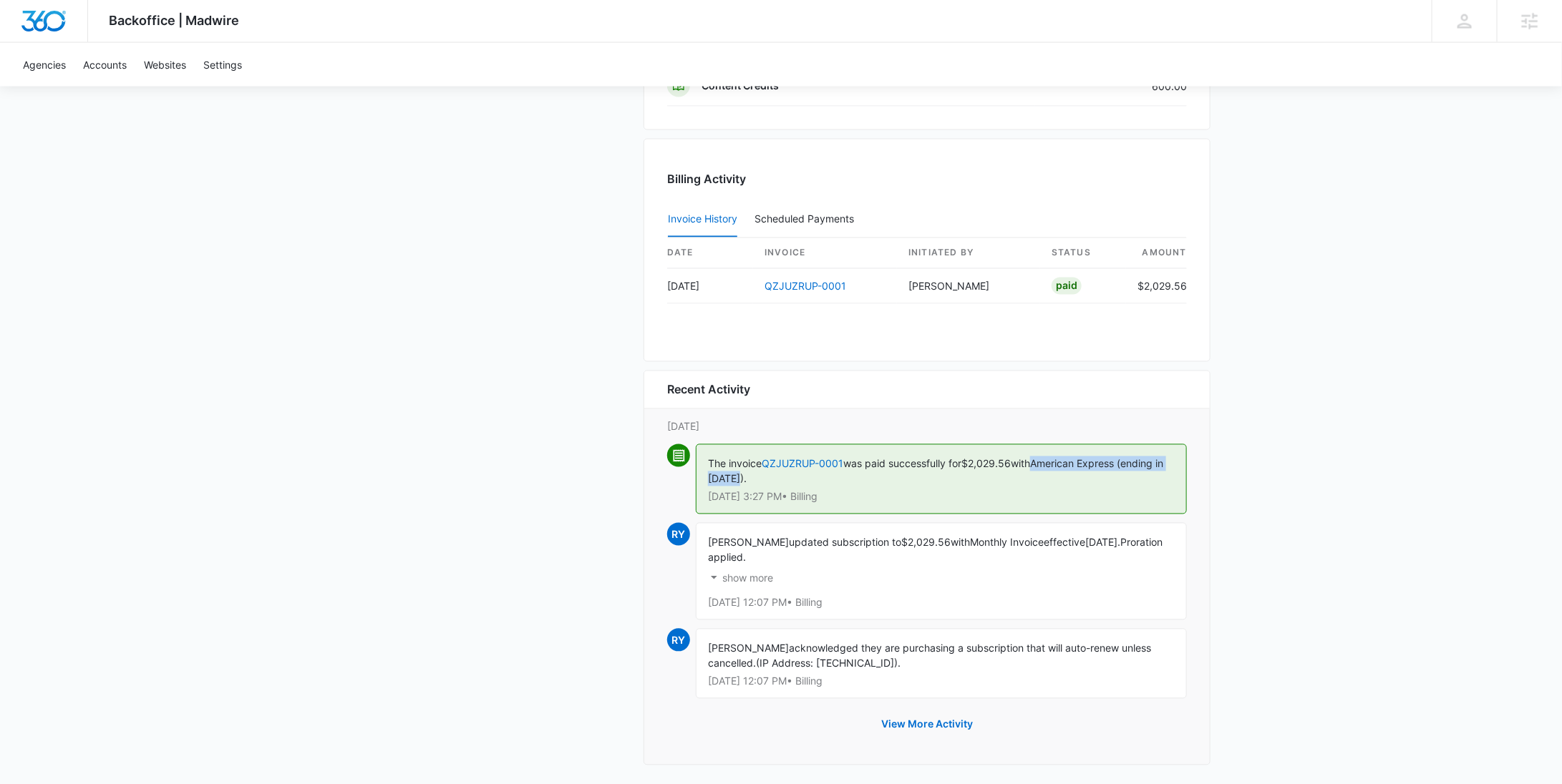
drag, startPoint x: 1046, startPoint y: 456, endPoint x: 1051, endPoint y: 473, distance: 17.7
click at [1051, 473] on div "The invoice QZJUZRUP-0001 was paid successfully for $2,029.56 with American Exp…" at bounding box center [942, 478] width 492 height 70
copy span "American Express (ending in 1020)."
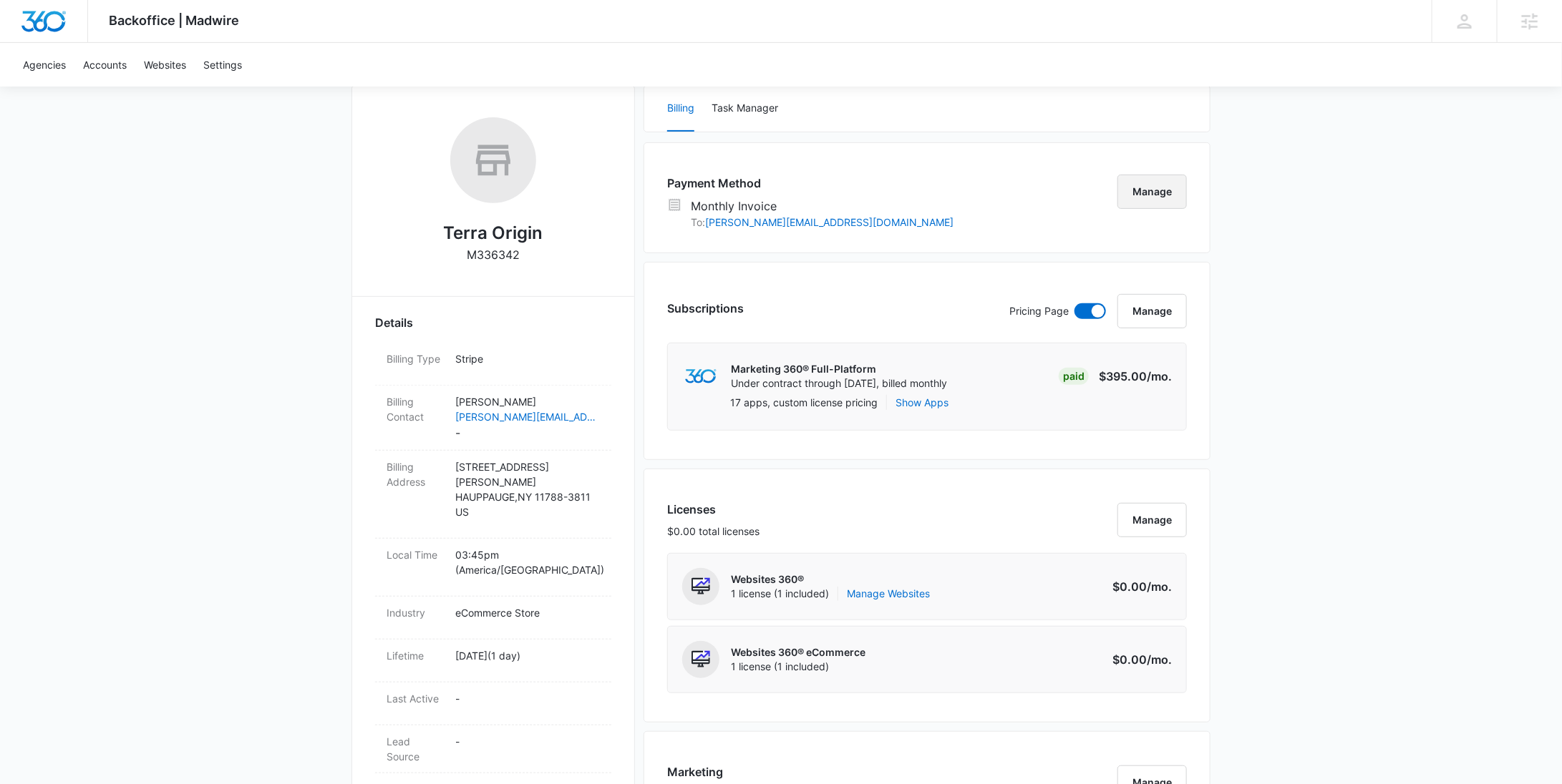
scroll to position [0, 0]
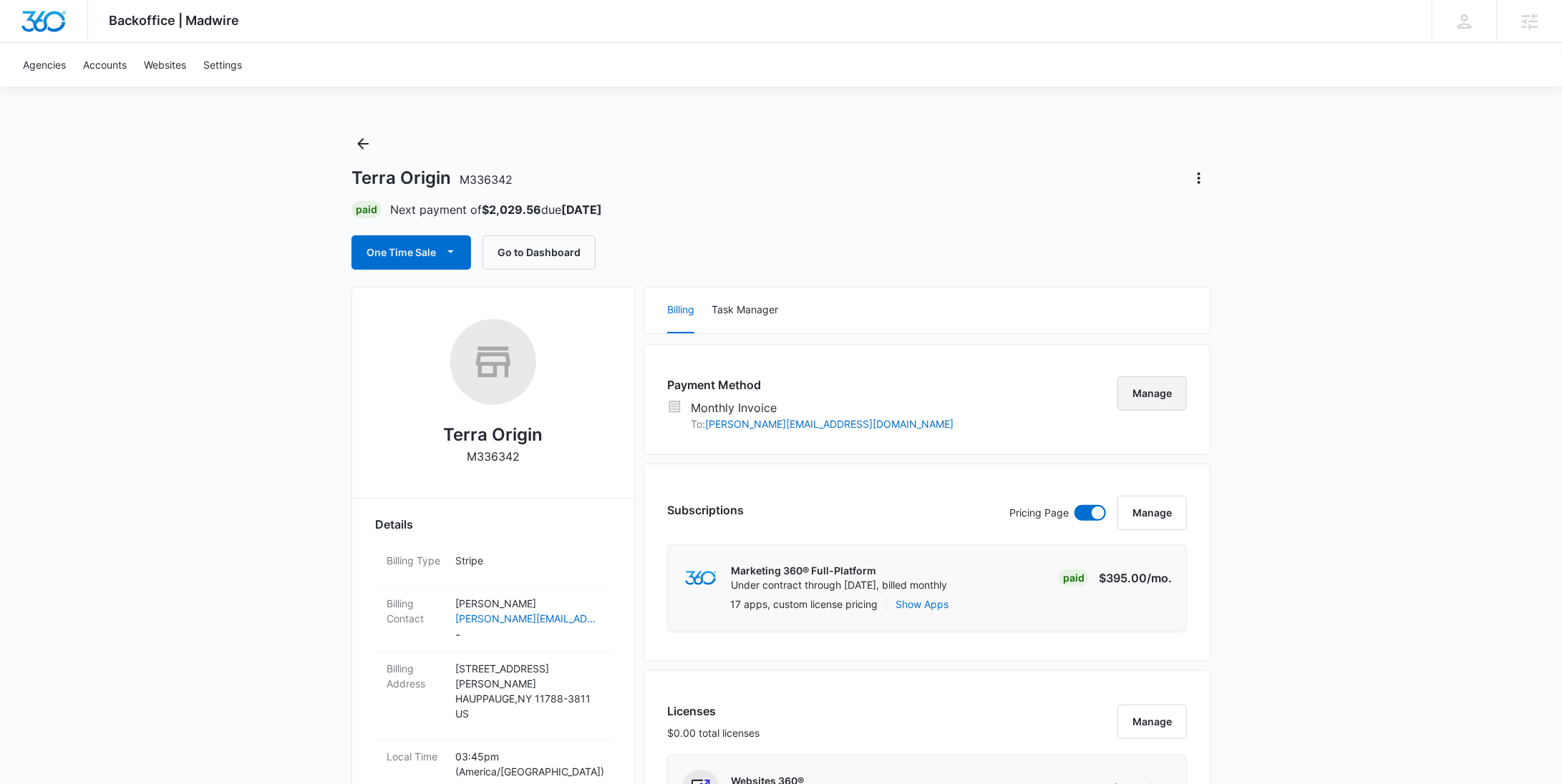
click at [1155, 383] on button "Manage" at bounding box center [1152, 393] width 70 height 34
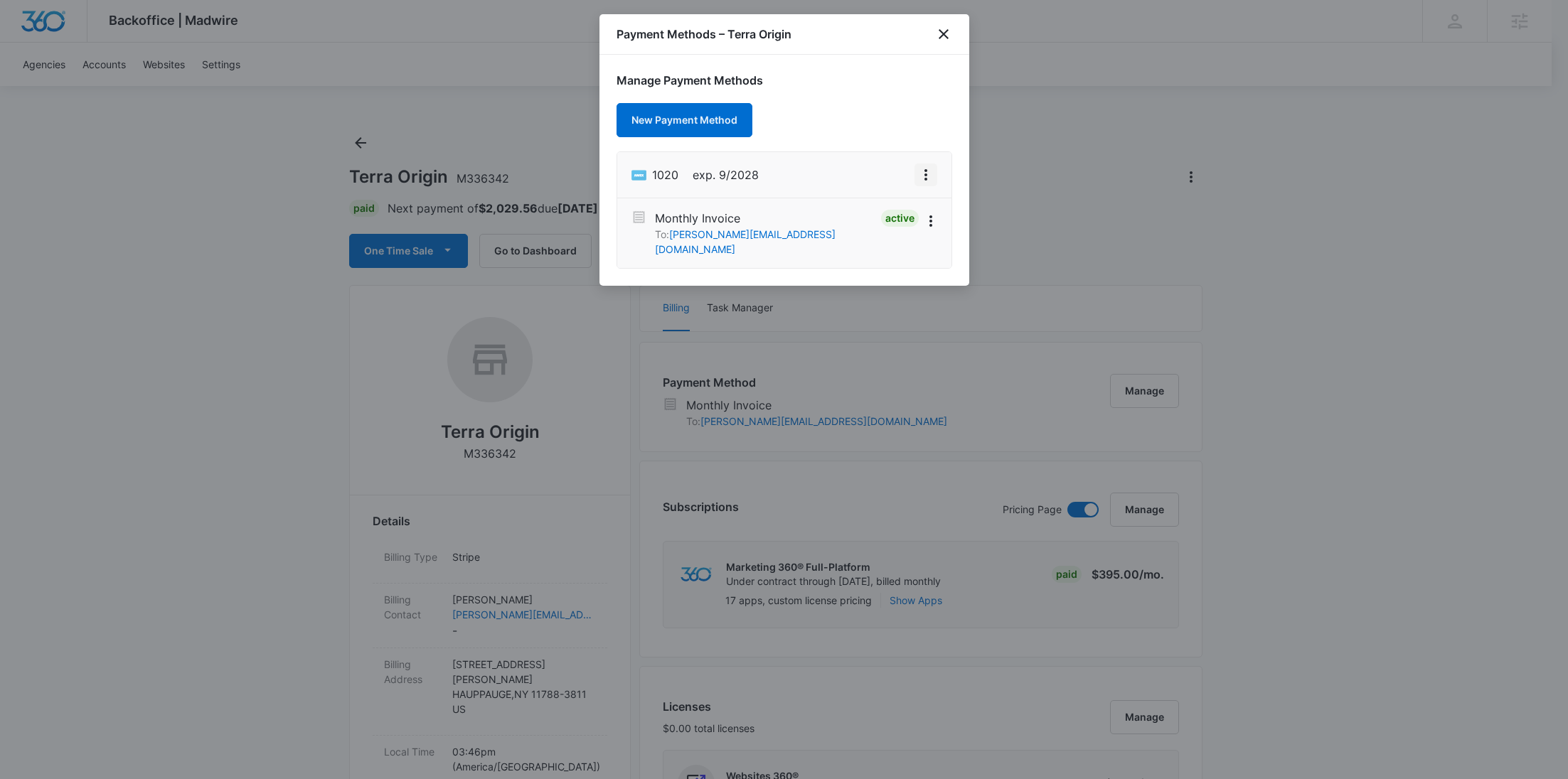
click at [917, 174] on icon "View More" at bounding box center [925, 174] width 17 height 17
click at [864, 124] on div "Set As Default" at bounding box center [869, 129] width 66 height 10
click at [922, 213] on icon "View More" at bounding box center [929, 221] width 17 height 17
click at [900, 191] on div "Deactivate" at bounding box center [877, 196] width 51 height 10
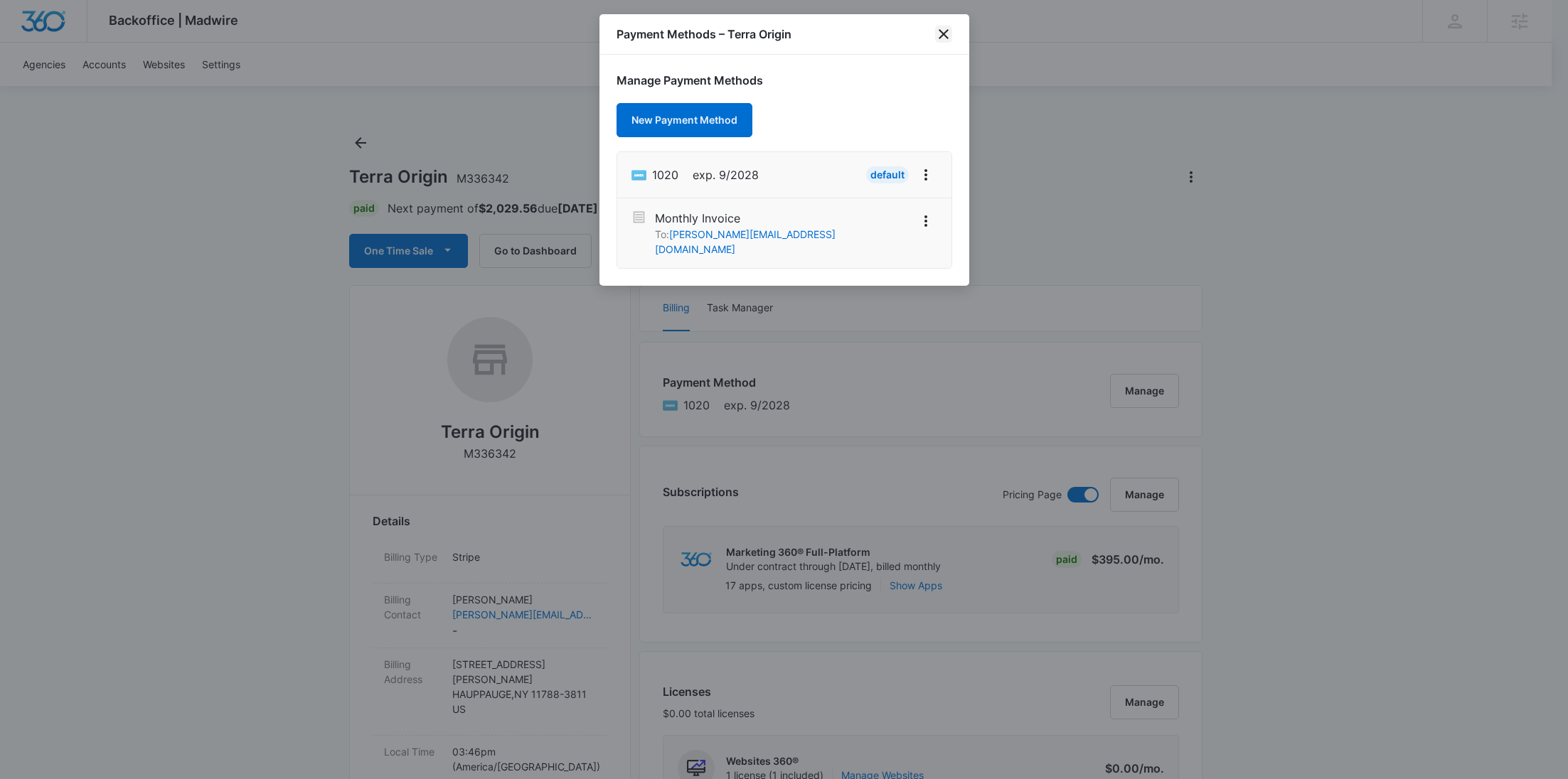
click at [935, 37] on icon "close" at bounding box center [943, 33] width 17 height 17
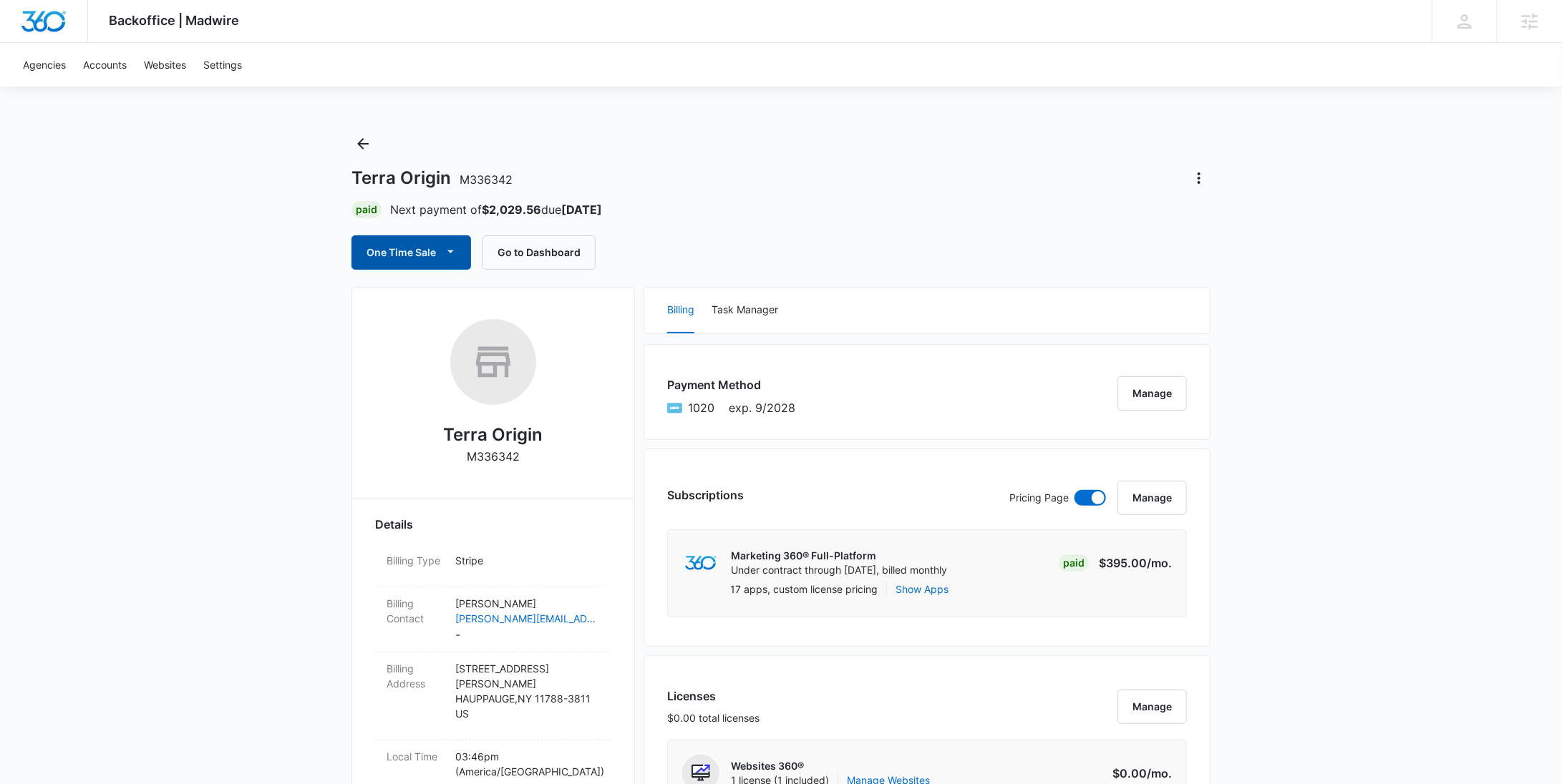
click at [427, 254] on button "One Time Sale" at bounding box center [412, 252] width 120 height 34
click at [407, 302] on div "Run One-Time Payment" at bounding box center [452, 301] width 165 height 15
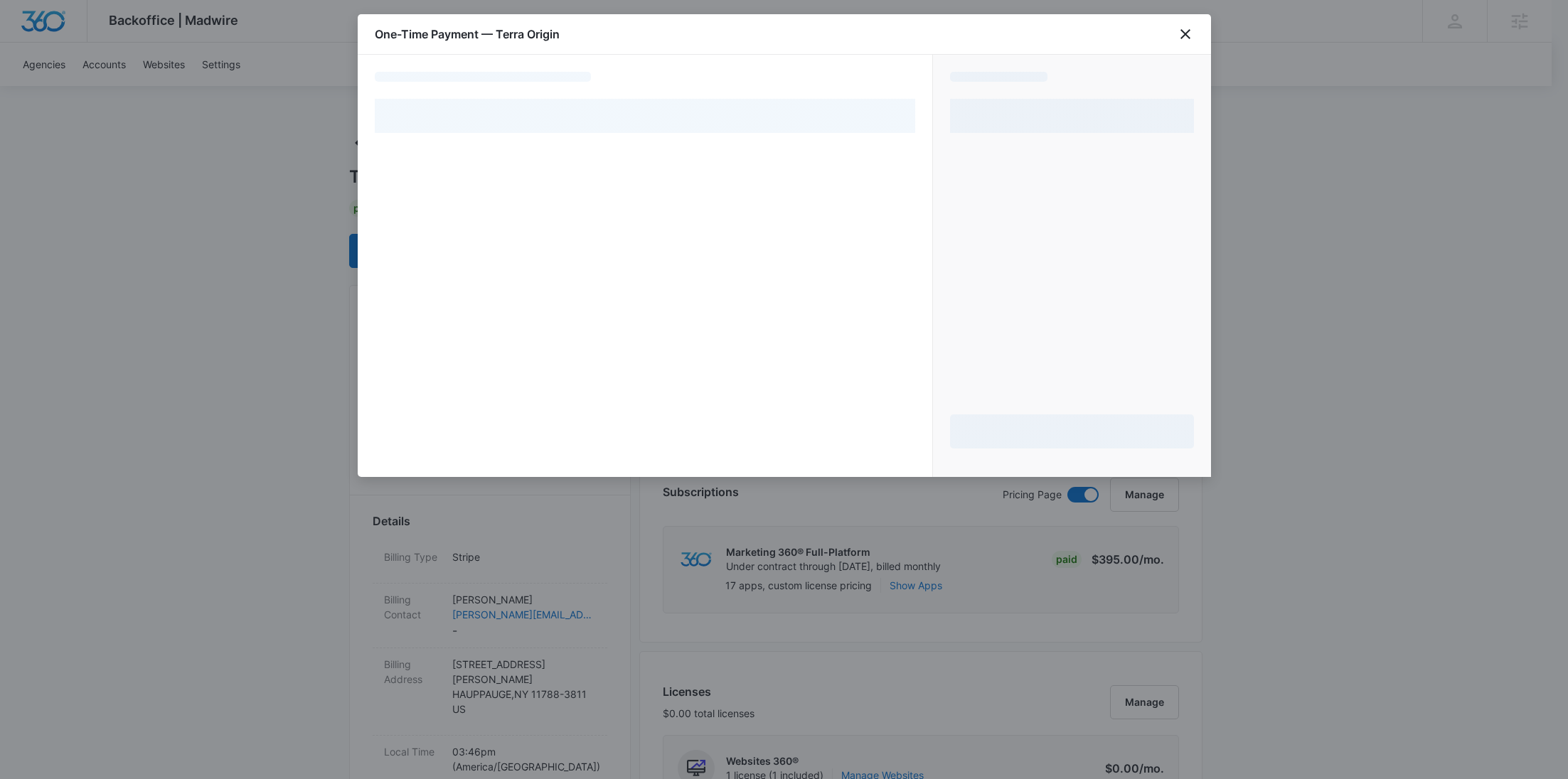
select select "pm_1RvmCkA4n8RTgNjUO6KK3oIS"
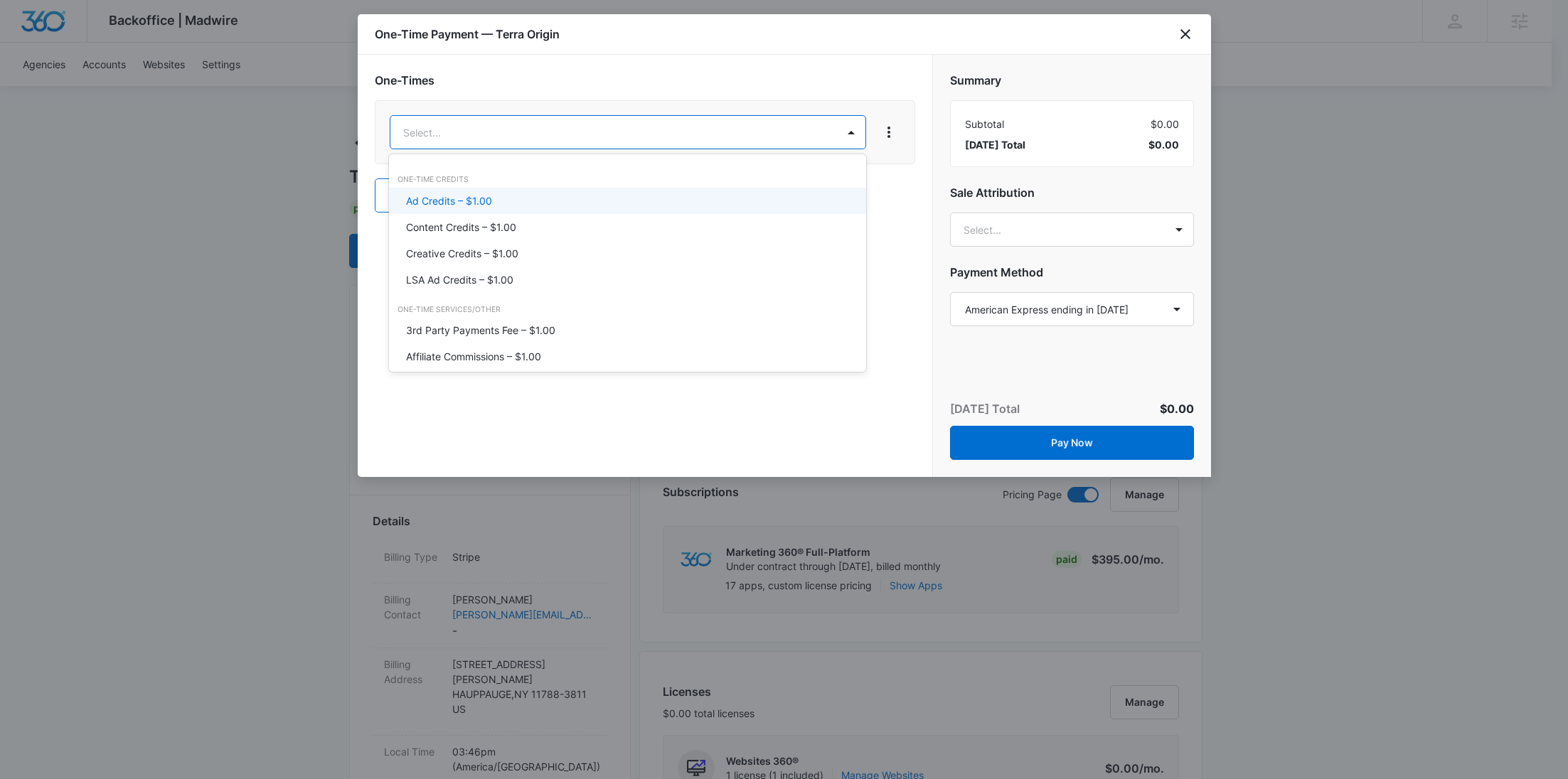
click at [513, 209] on div "Ad Credits – $1.00" at bounding box center [627, 200] width 477 height 26
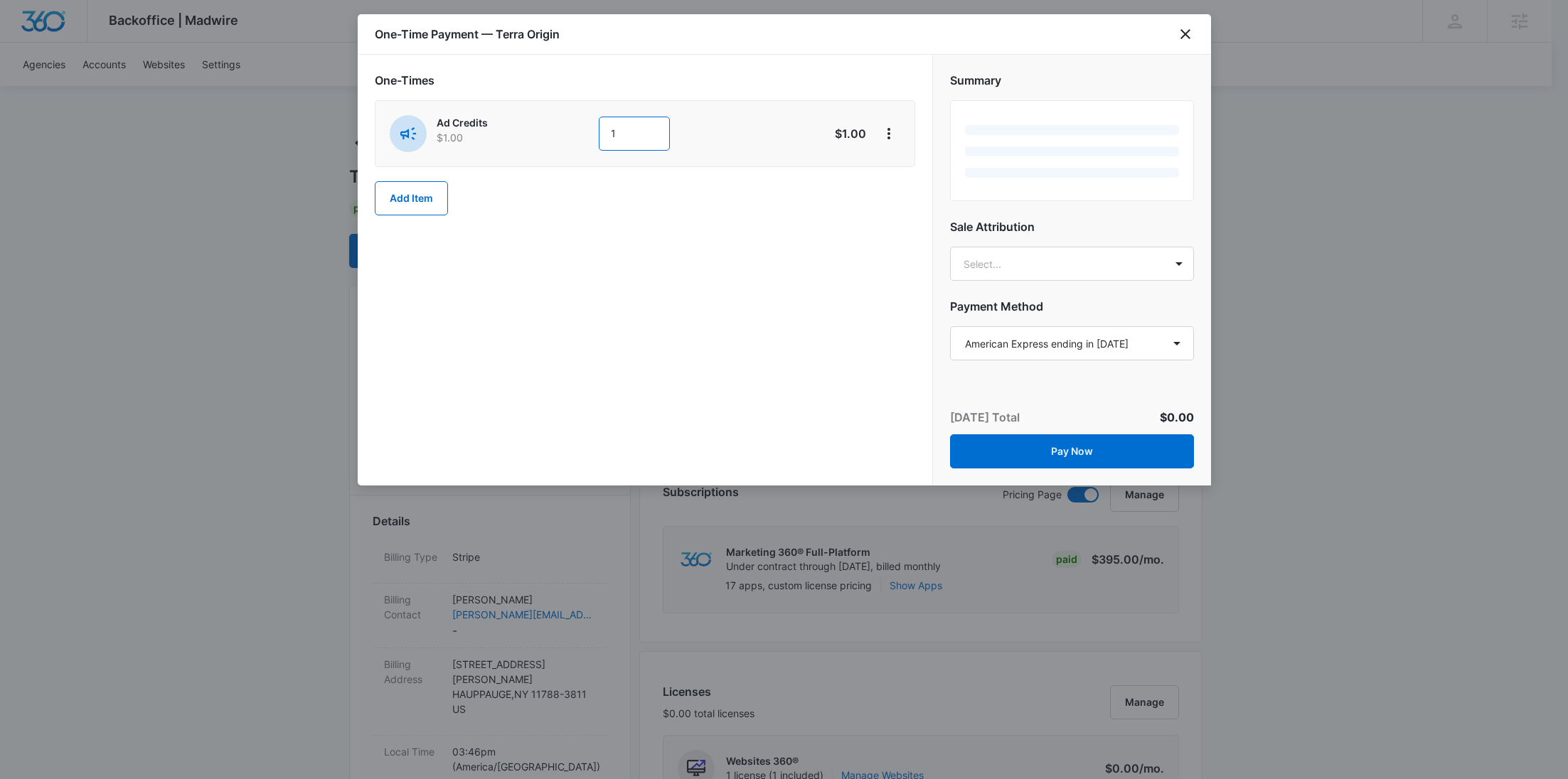
drag, startPoint x: 635, startPoint y: 129, endPoint x: 569, endPoint y: 128, distance: 66.0
click at [571, 128] on div "Ad Credits $1.00 1" at bounding box center [594, 134] width 409 height 37
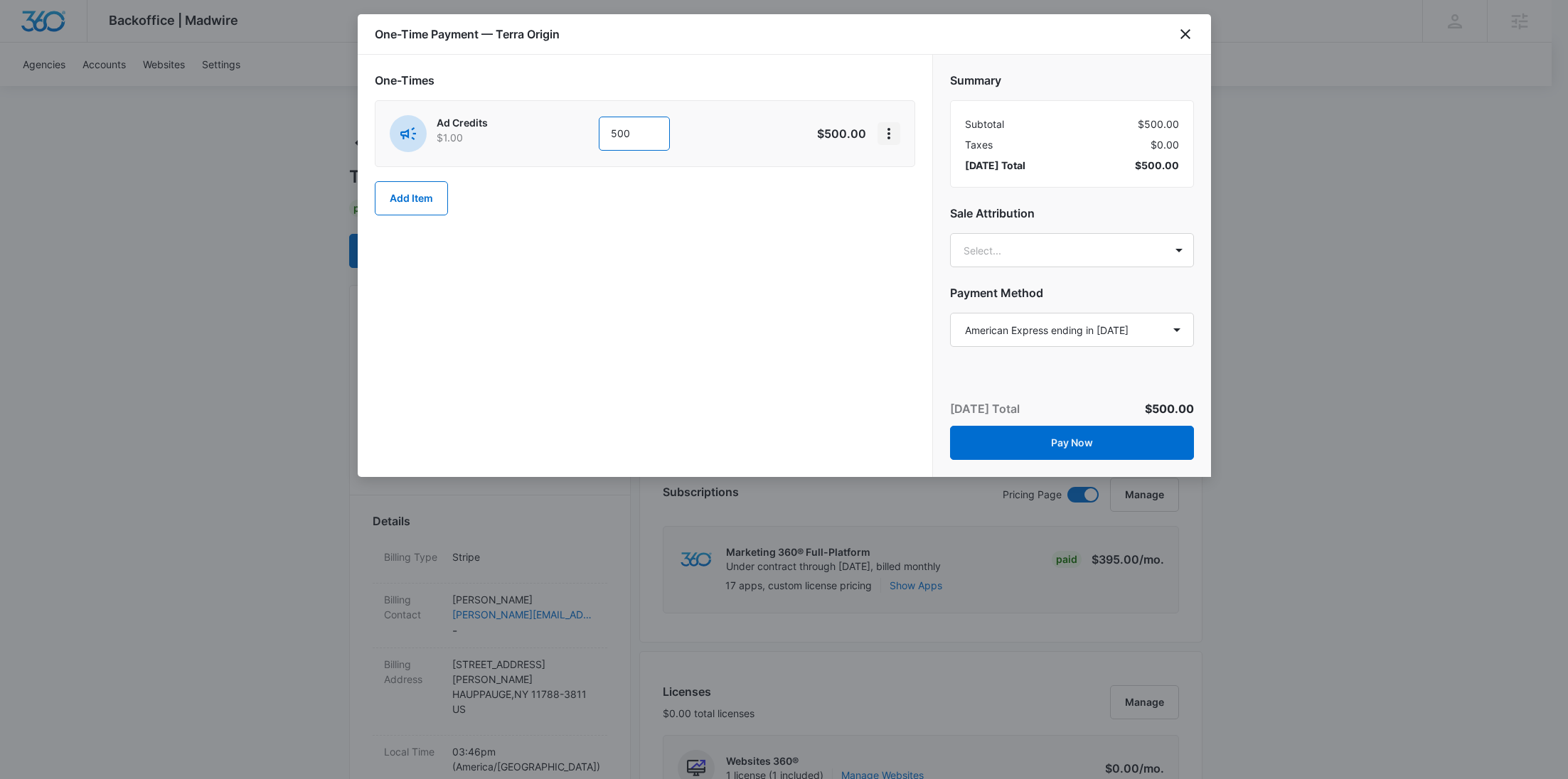
type input "500"
click at [892, 135] on icon "View More" at bounding box center [887, 133] width 17 height 17
click at [935, 174] on div "Add Discount" at bounding box center [927, 173] width 62 height 10
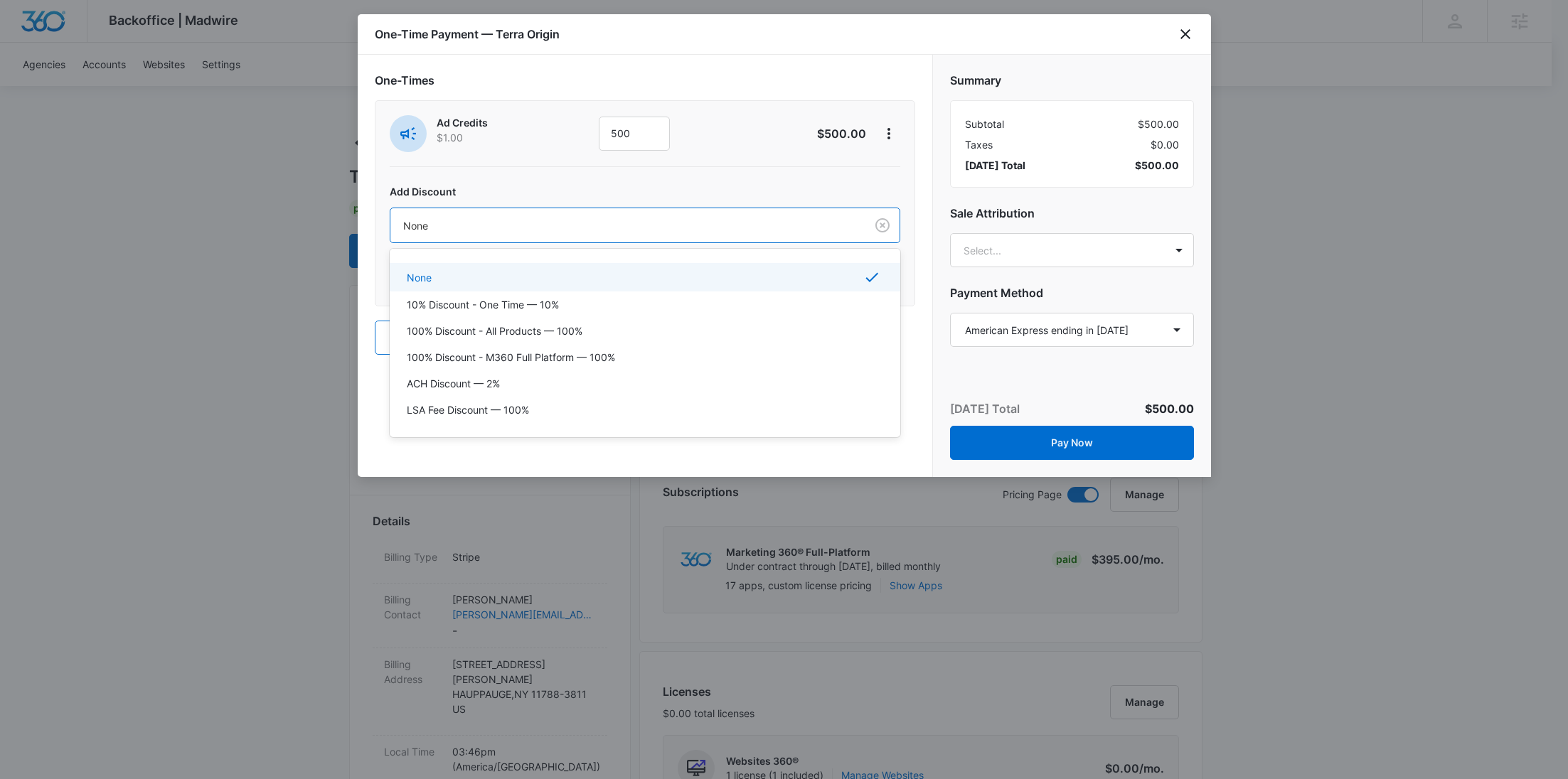
drag, startPoint x: 668, startPoint y: 223, endPoint x: 565, endPoint y: 319, distance: 140.8
click at [668, 226] on div at bounding box center [625, 226] width 443 height 18
click at [535, 336] on p "100% Discount - All Products — 100%" at bounding box center [495, 330] width 176 height 15
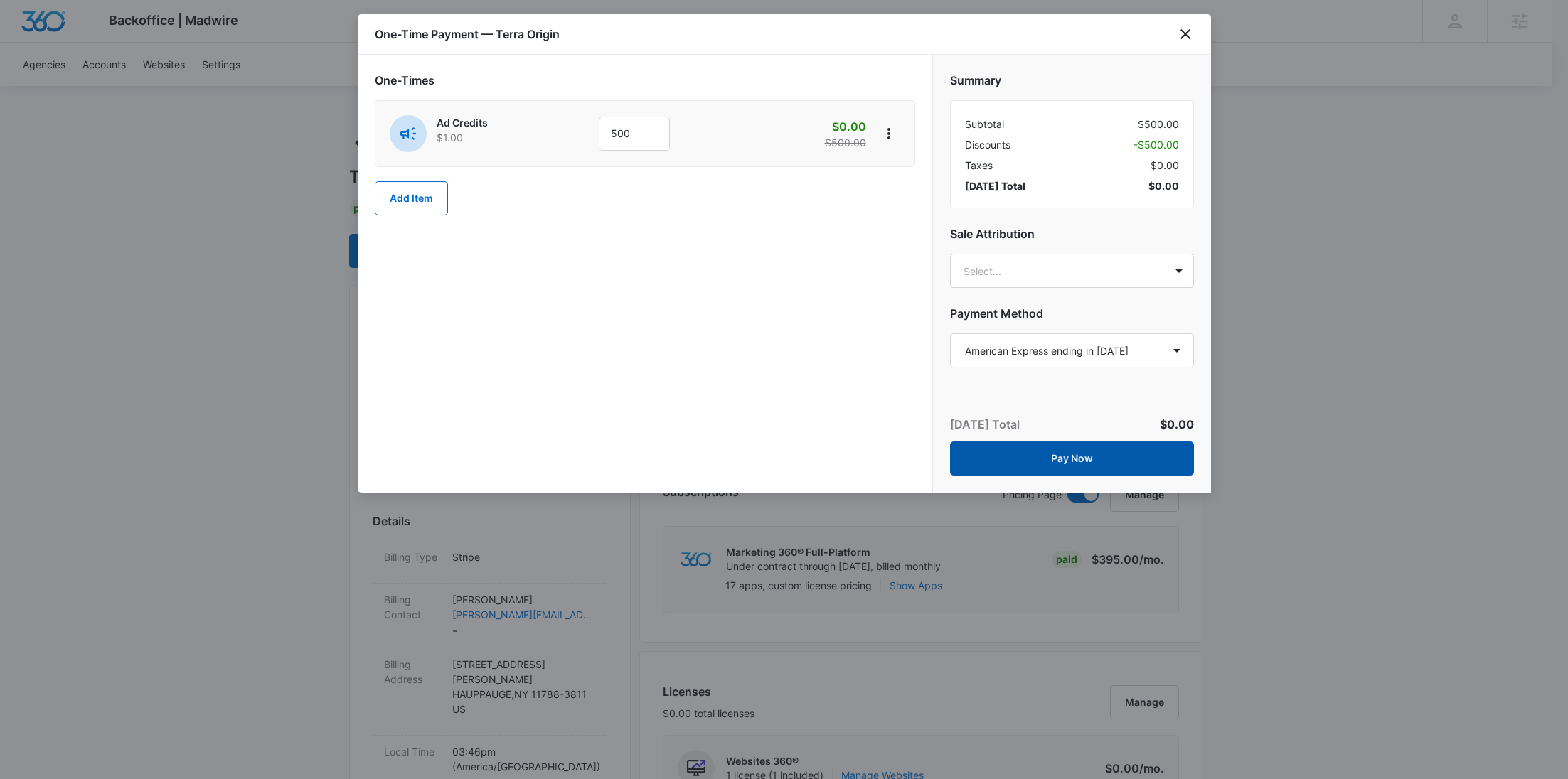
click at [1067, 446] on button "Pay Now" at bounding box center [1072, 458] width 244 height 34
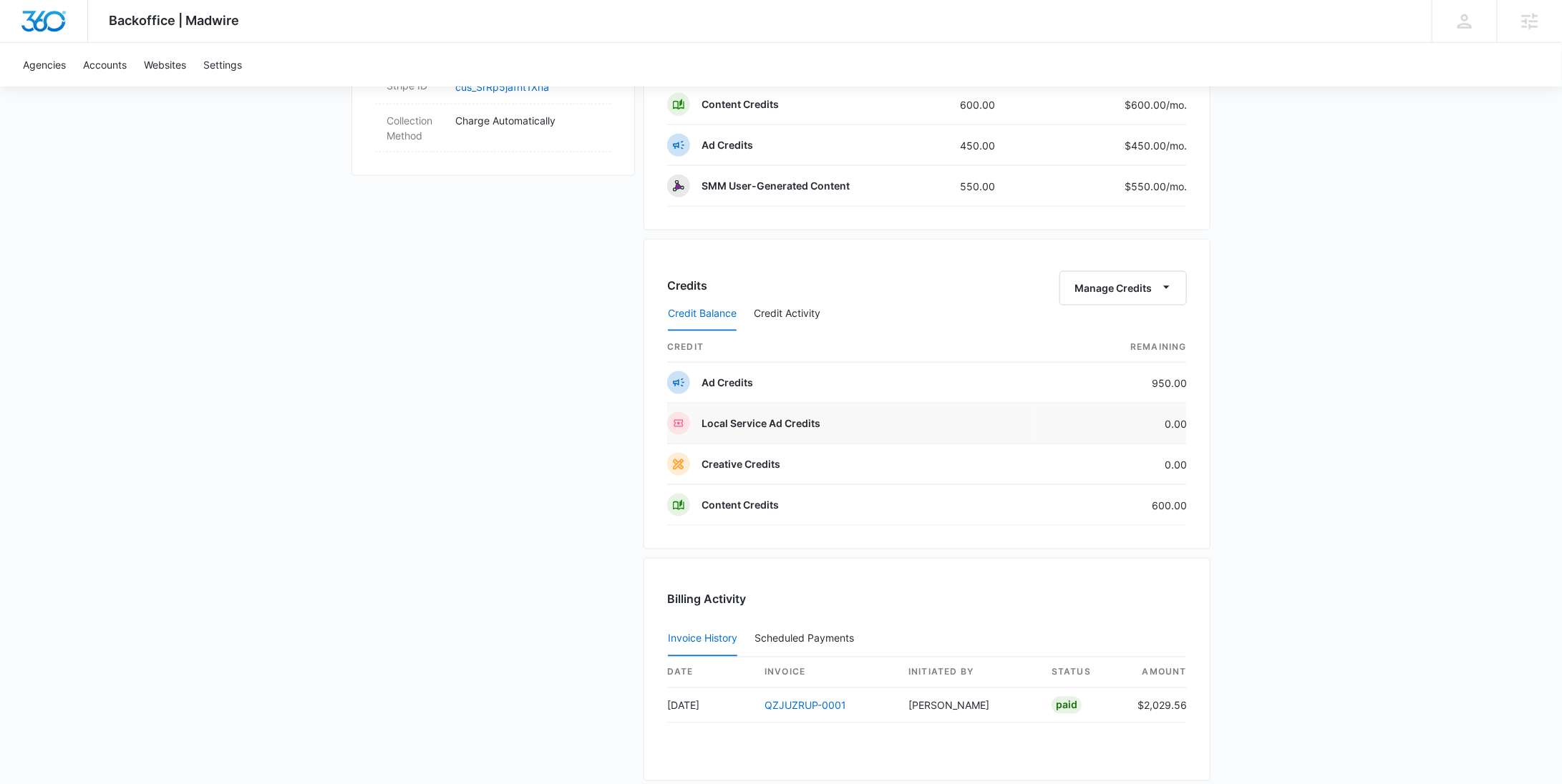
scroll to position [654, 0]
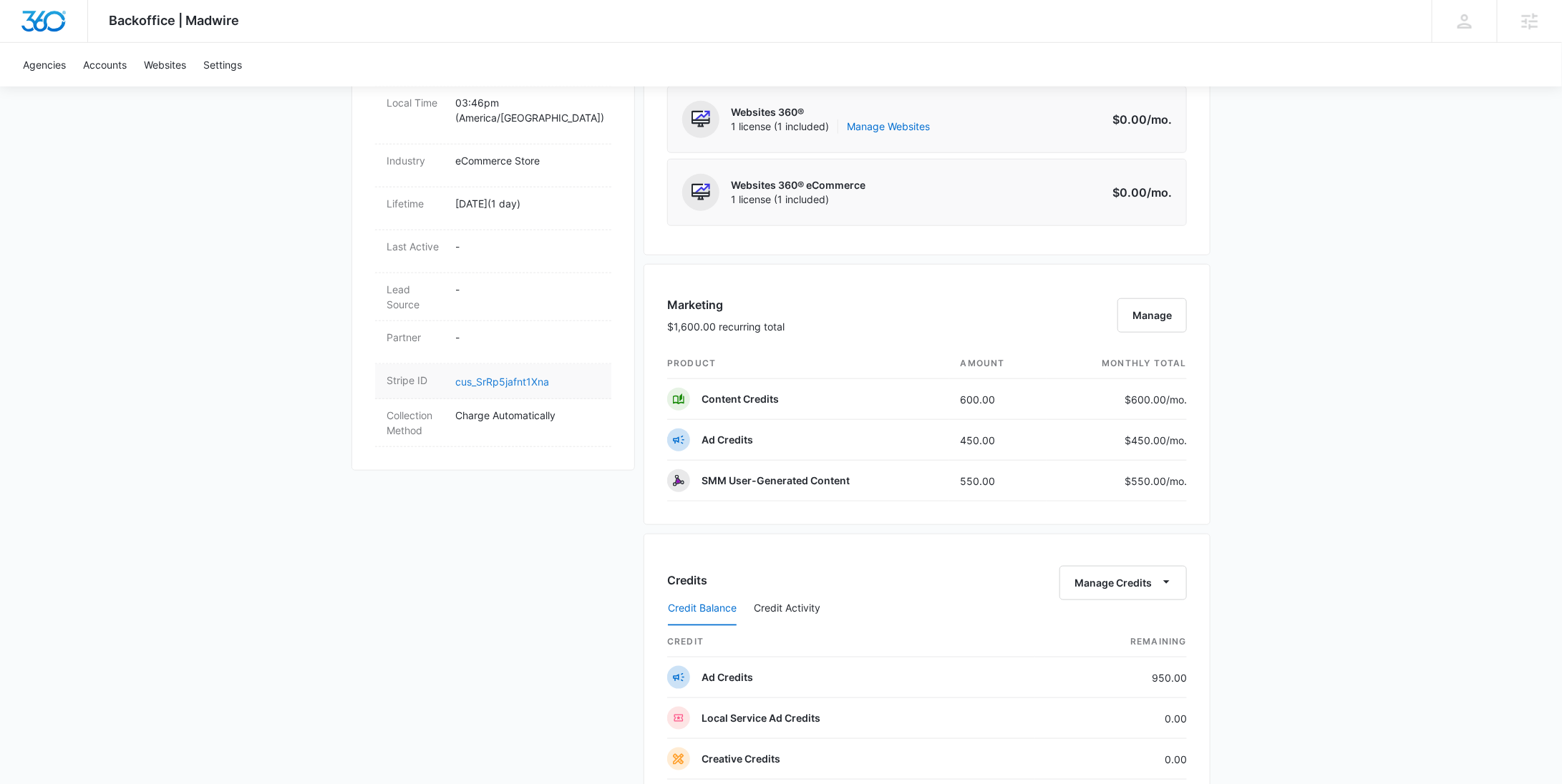
click at [481, 375] on link "cus_SrRp5jafnt1Xna" at bounding box center [501, 381] width 93 height 12
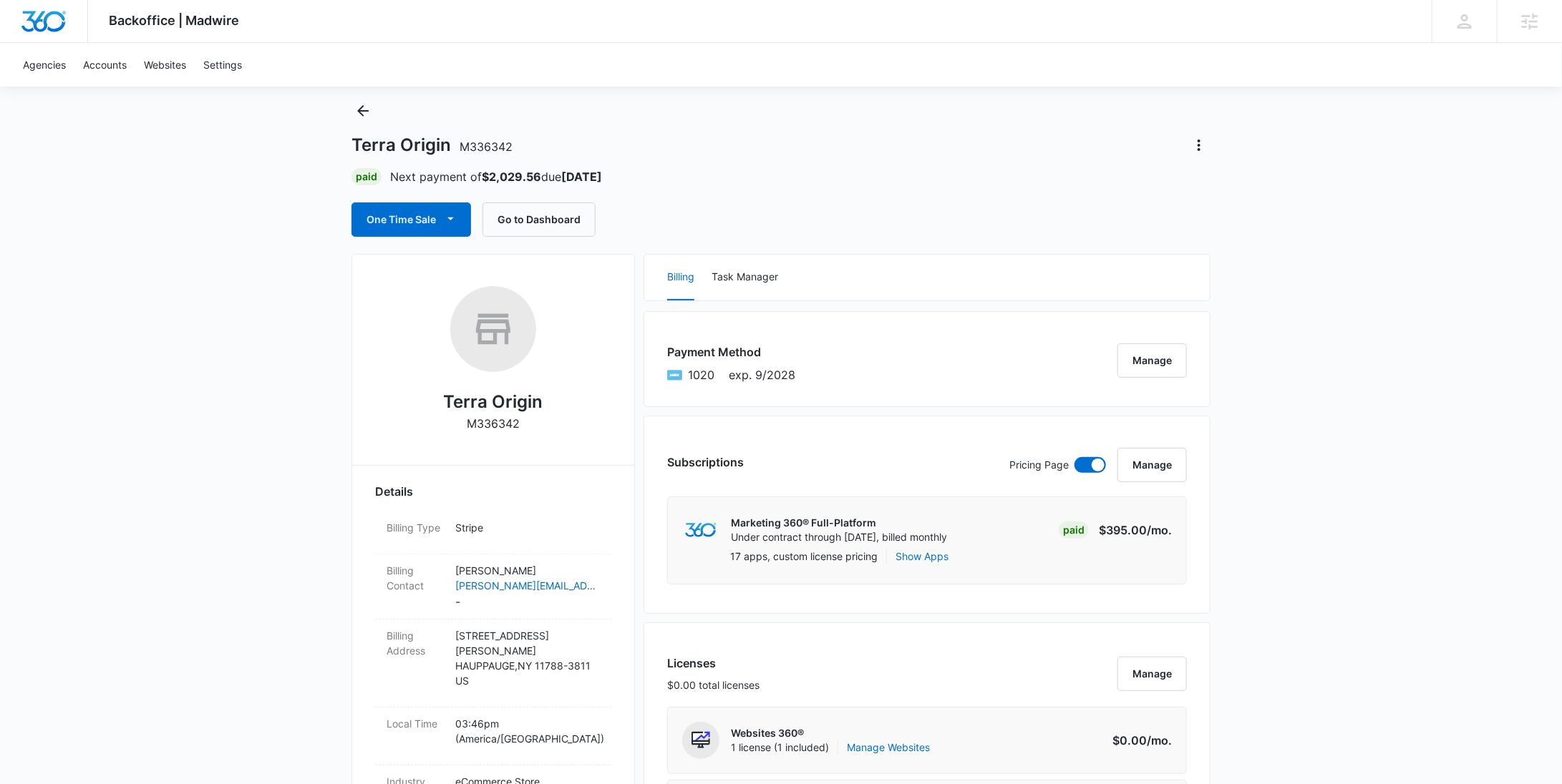
scroll to position [0, 0]
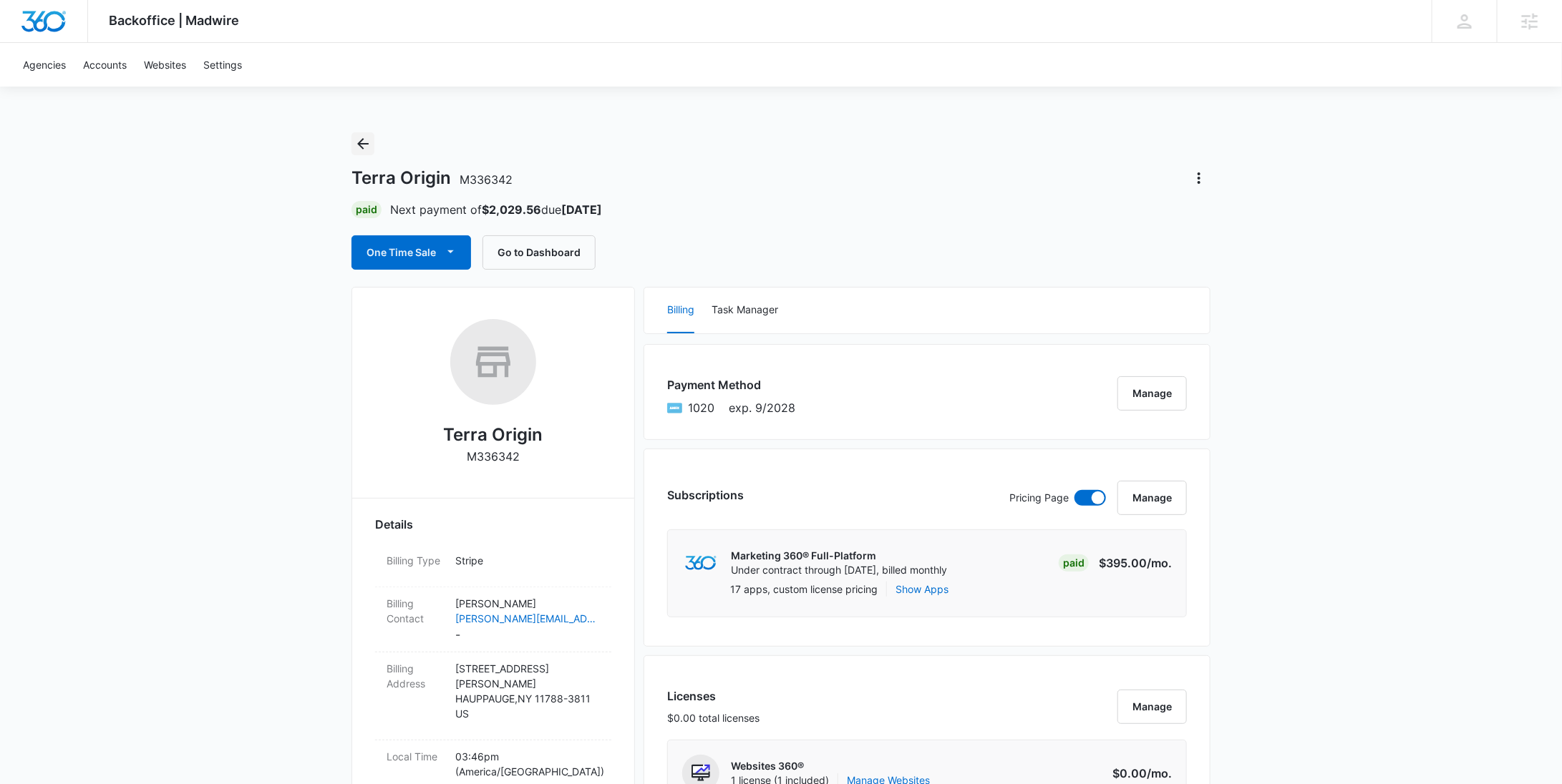
click at [371, 144] on icon "Back" at bounding box center [362, 143] width 17 height 17
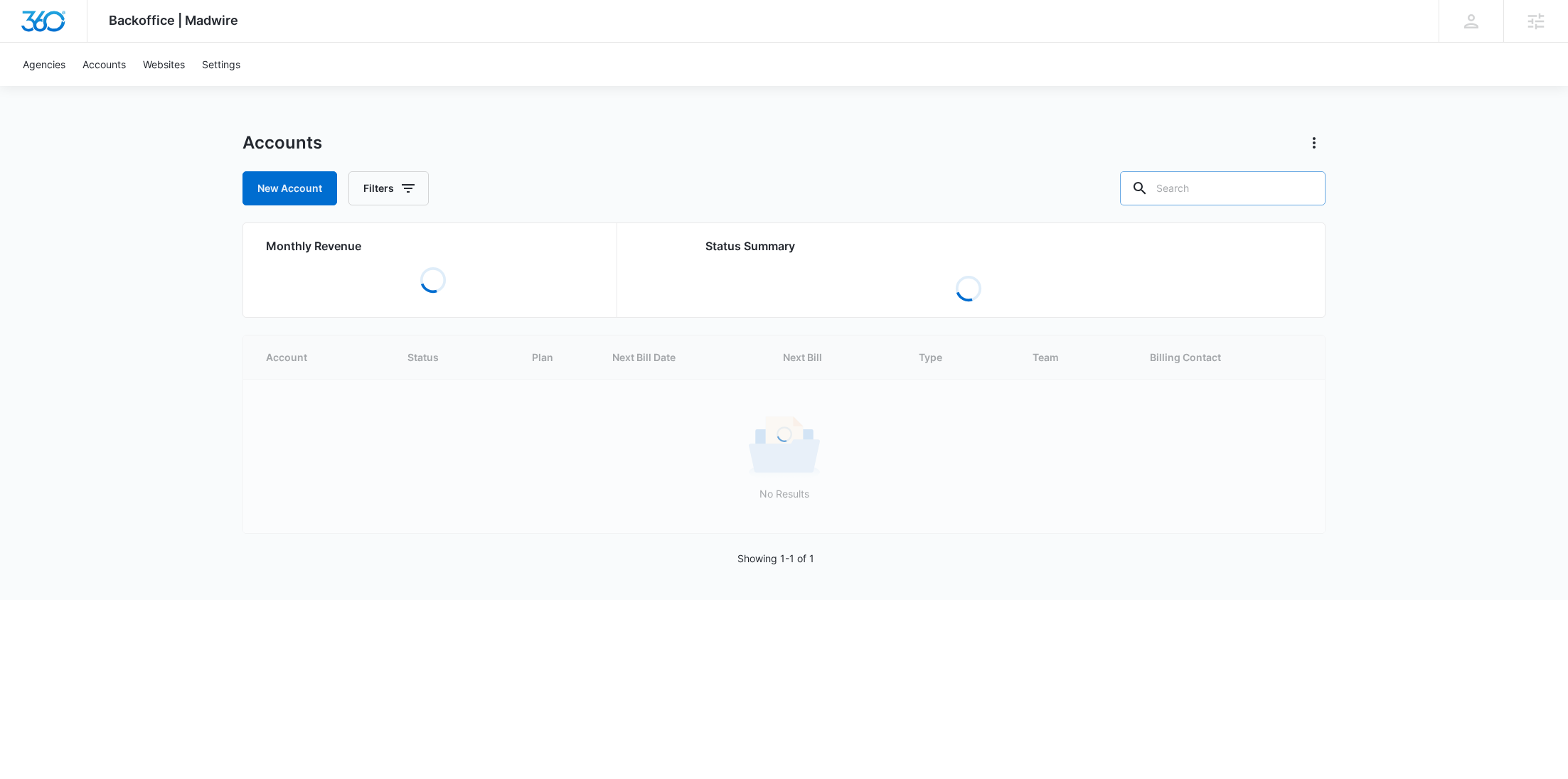
click at [1229, 179] on input "text" at bounding box center [1222, 187] width 205 height 34
paste input "M315873"
type input "M315873"
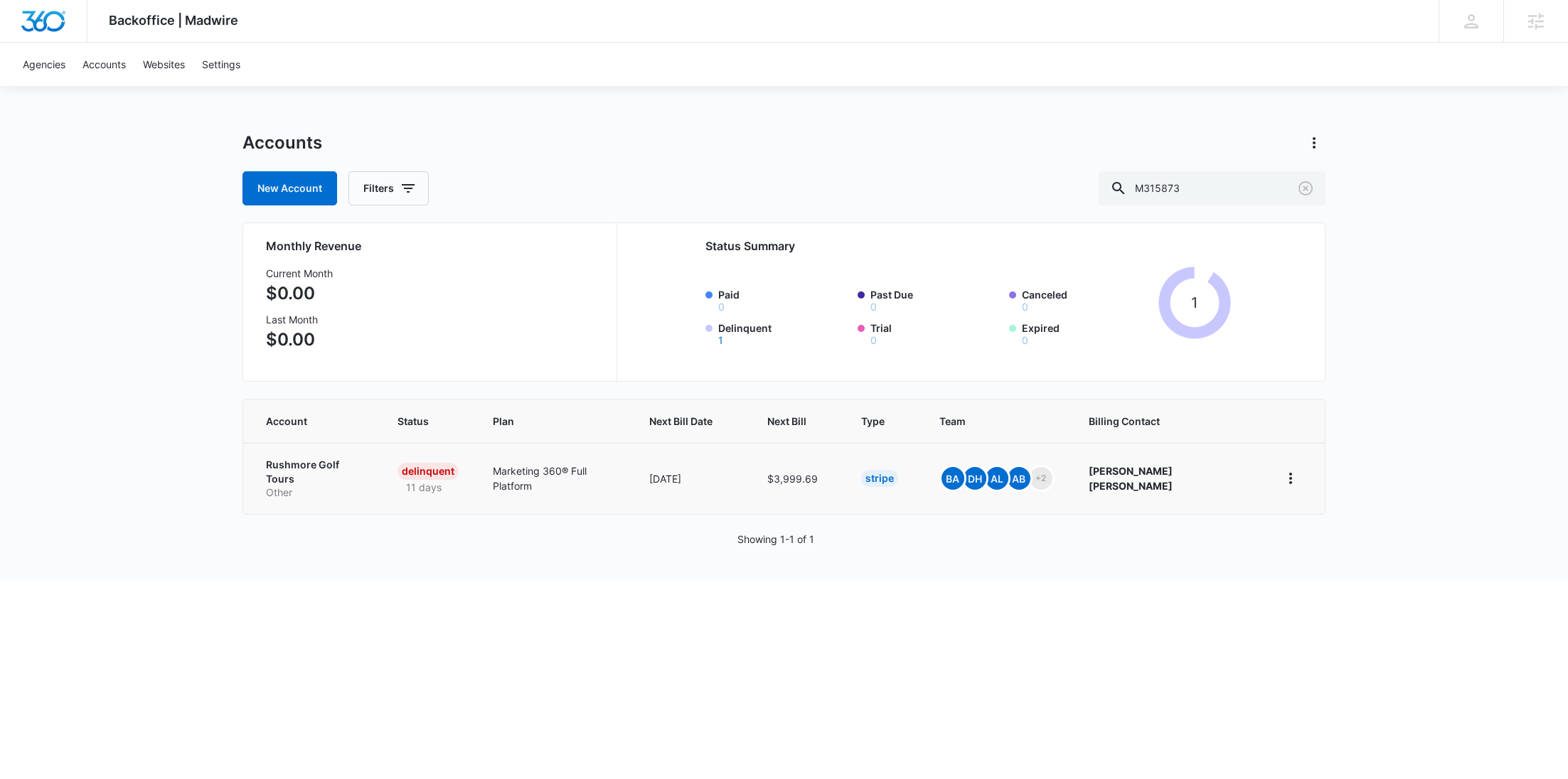
click at [337, 485] on p "Other" at bounding box center [314, 492] width 98 height 15
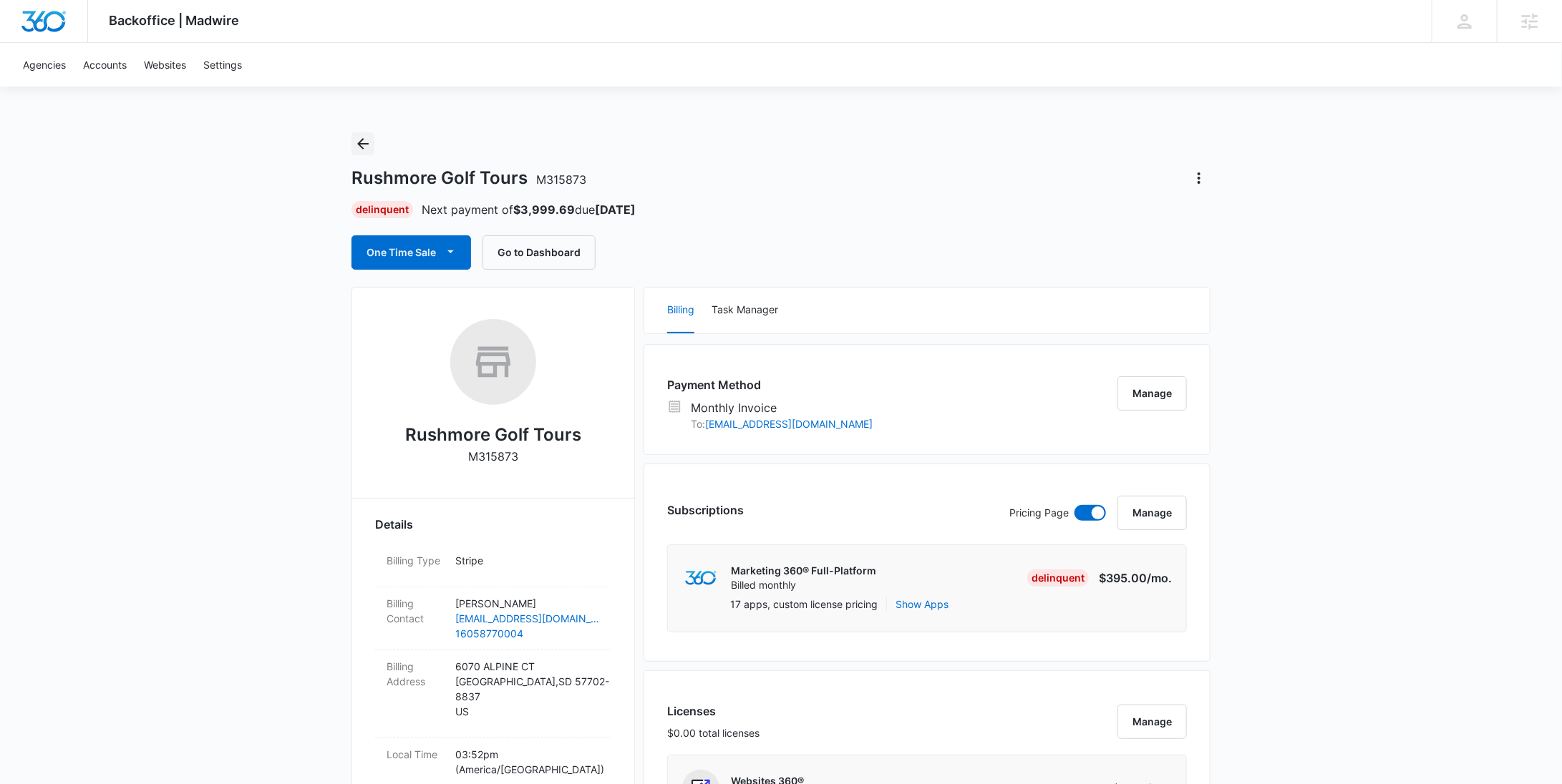
click at [371, 154] on button "Back" at bounding box center [363, 143] width 23 height 23
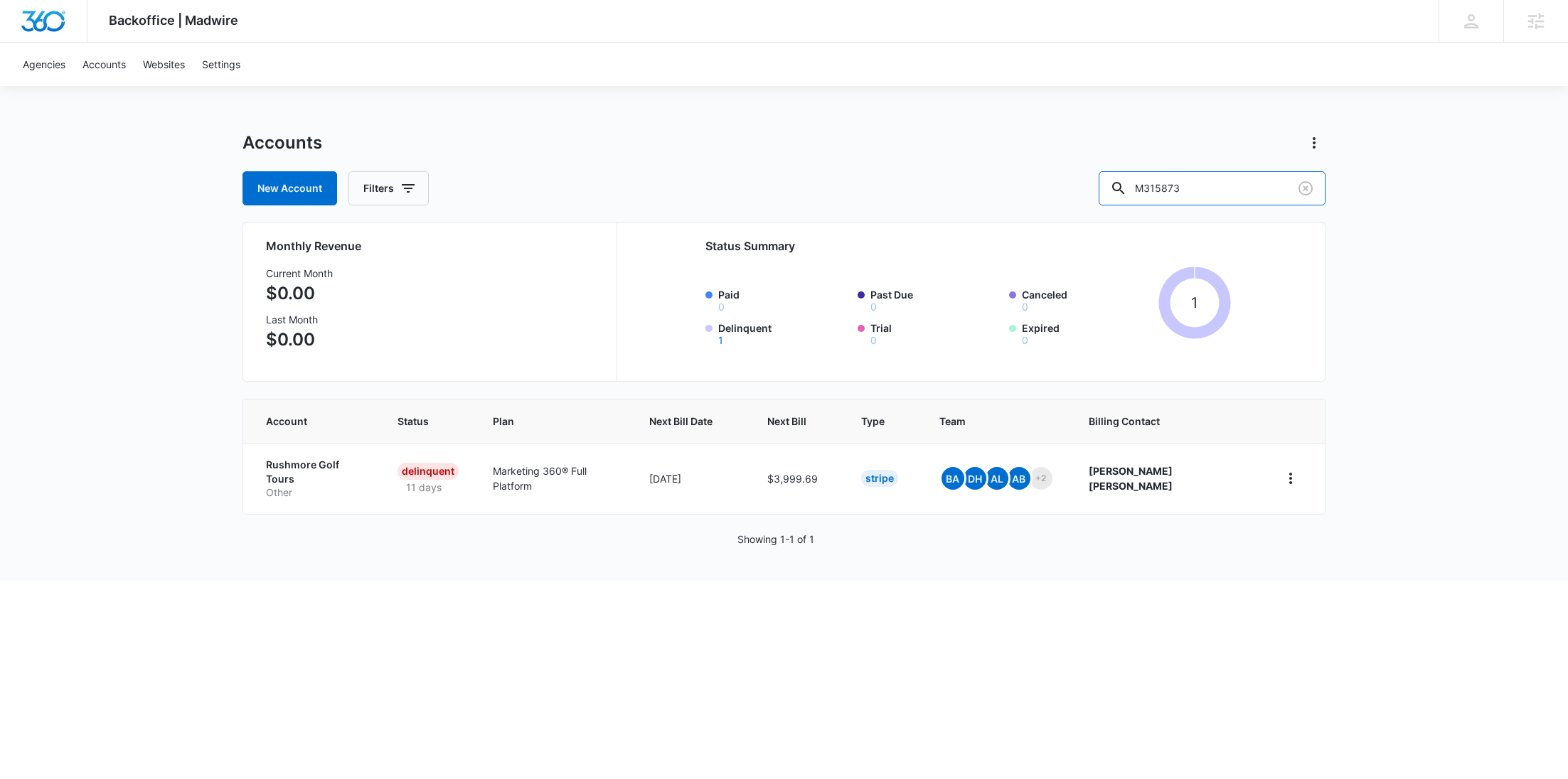
drag, startPoint x: 1228, startPoint y: 191, endPoint x: 1074, endPoint y: 200, distance: 154.3
click at [1094, 200] on div "New Account Filters M315873" at bounding box center [783, 187] width 1083 height 34
paste input "187490"
type input "M187490"
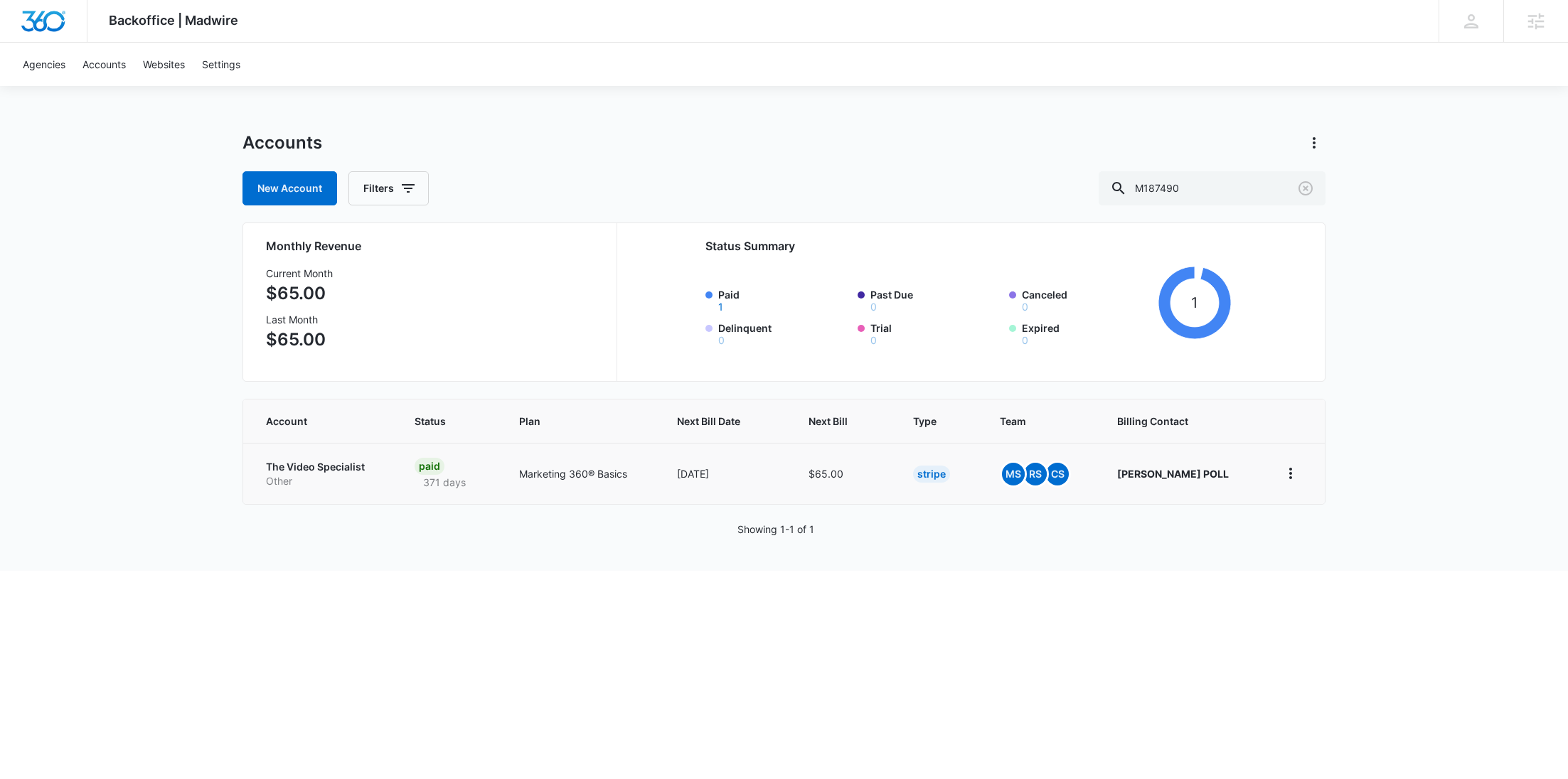
click at [312, 451] on td "The Video Specialist Other" at bounding box center [320, 473] width 154 height 62
click at [320, 464] on p "The Video Specialist" at bounding box center [322, 467] width 114 height 15
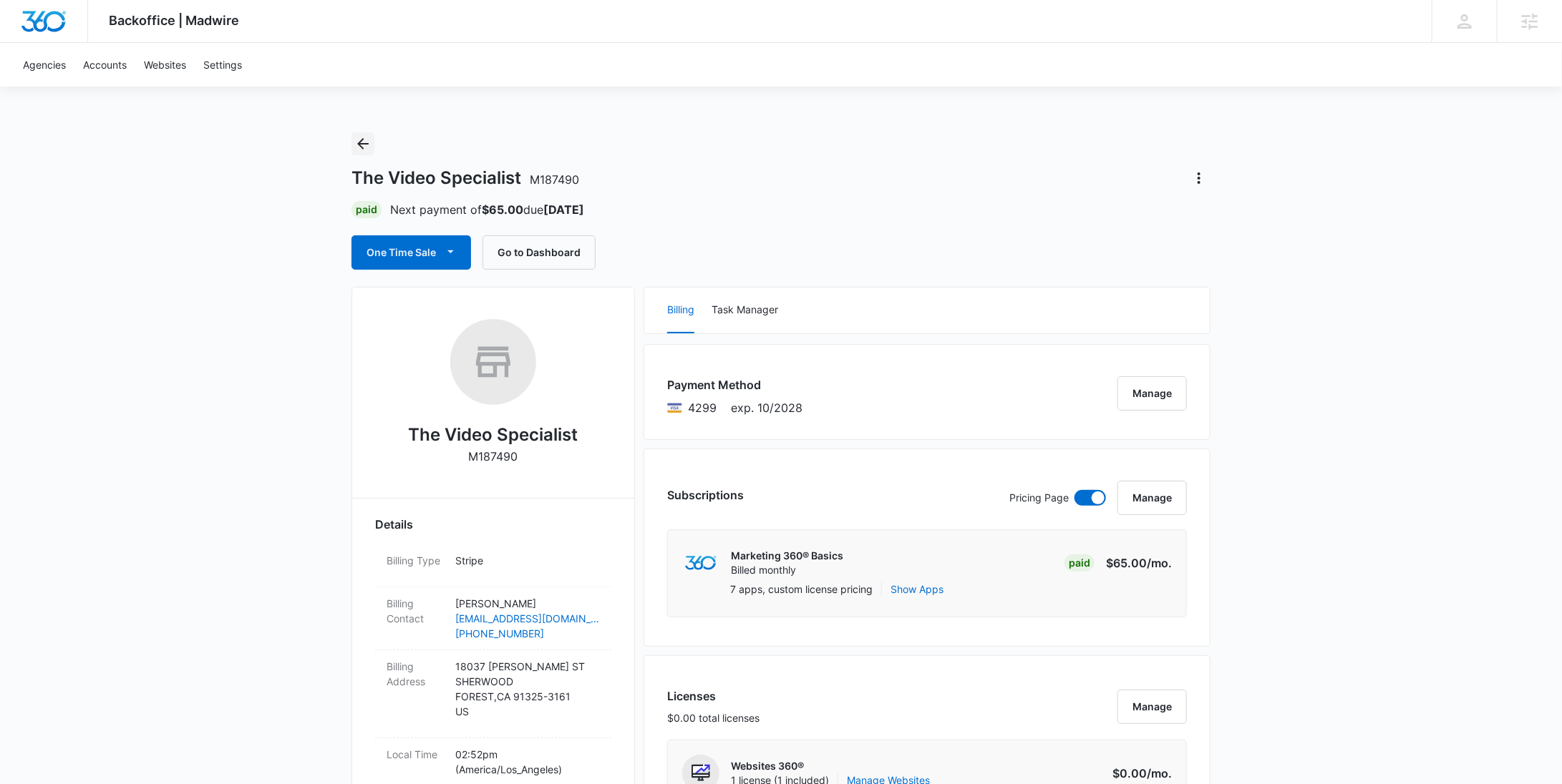
click at [368, 140] on icon "Back" at bounding box center [362, 143] width 17 height 17
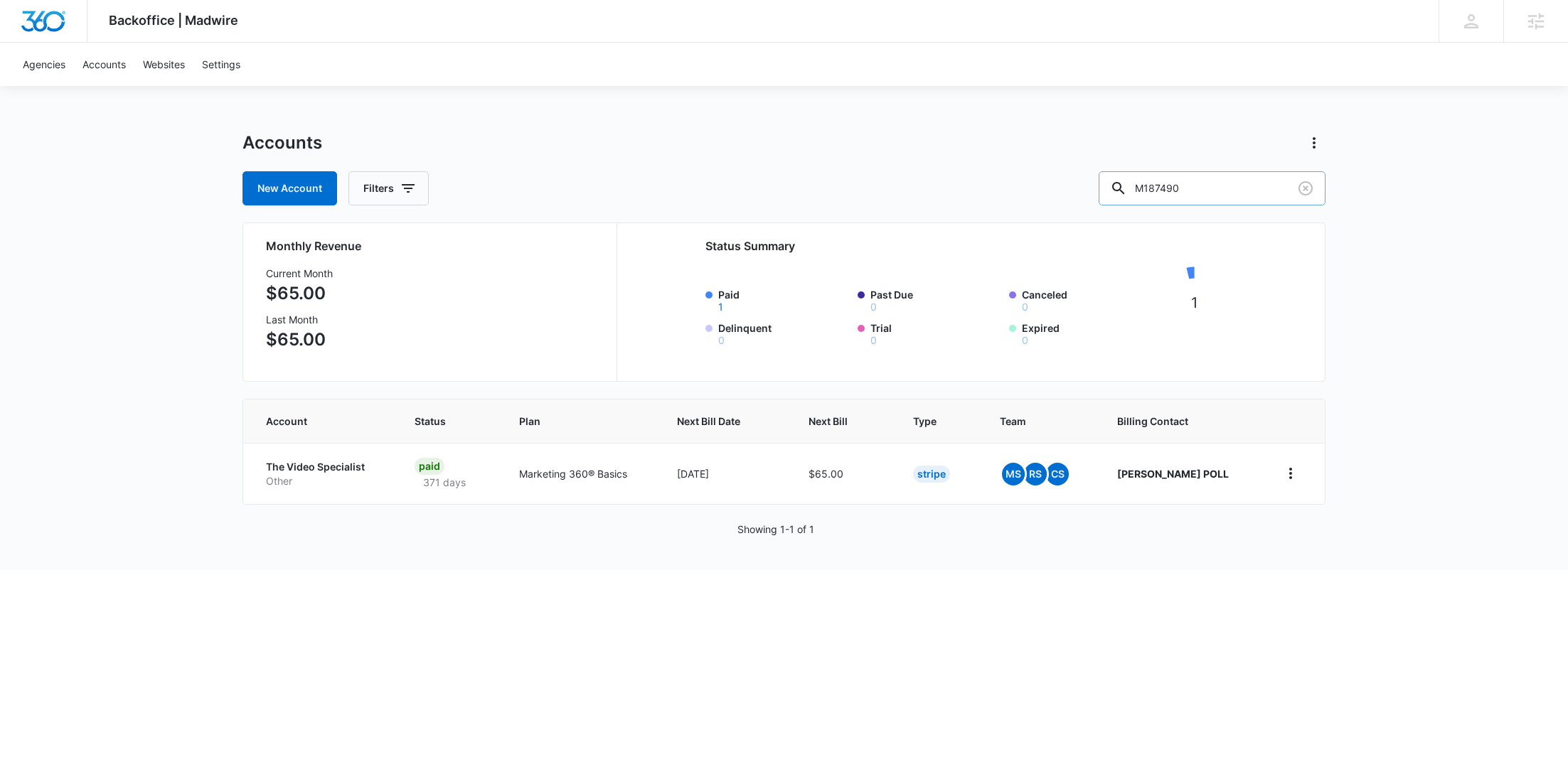
drag, startPoint x: 1225, startPoint y: 192, endPoint x: 1151, endPoint y: 182, distance: 74.7
click at [1153, 184] on div "M187490" at bounding box center [1212, 187] width 227 height 34
paste input "335979"
type input "M335979"
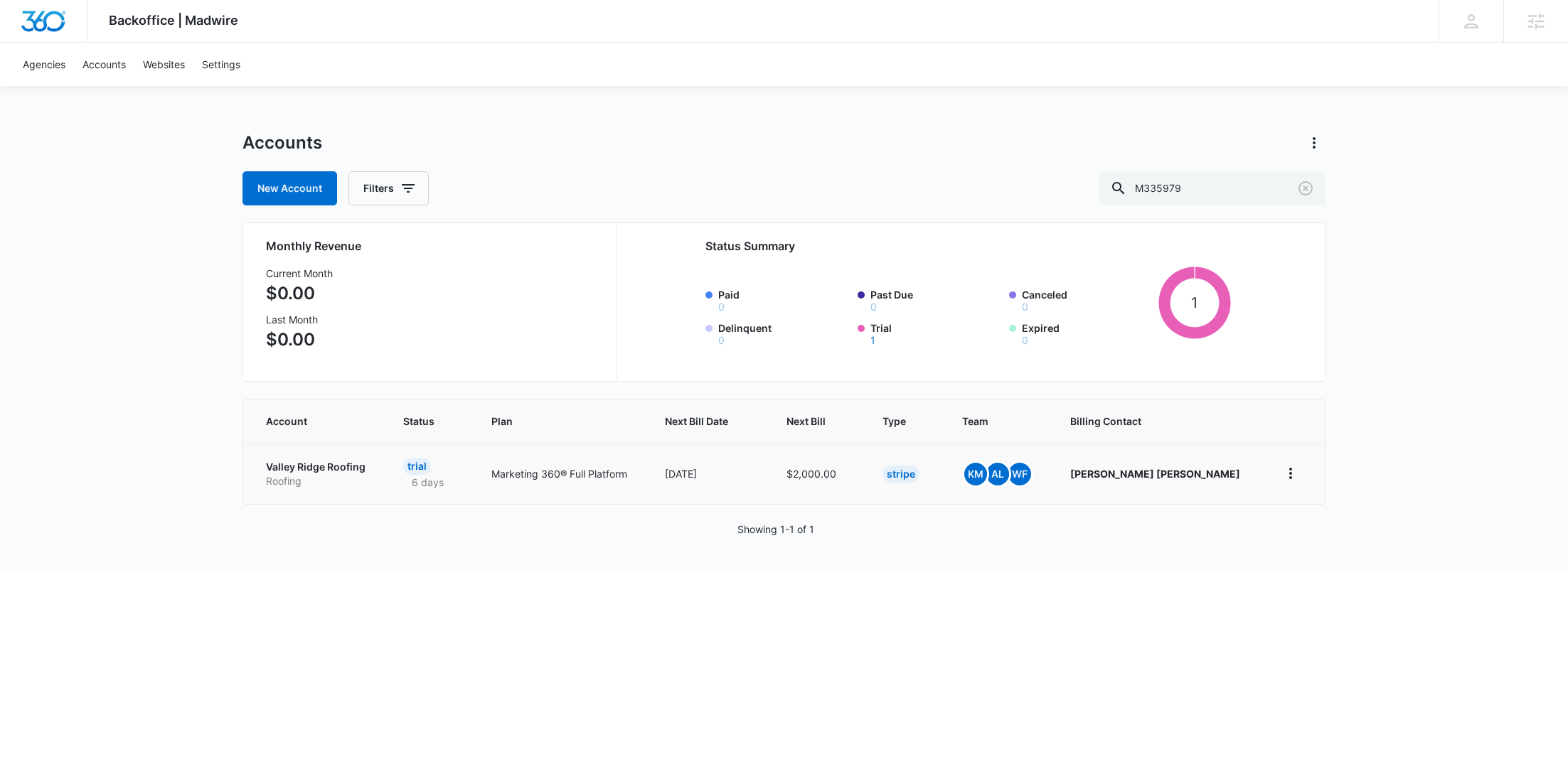
click at [334, 468] on p "Valley Ridge Roofing" at bounding box center [317, 467] width 103 height 15
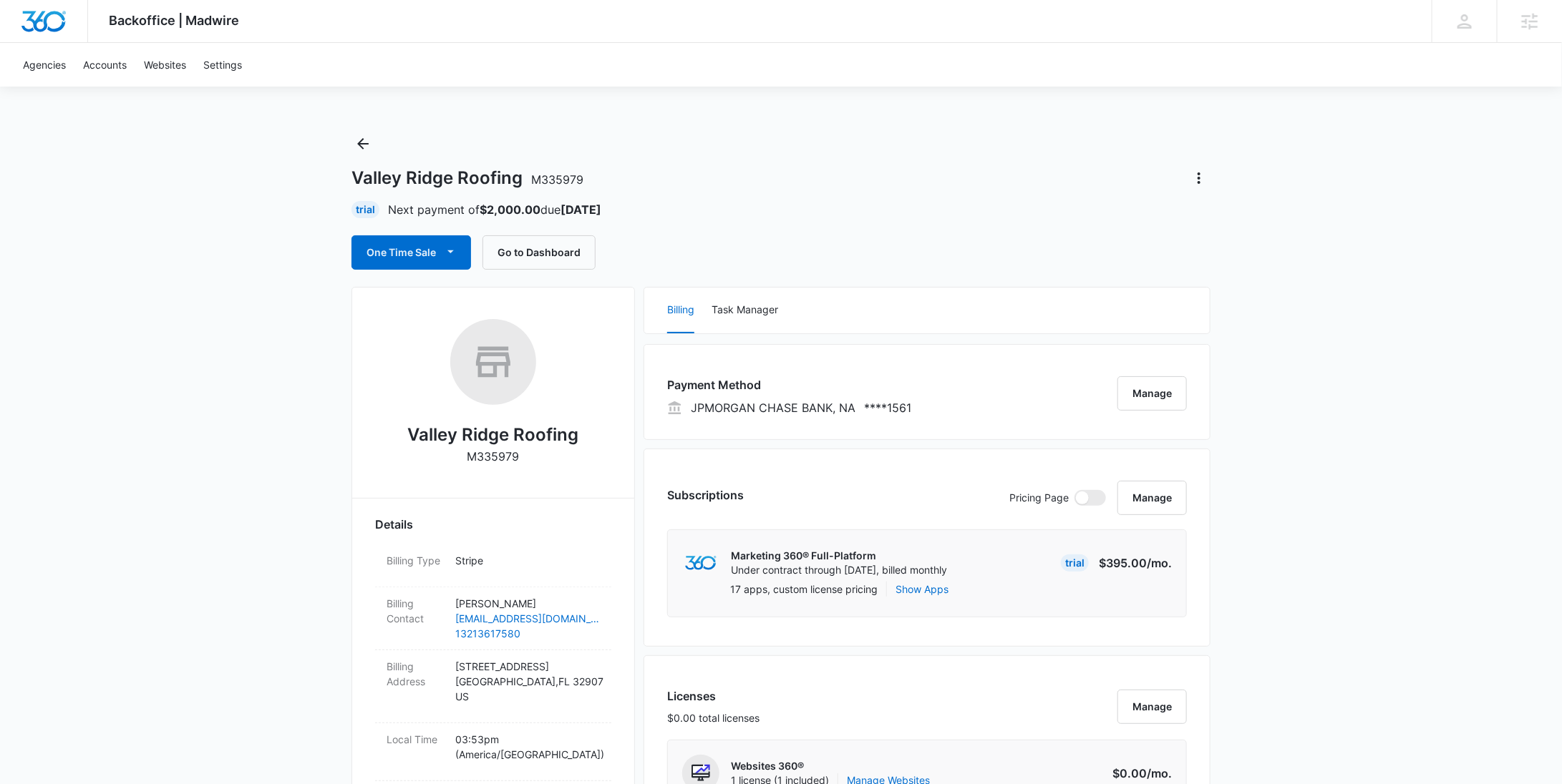
click at [376, 136] on div "Valley Ridge Roofing M335979 Trial Next payment of $2,000.00 due Sep 7 One Time…" at bounding box center [781, 201] width 859 height 138
click at [360, 143] on icon "Back" at bounding box center [363, 144] width 12 height 12
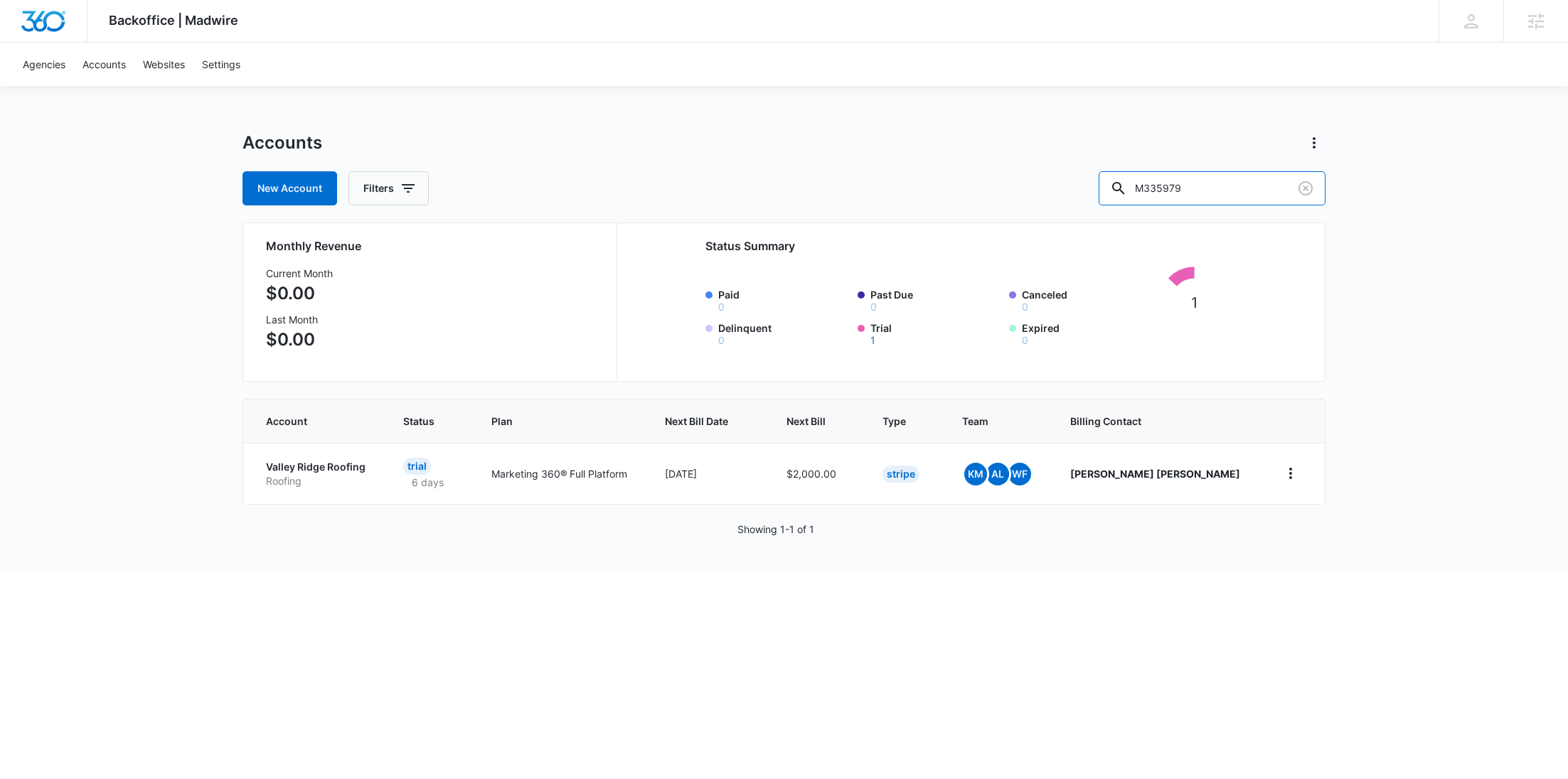
drag, startPoint x: 1271, startPoint y: 185, endPoint x: 1107, endPoint y: 189, distance: 164.0
click at [1109, 189] on div "New Account Filters M335979" at bounding box center [783, 187] width 1083 height 34
paste input "171883"
type input "M171883"
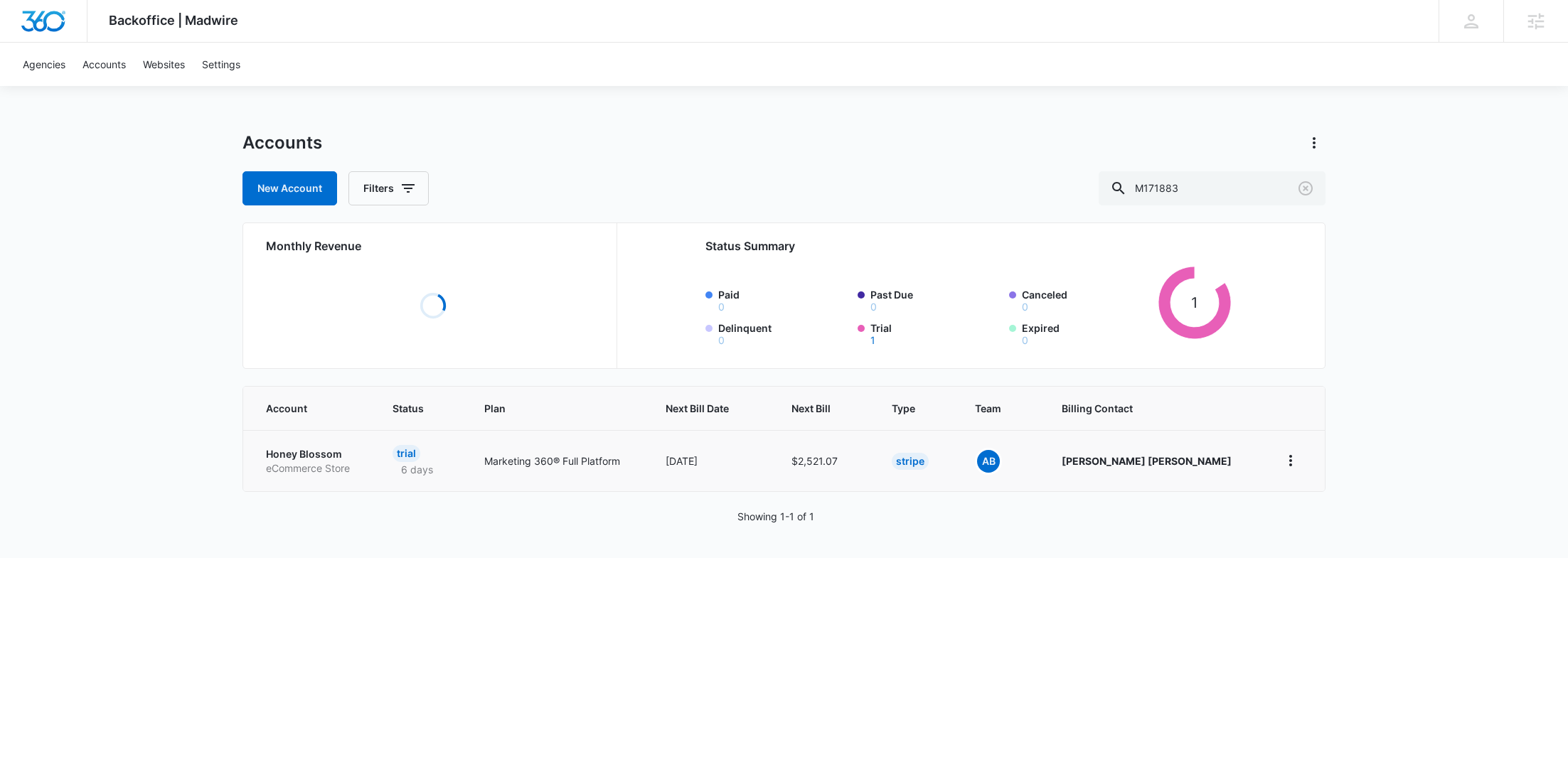
click at [315, 469] on p "eCommerce Store" at bounding box center [311, 469] width 93 height 15
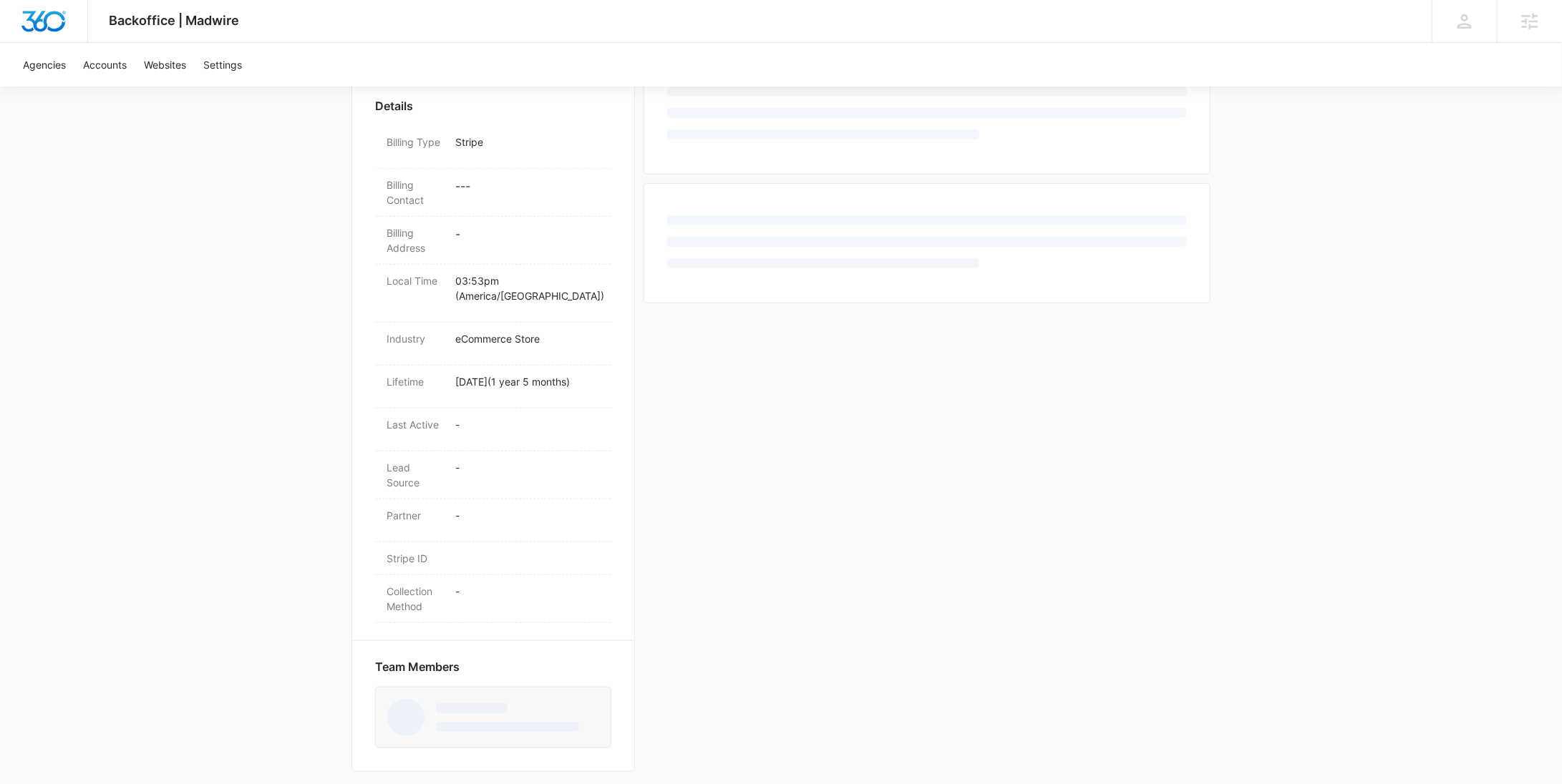
scroll to position [420, 0]
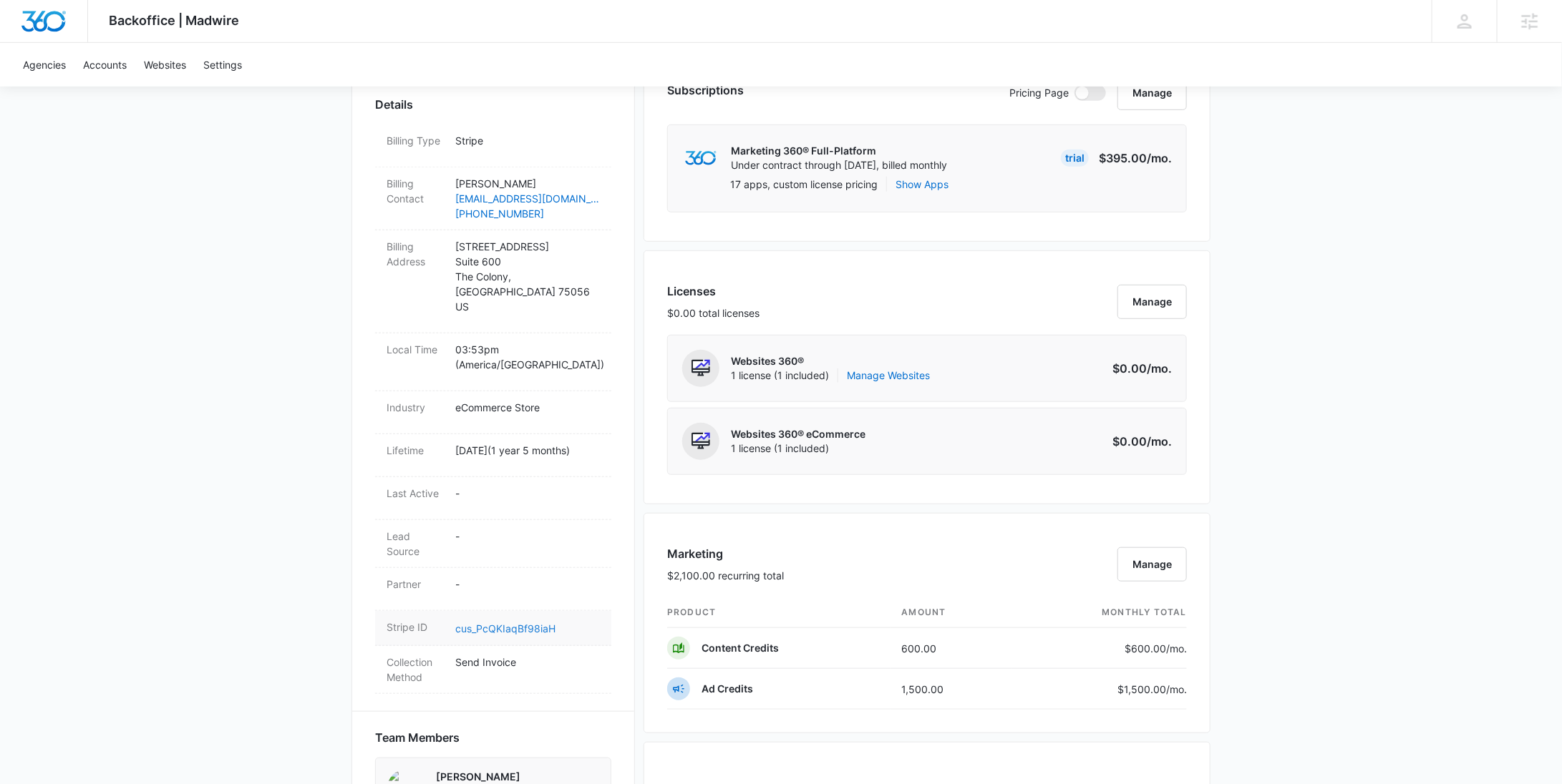
click at [502, 623] on link "cus_PcQKIaqBf98iaH" at bounding box center [505, 629] width 100 height 12
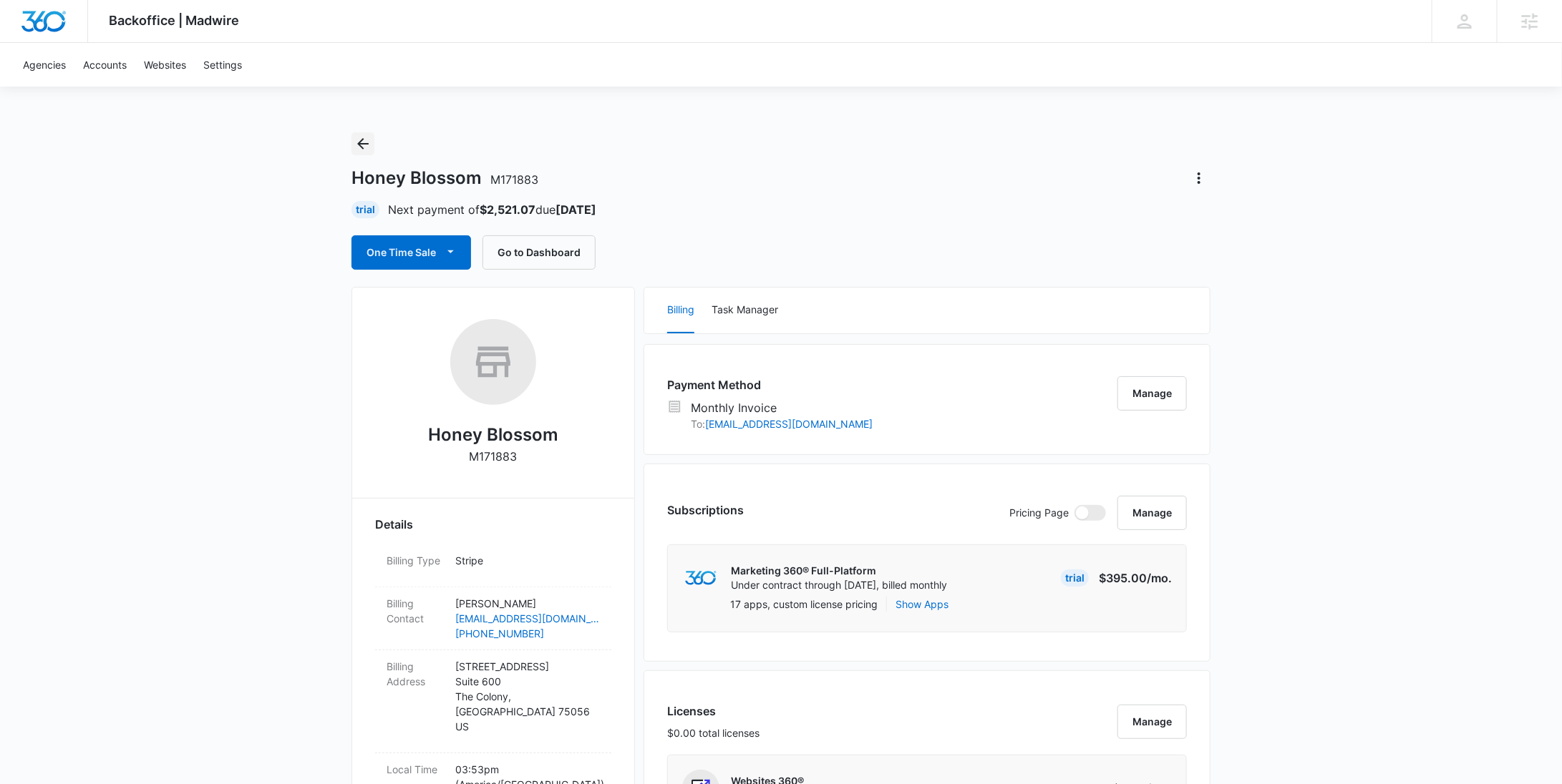
click at [366, 137] on icon "Back" at bounding box center [362, 143] width 17 height 17
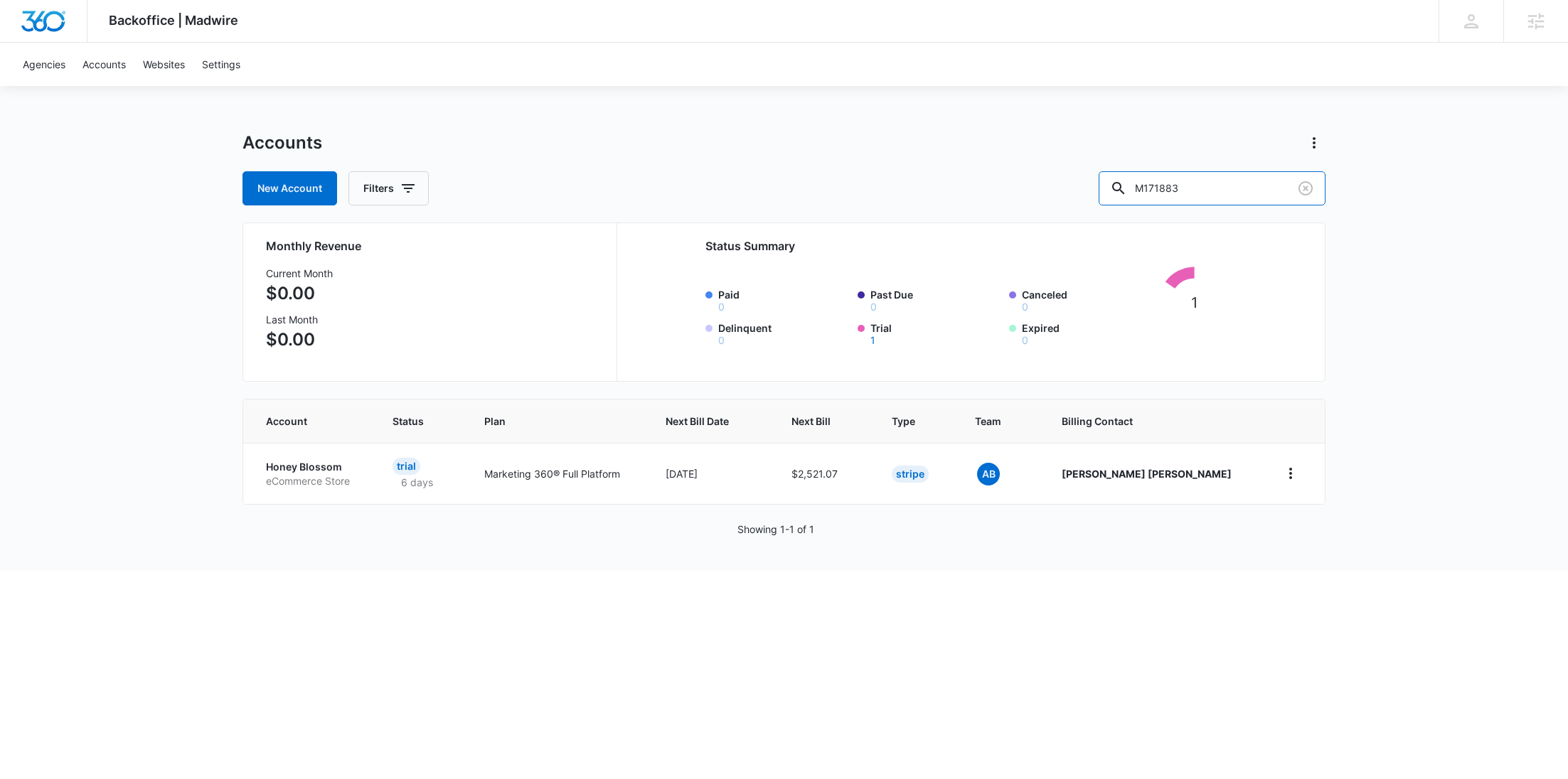
drag, startPoint x: 1230, startPoint y: 182, endPoint x: 1108, endPoint y: 187, distance: 122.1
click at [1108, 187] on div "New Account Filters M171883" at bounding box center [783, 187] width 1083 height 34
paste input "48114"
type input "M48114"
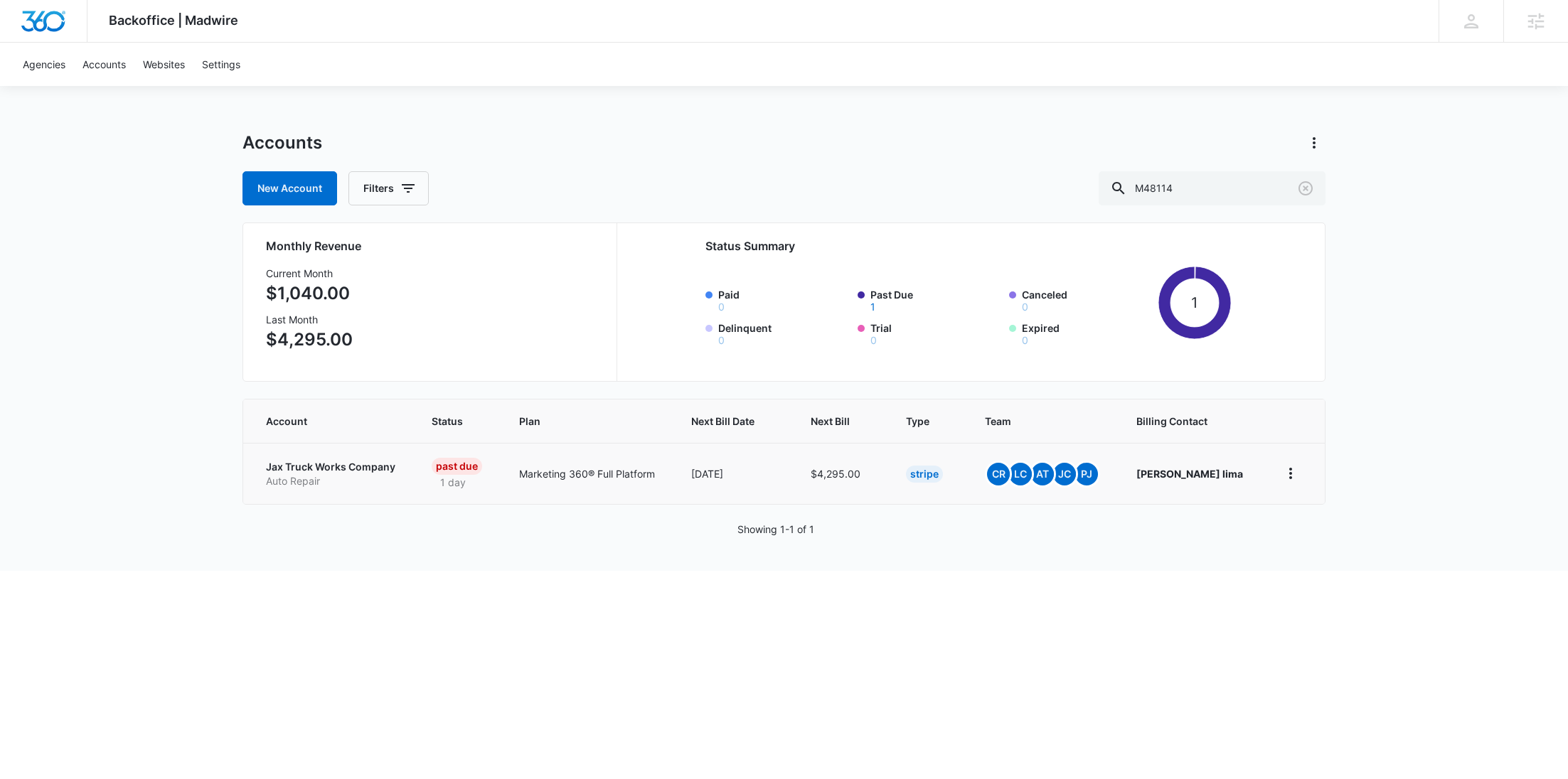
click at [381, 462] on p "Jax Truck Works Company" at bounding box center [331, 467] width 132 height 15
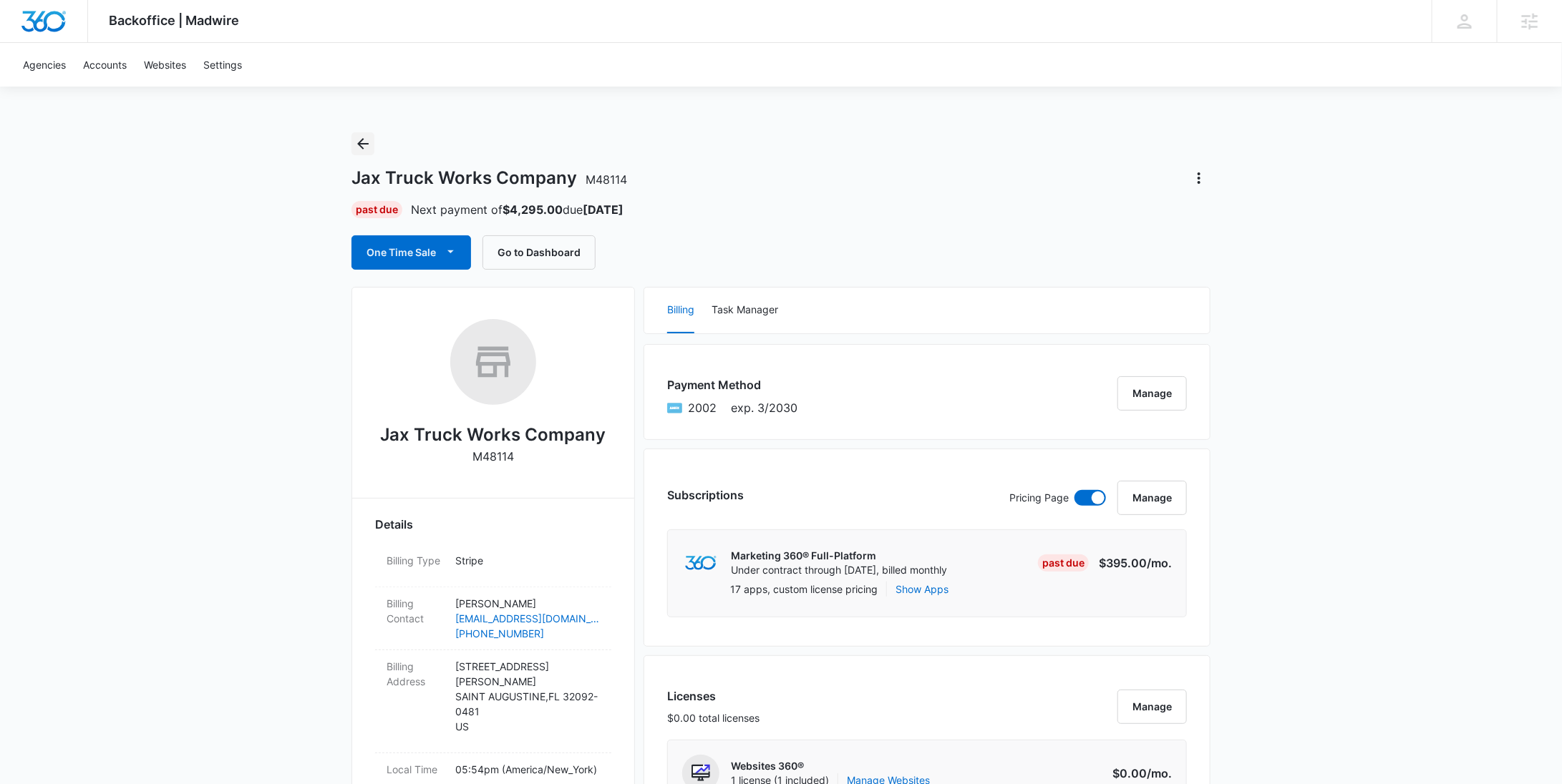
click at [370, 143] on icon "Back" at bounding box center [362, 143] width 17 height 17
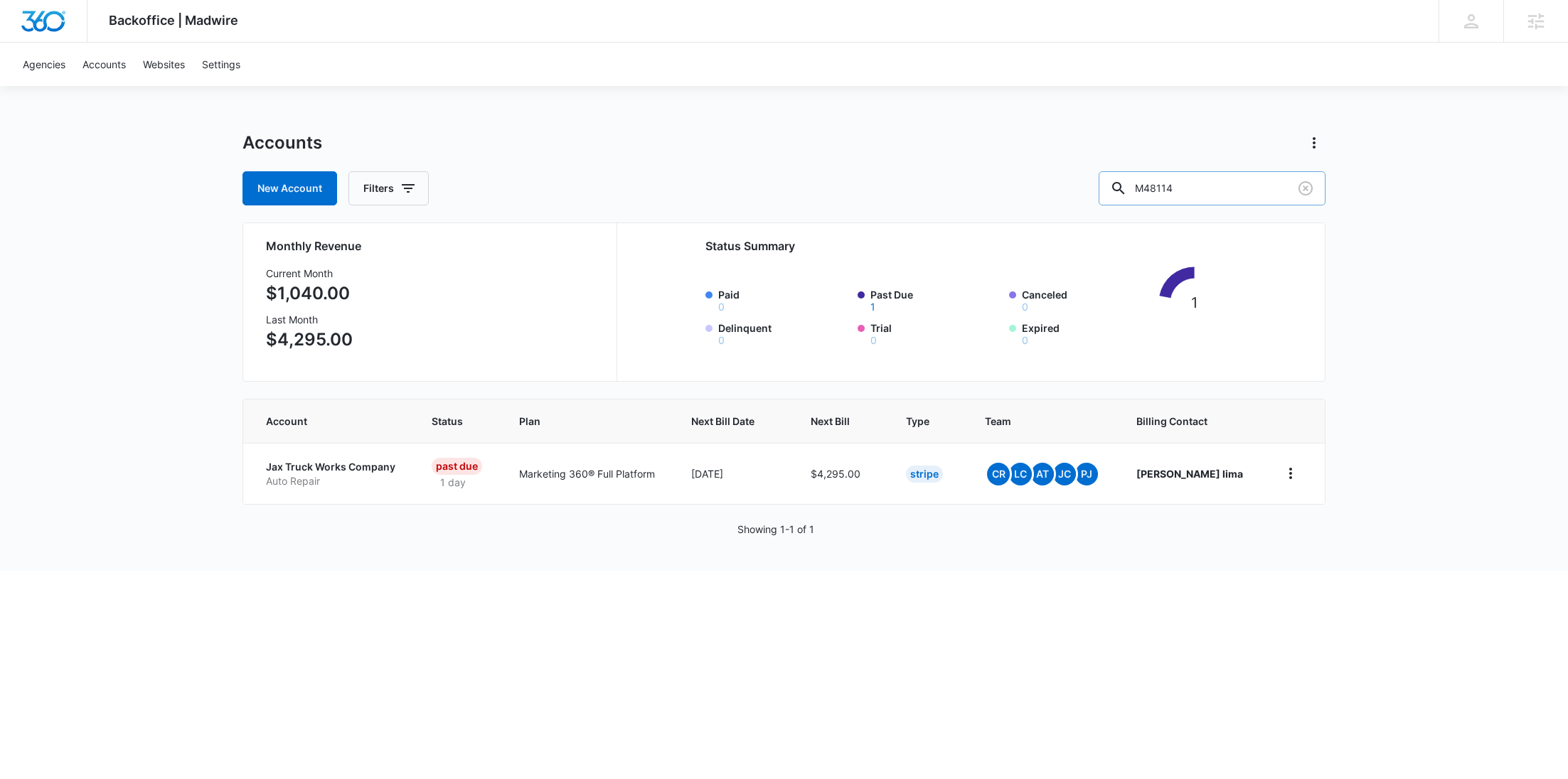
drag, startPoint x: 1208, startPoint y: 179, endPoint x: 1180, endPoint y: 179, distance: 28.0
click at [1180, 179] on input "M48114" at bounding box center [1212, 187] width 227 height 34
drag, startPoint x: 1251, startPoint y: 179, endPoint x: 1117, endPoint y: 179, distance: 134.0
click at [1117, 179] on div "New Account Filters M48114" at bounding box center [783, 187] width 1083 height 34
paste input "335501"
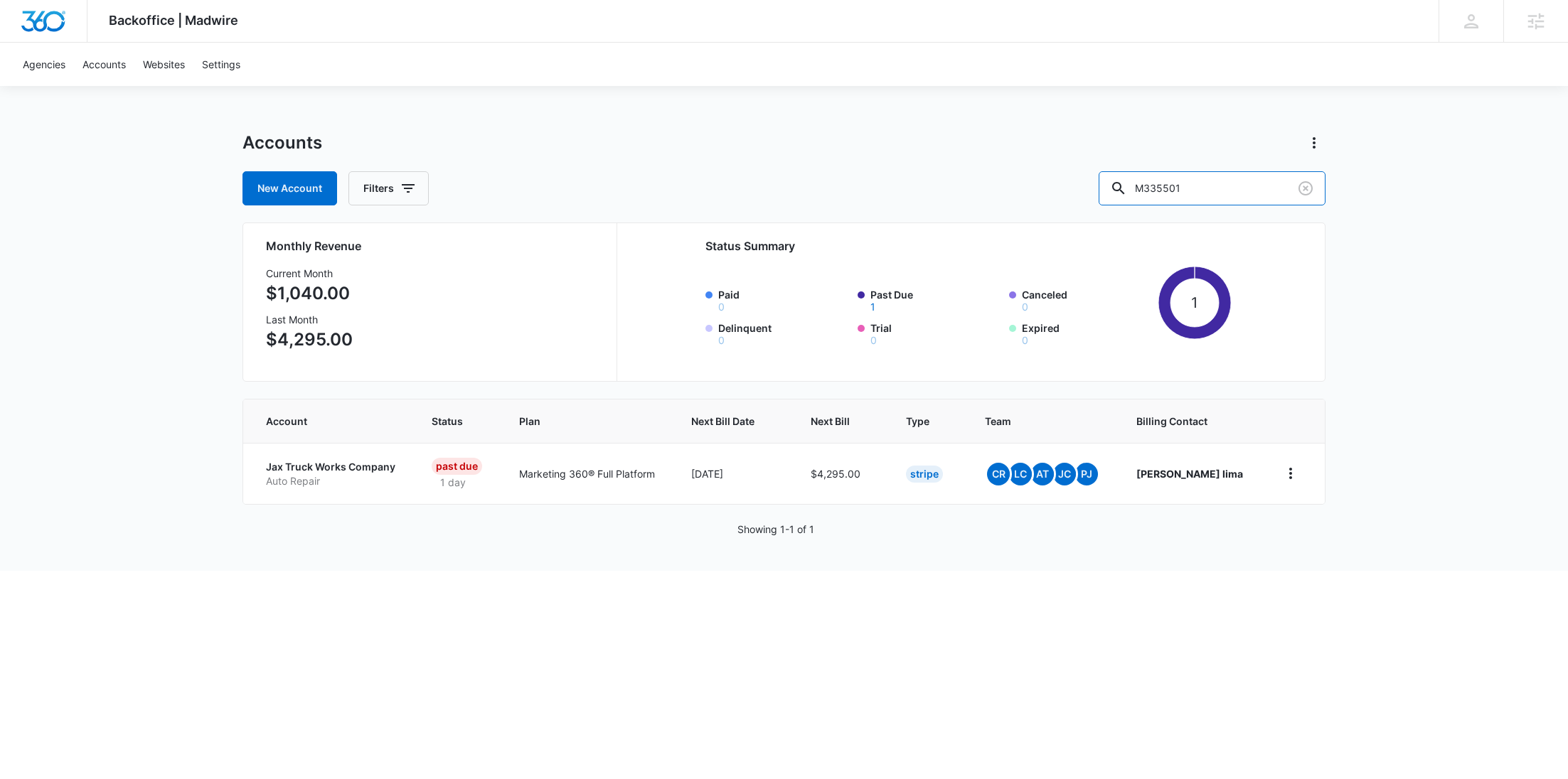
type input "M335501"
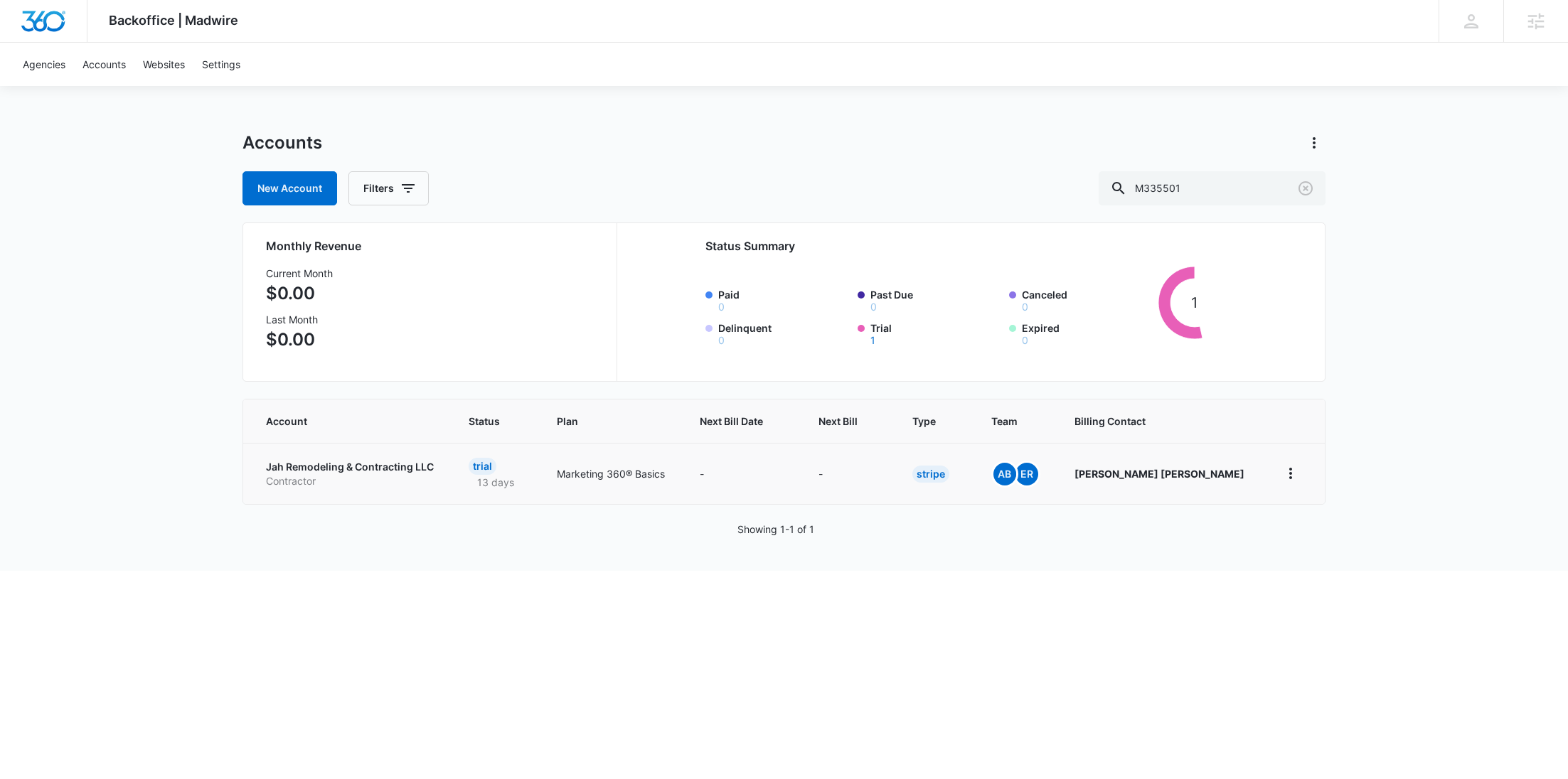
click at [320, 465] on link "Jah Remodeling & Contracting LLC Contractor" at bounding box center [350, 473] width 169 height 27
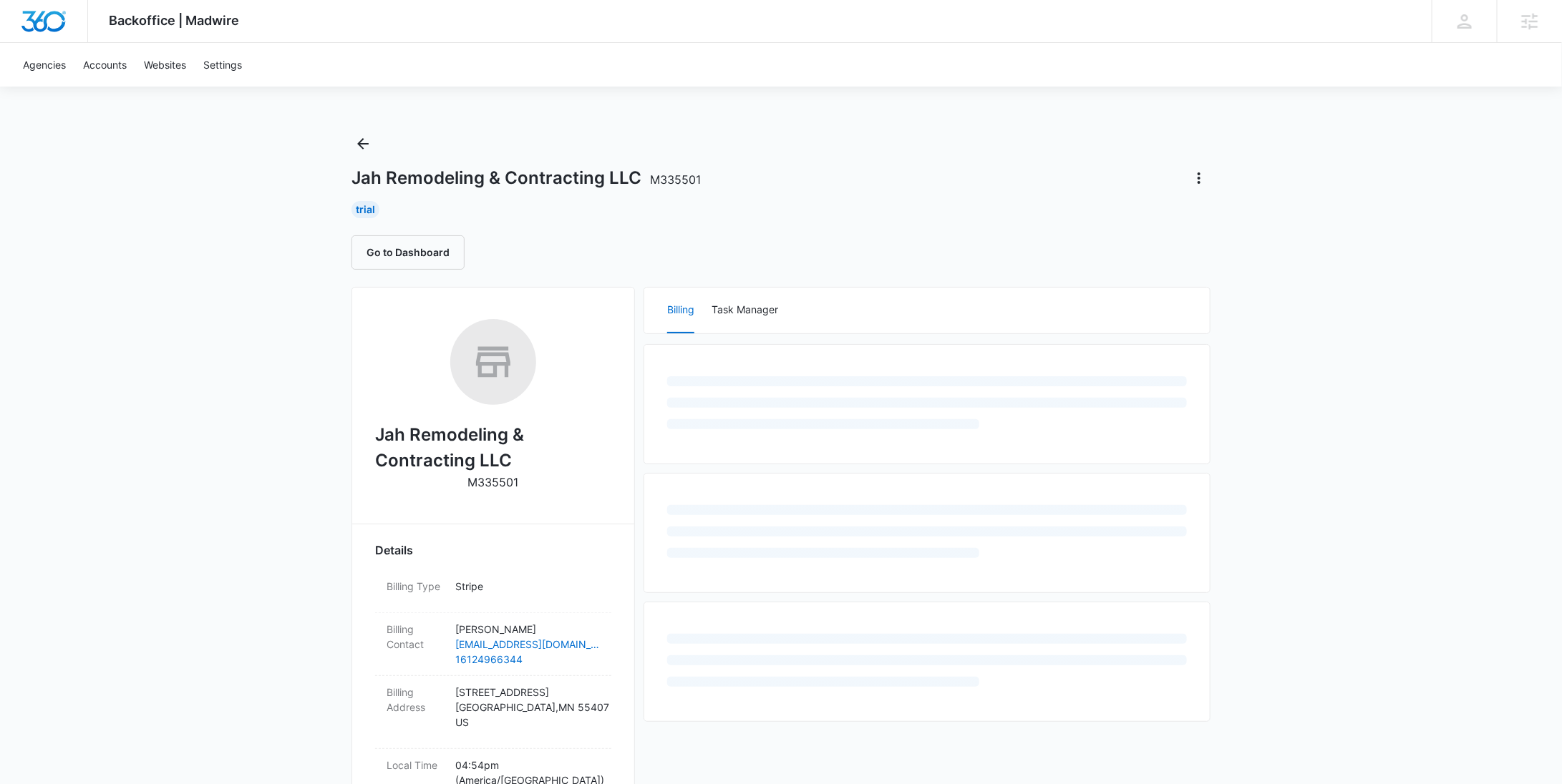
scroll to position [549, 0]
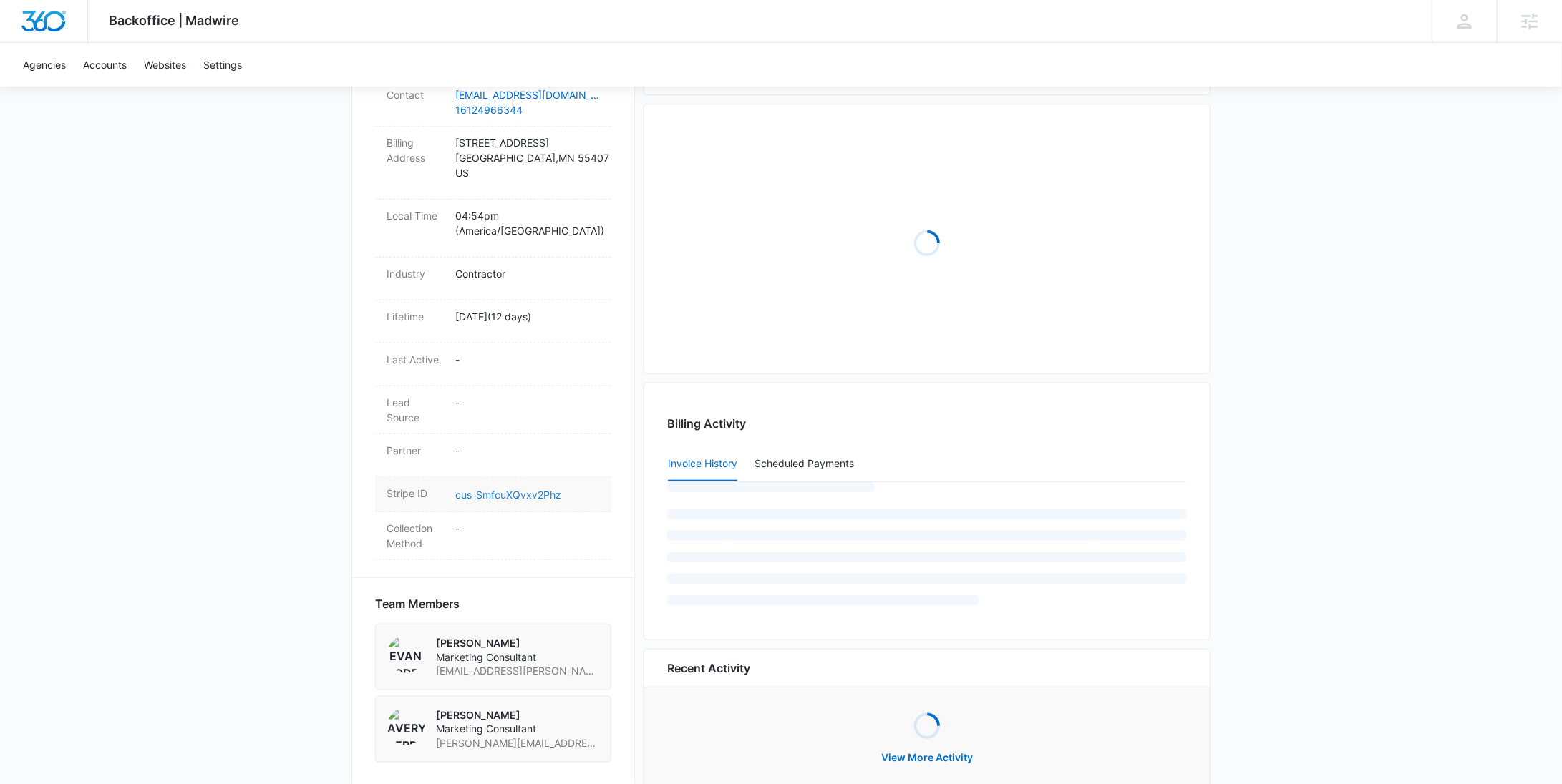
click at [544, 488] on link "cus_SmfcuXQvxv2Phz" at bounding box center [508, 494] width 106 height 12
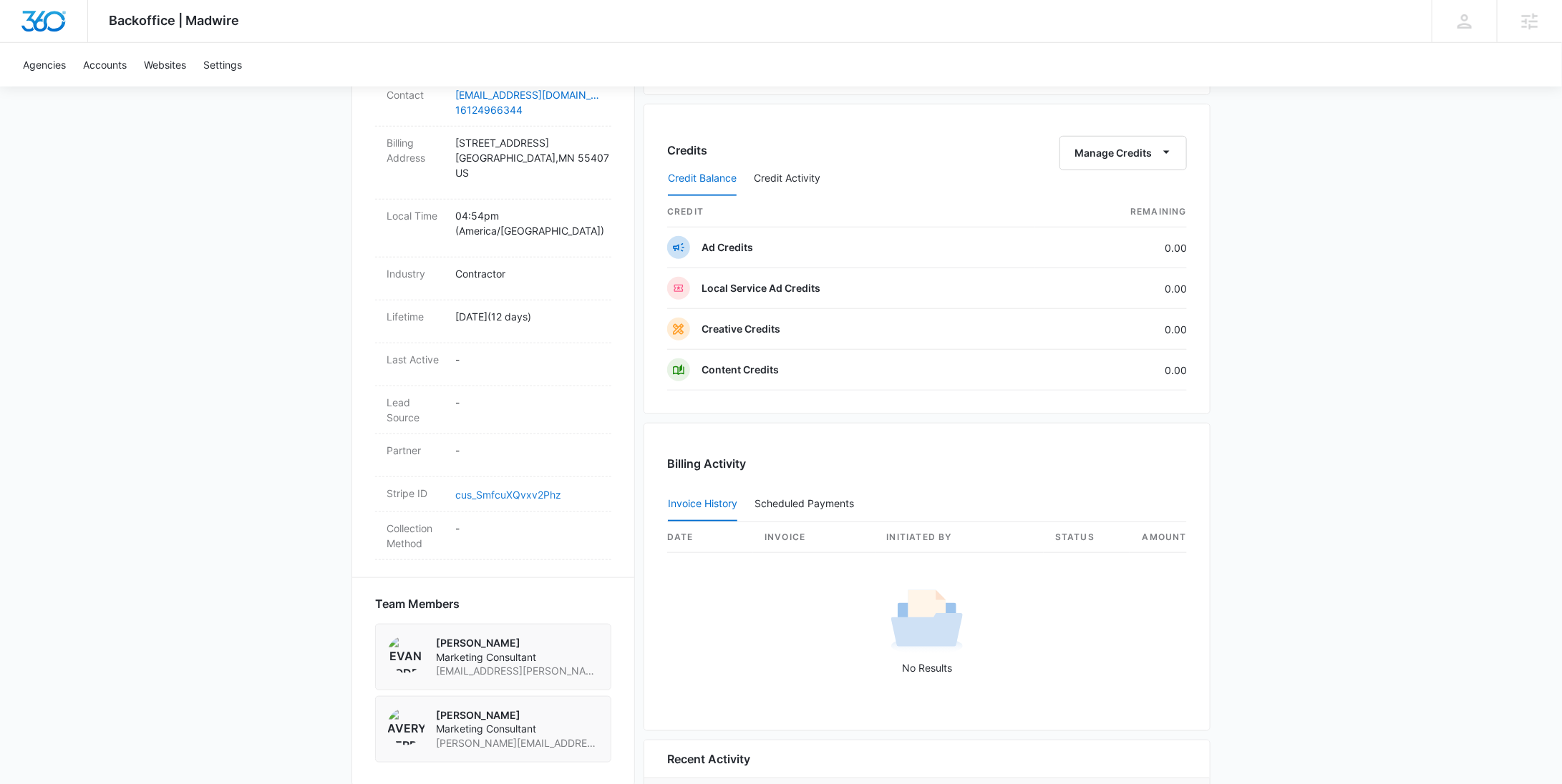
scroll to position [0, 0]
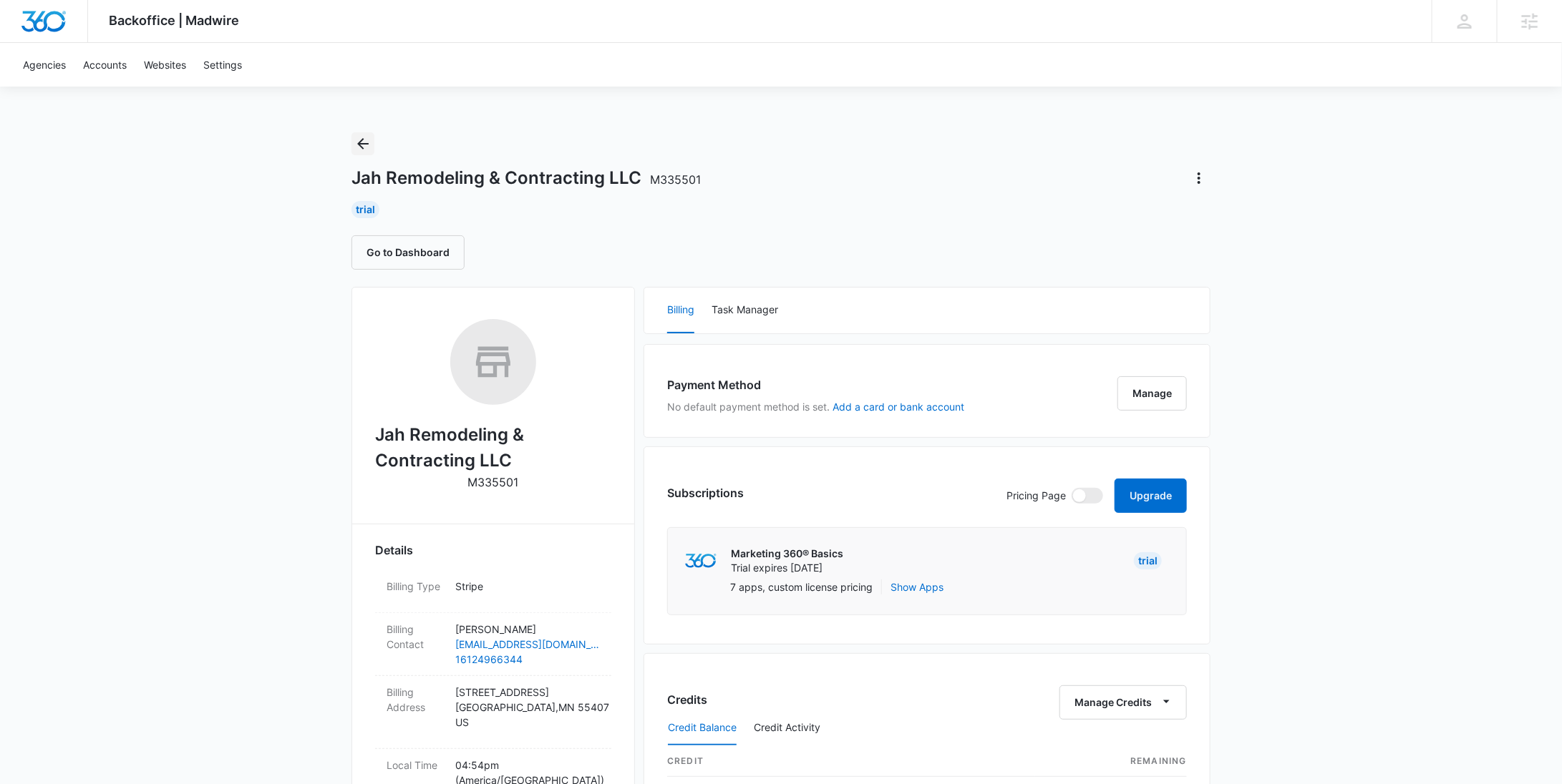
click at [361, 142] on icon "Back" at bounding box center [362, 143] width 17 height 17
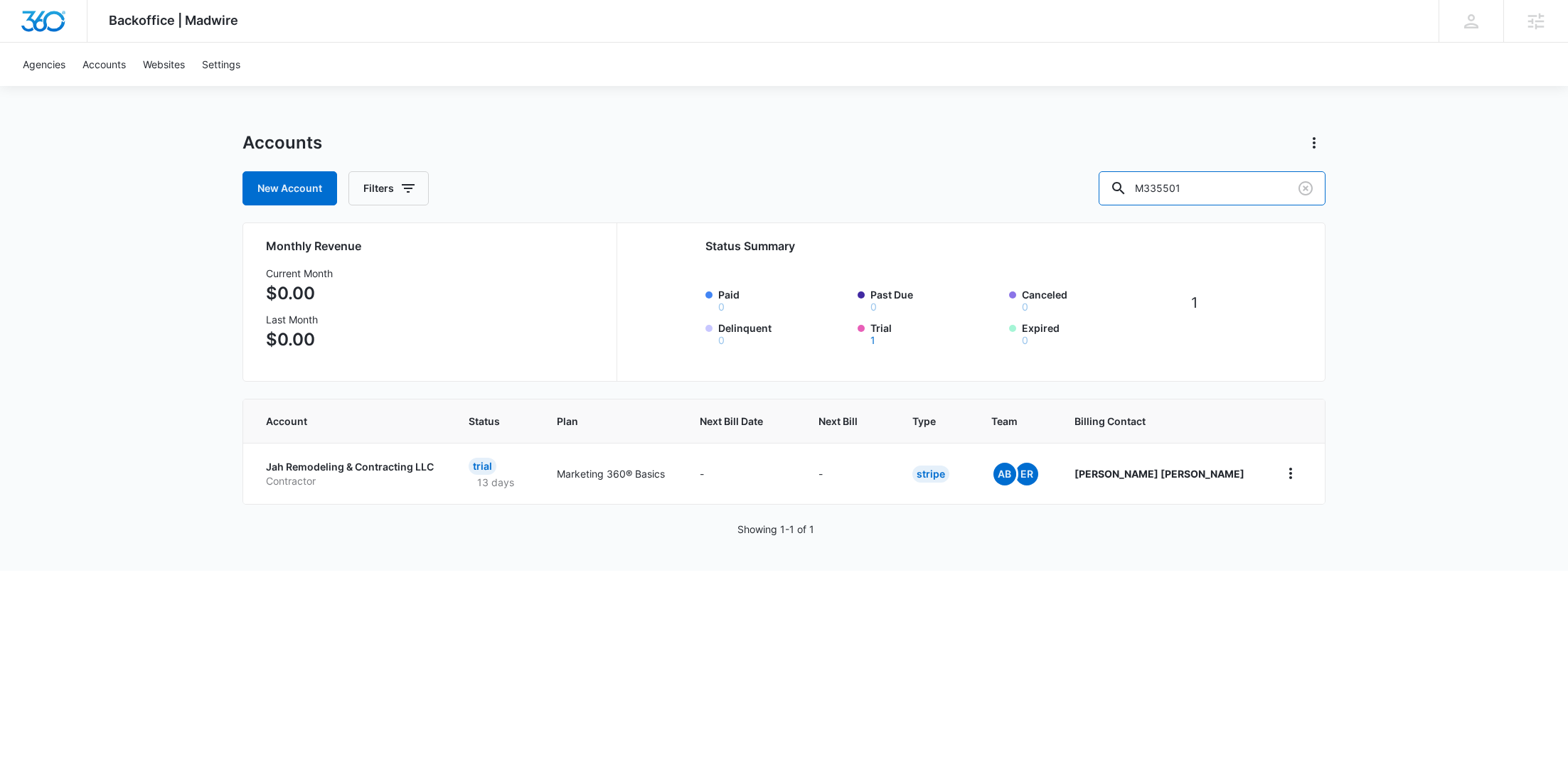
drag, startPoint x: 359, startPoint y: 141, endPoint x: 1115, endPoint y: 185, distance: 757.3
click at [1121, 185] on div "New Account Filters M335501" at bounding box center [783, 187] width 1083 height 34
paste input "8147"
type input "M38147"
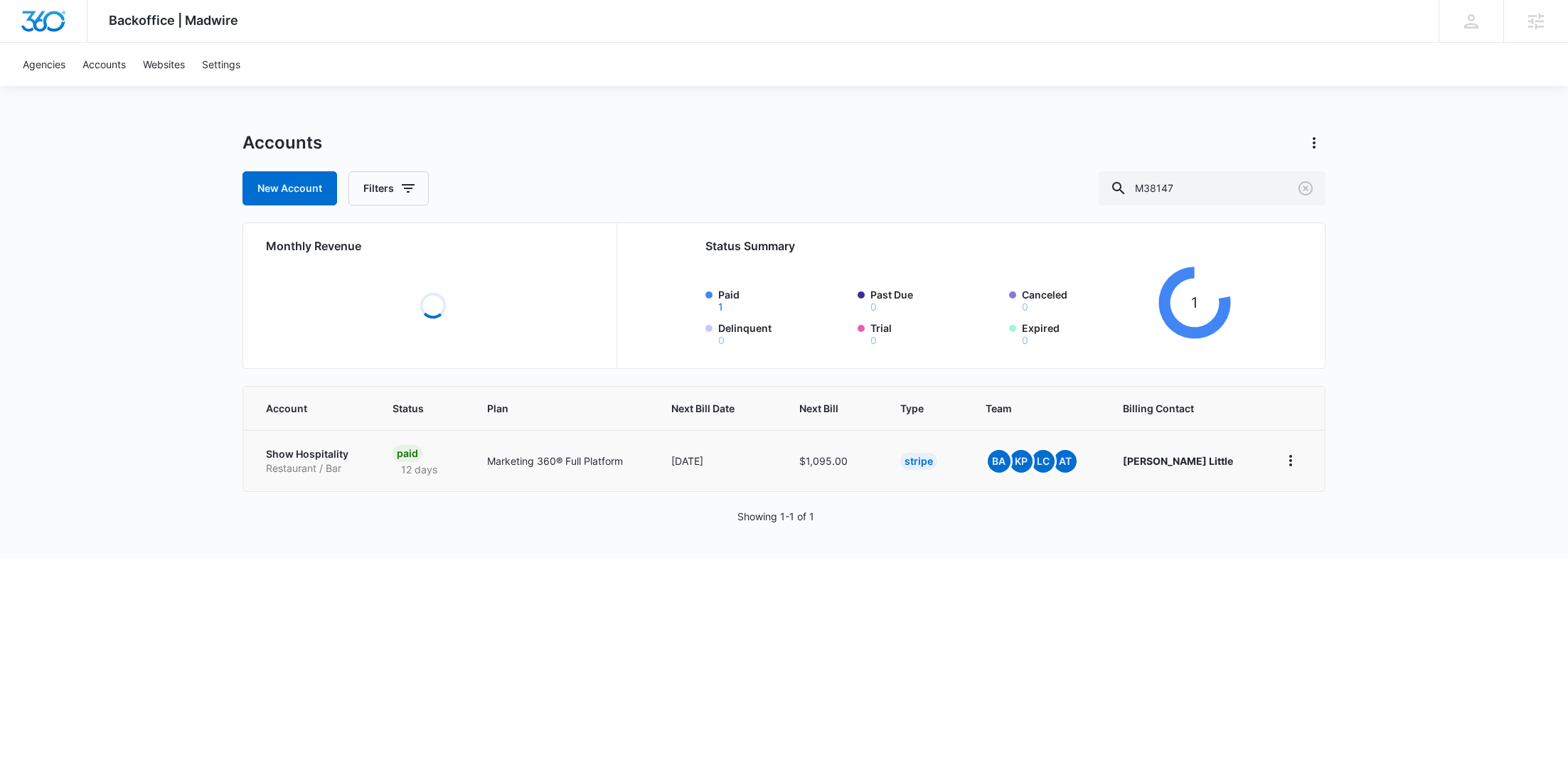
click at [308, 448] on td "Show Hospitality Restaurant / Bar" at bounding box center [309, 461] width 132 height 62
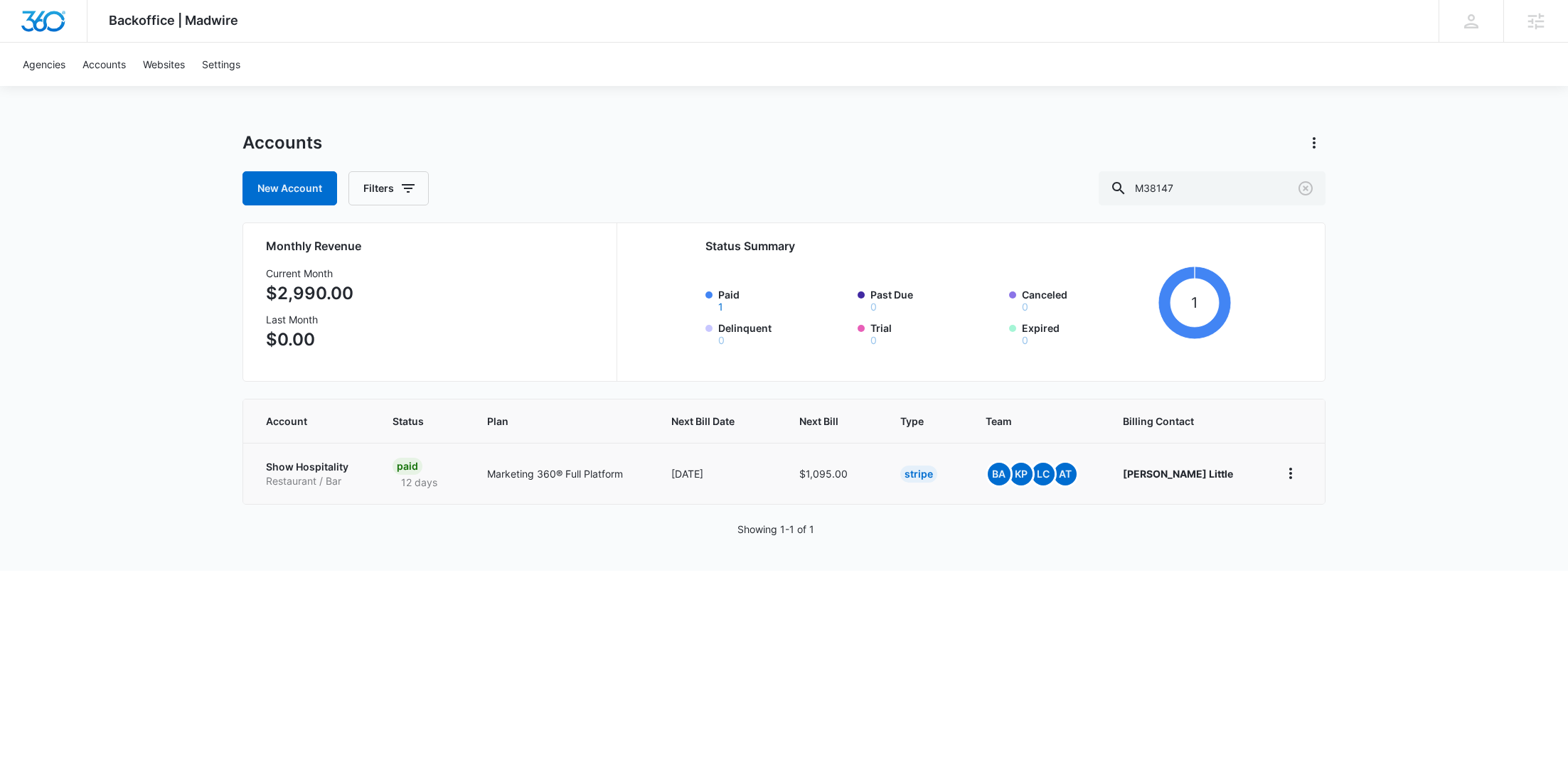
click at [310, 464] on p "Show Hospitality" at bounding box center [311, 467] width 93 height 15
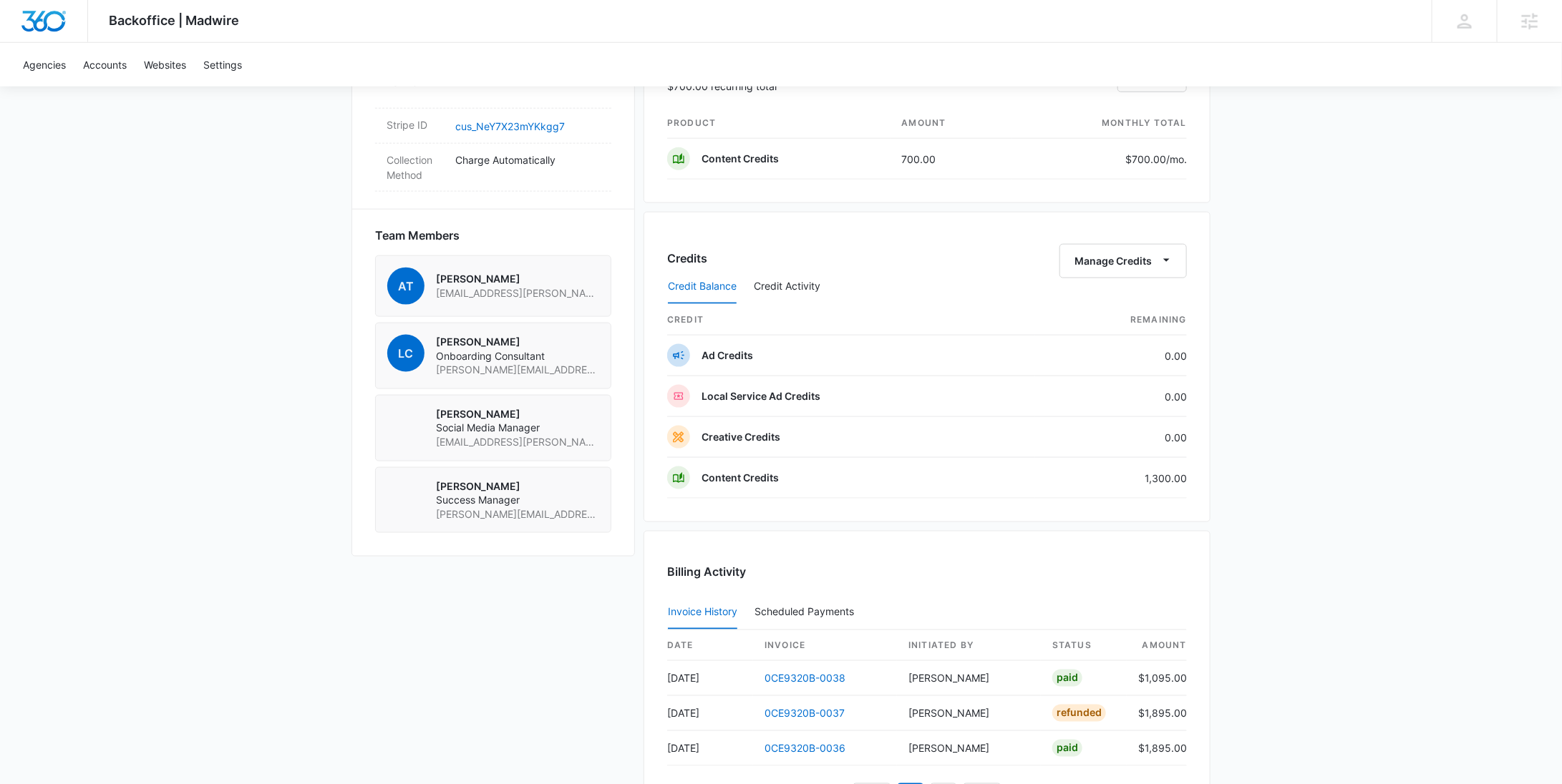
scroll to position [709, 0]
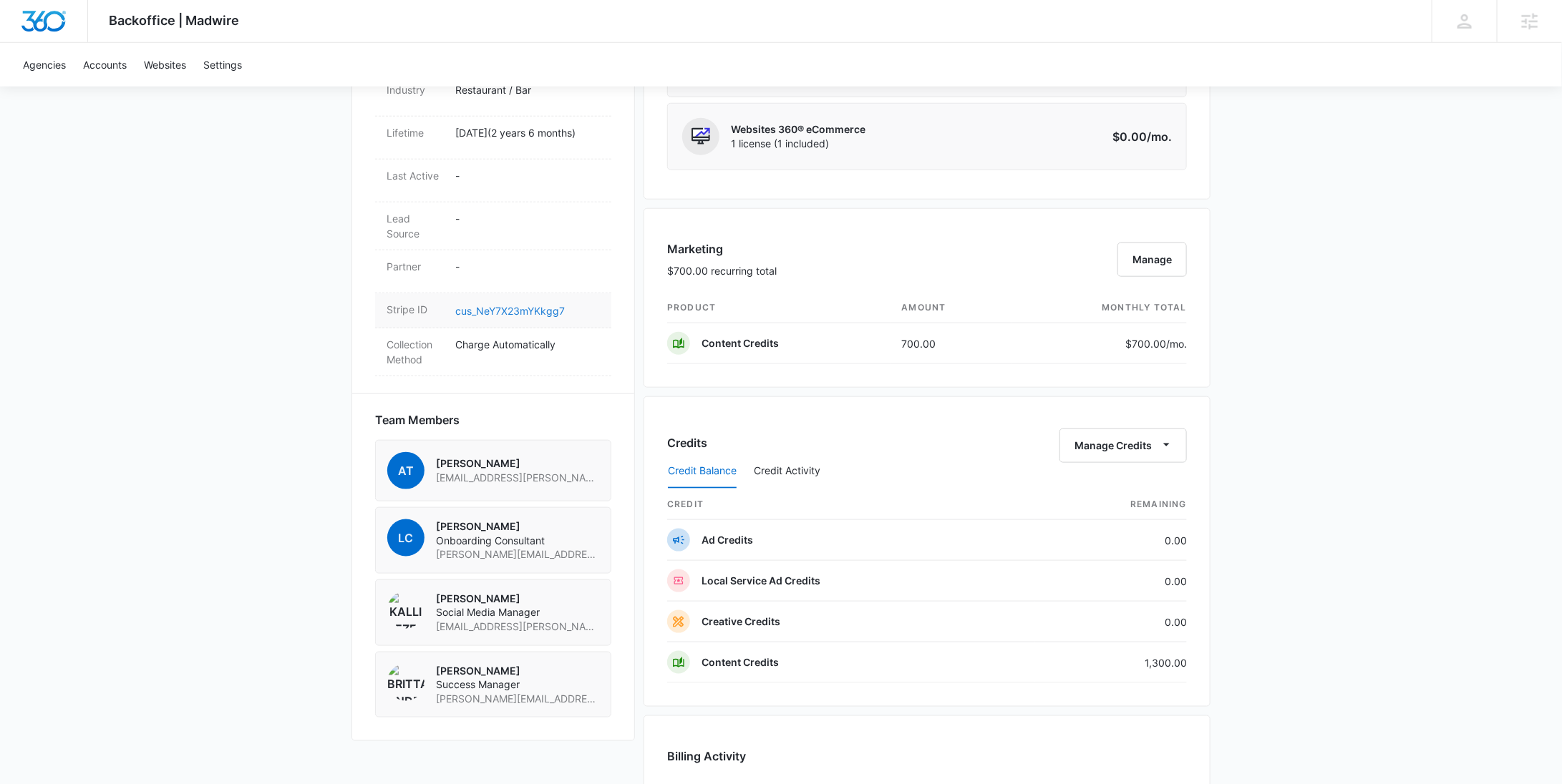
click at [489, 308] on link "cus_NeY7X23mYKkgg7" at bounding box center [509, 310] width 109 height 12
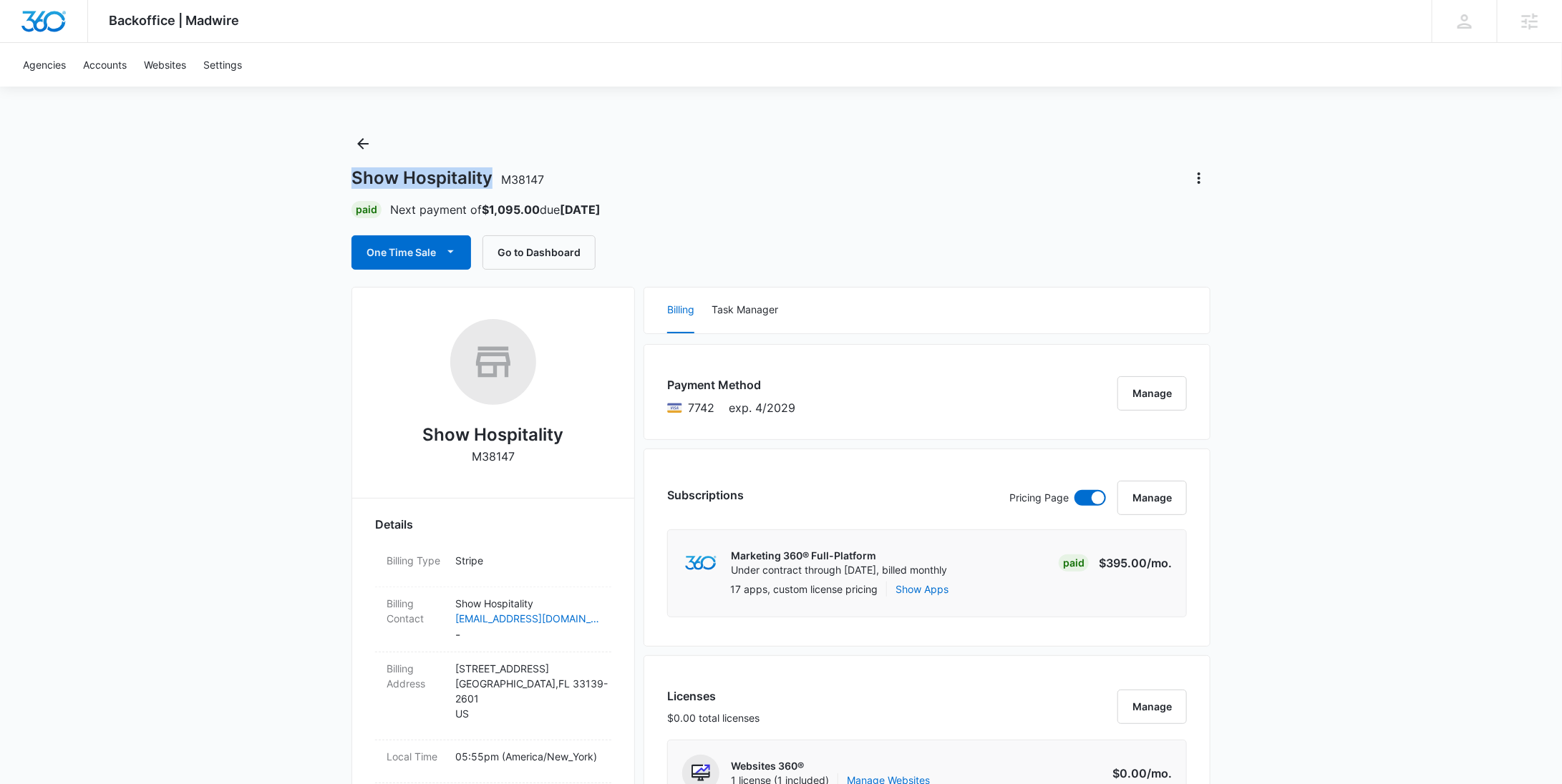
drag, startPoint x: 493, startPoint y: 176, endPoint x: 351, endPoint y: 183, distance: 142.2
copy h1 "Show Hospitality"
